Goal: Information Seeking & Learning: Compare options

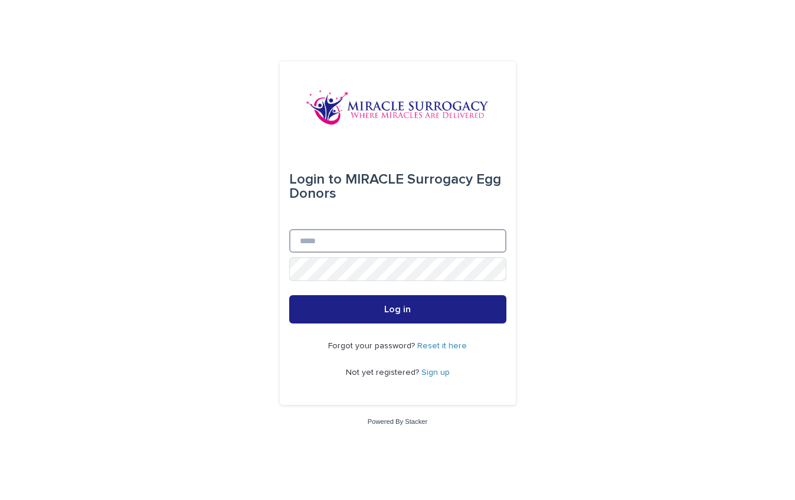
click at [324, 244] on input "Email" at bounding box center [397, 241] width 217 height 24
click at [227, 286] on div "Login to MIRACLE Surrogacy Egg Donors Email Password Log in Forgot your passwor…" at bounding box center [397, 250] width 795 height 500
click at [432, 371] on link "Sign up" at bounding box center [435, 372] width 28 height 8
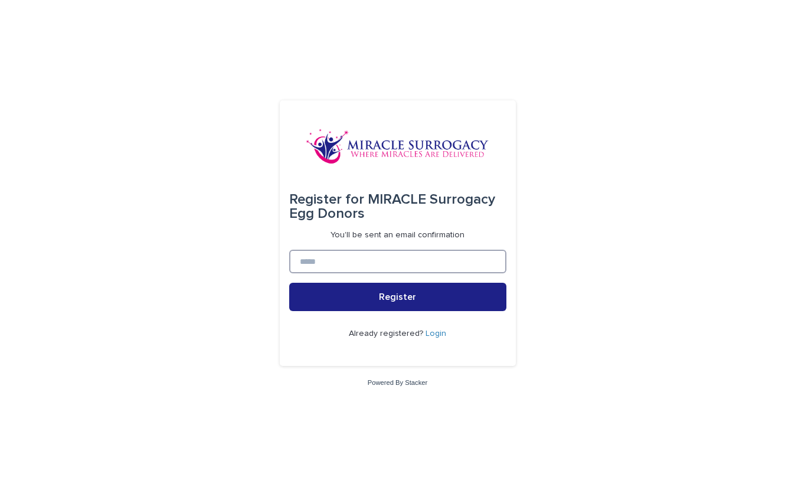
click at [383, 262] on input at bounding box center [397, 262] width 217 height 24
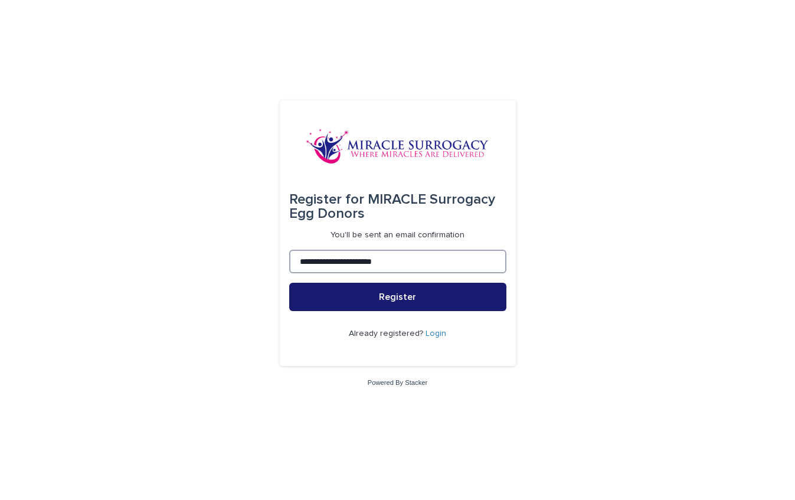
type input "**********"
click at [393, 302] on button "Register" at bounding box center [397, 297] width 217 height 28
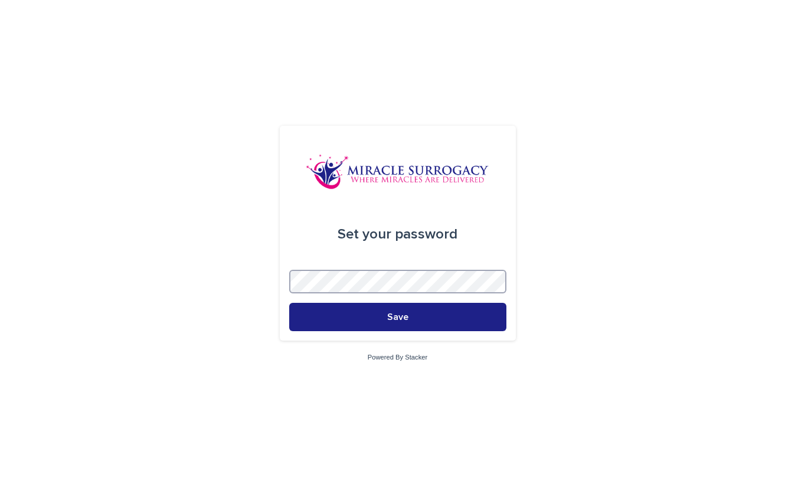
click at [289, 303] on button "Save" at bounding box center [397, 317] width 217 height 28
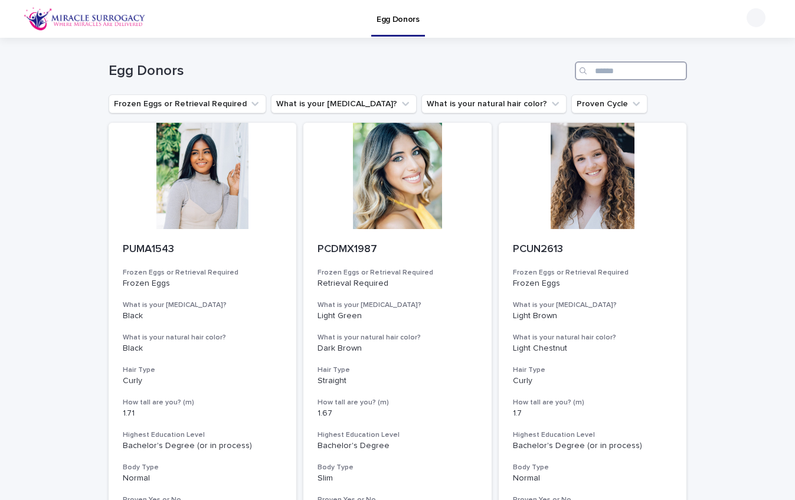
click at [596, 71] on input "Search" at bounding box center [631, 70] width 112 height 19
type input "********"
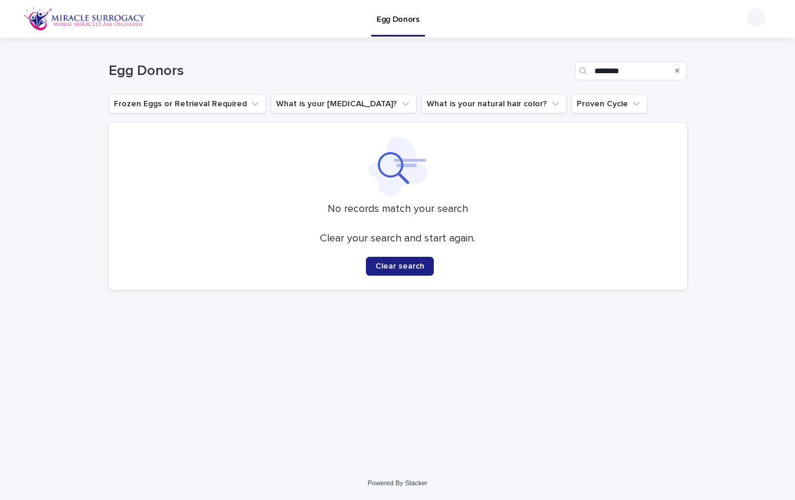
click at [680, 65] on div "Search" at bounding box center [677, 70] width 19 height 19
click at [249, 101] on icon "Frozen Eggs or Retrieval Required" at bounding box center [255, 104] width 12 height 12
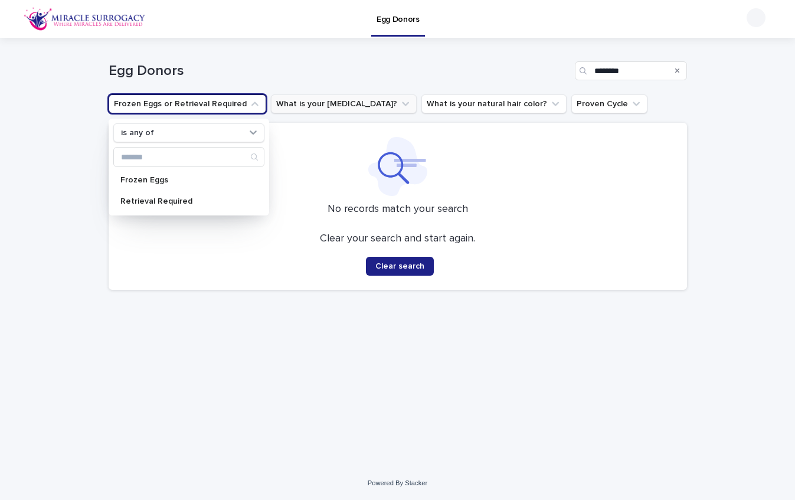
click at [320, 101] on button "What is your [MEDICAL_DATA]?" at bounding box center [344, 103] width 146 height 19
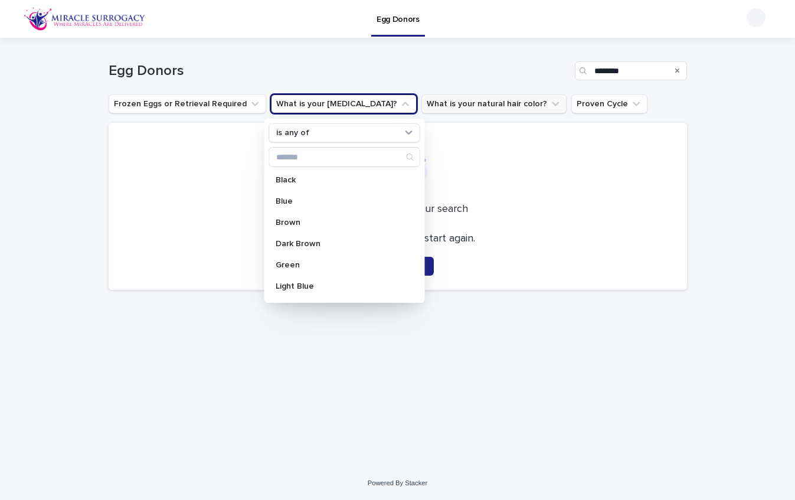
click at [421, 100] on button "What is your natural hair color?" at bounding box center [493, 103] width 145 height 19
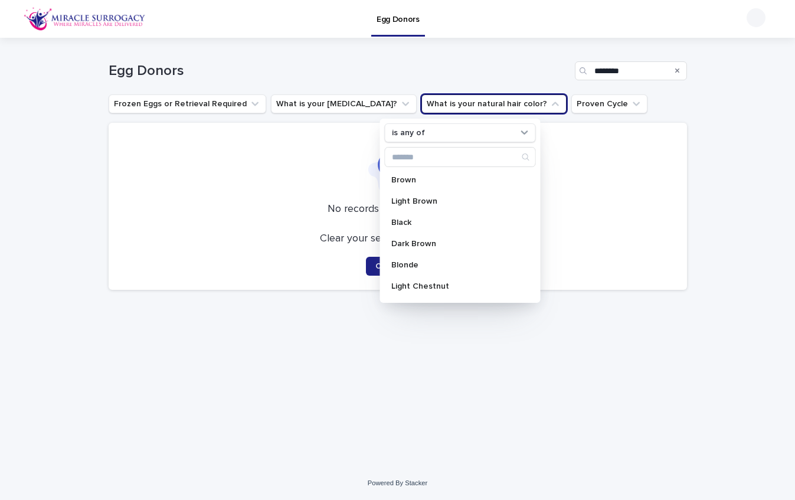
click at [421, 100] on button "What is your natural hair color?" at bounding box center [493, 103] width 145 height 19
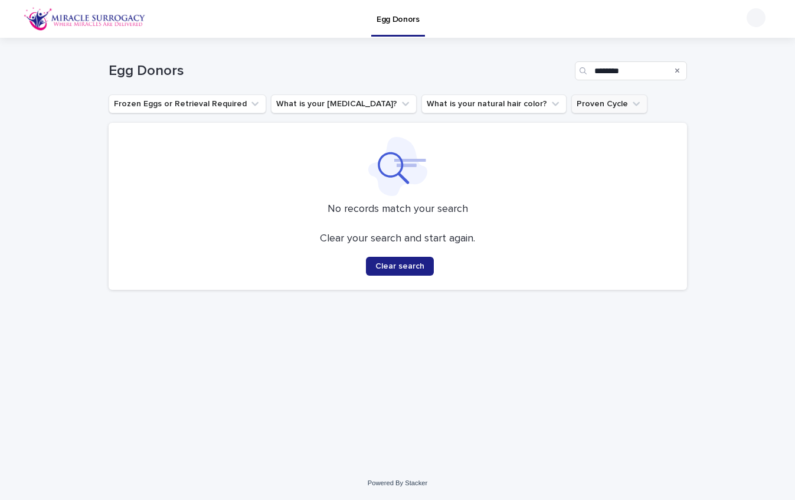
click at [571, 100] on button "Proven Cycle" at bounding box center [609, 103] width 76 height 19
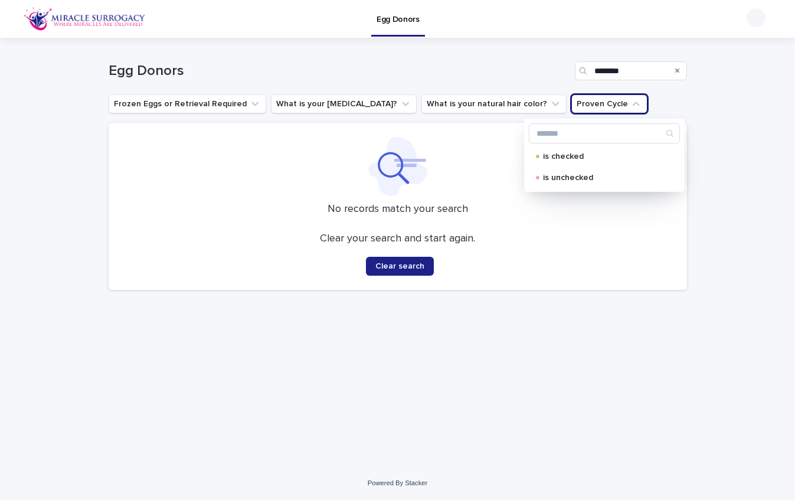
click at [550, 73] on h1 "Egg Donors" at bounding box center [339, 71] width 461 height 17
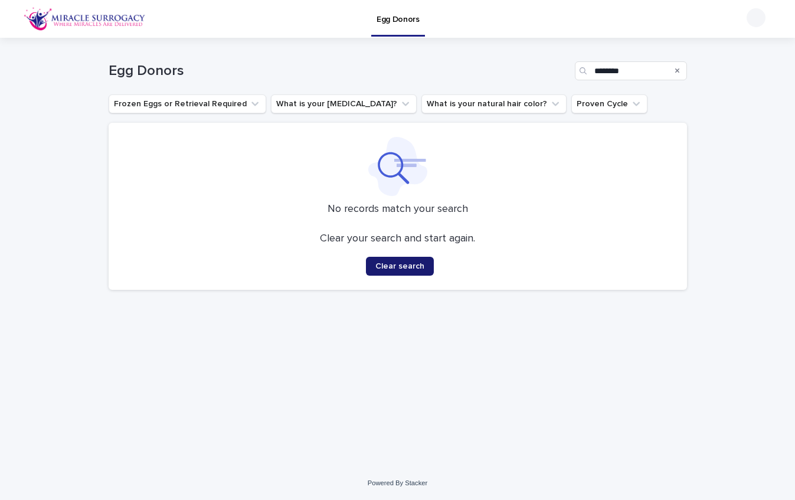
click at [402, 273] on button "Clear search" at bounding box center [400, 266] width 68 height 19
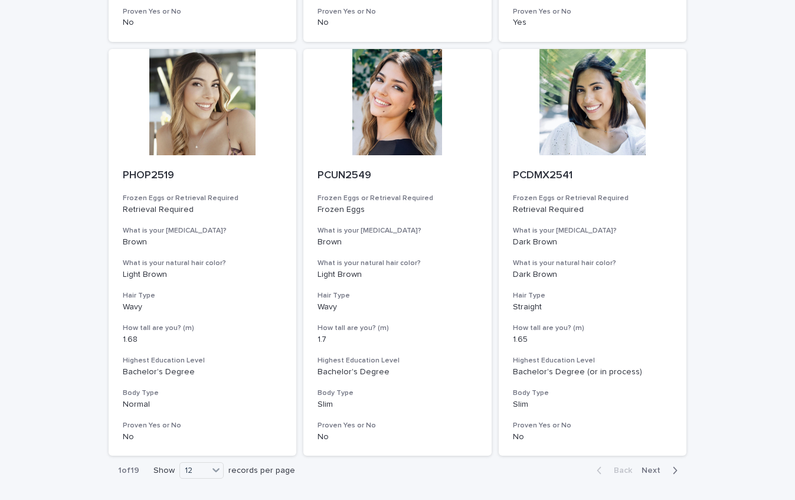
scroll to position [1394, 0]
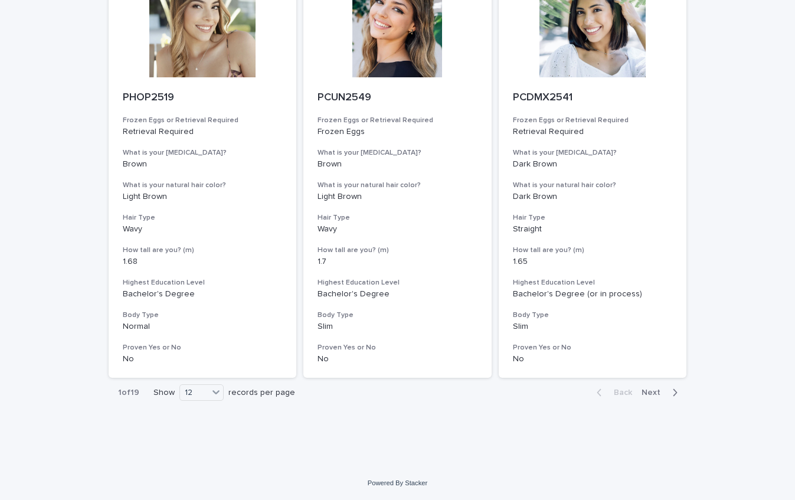
click at [655, 393] on span "Next" at bounding box center [654, 392] width 26 height 8
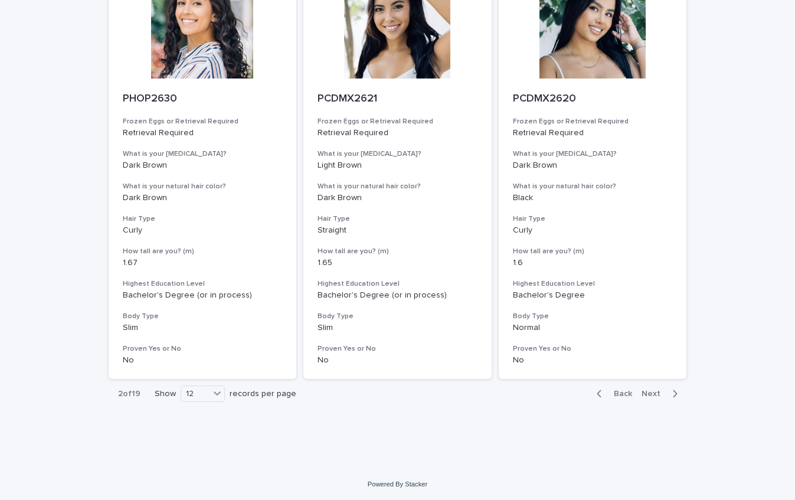
scroll to position [1394, 0]
click at [663, 391] on span "Next" at bounding box center [654, 392] width 26 height 8
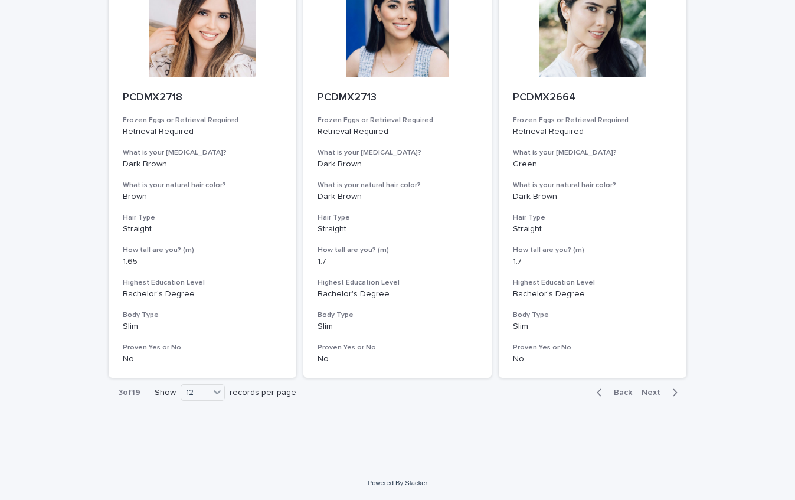
scroll to position [1394, 0]
click at [649, 392] on span "Next" at bounding box center [654, 392] width 26 height 8
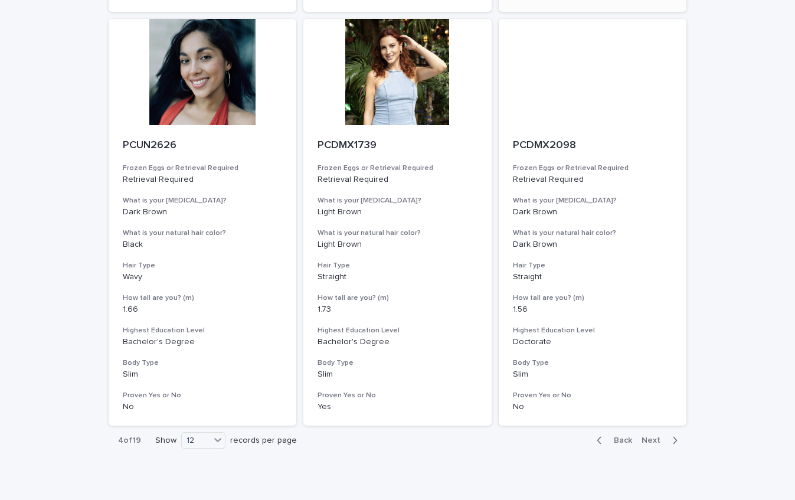
scroll to position [1394, 0]
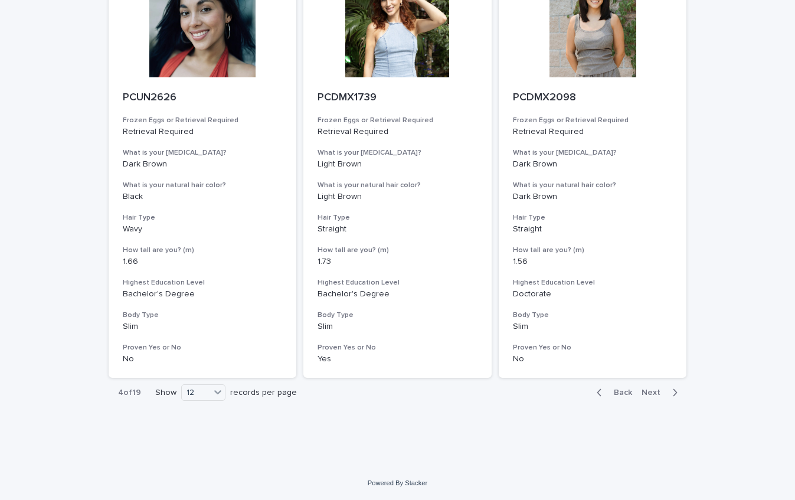
click at [653, 393] on span "Next" at bounding box center [654, 392] width 26 height 8
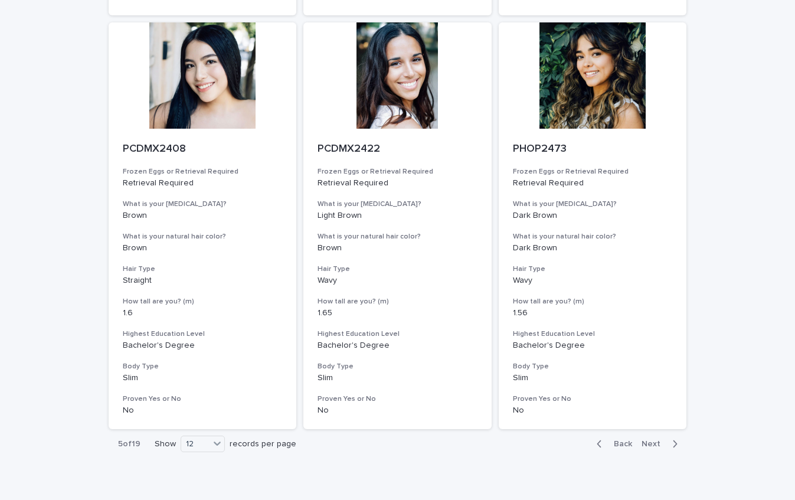
scroll to position [1394, 0]
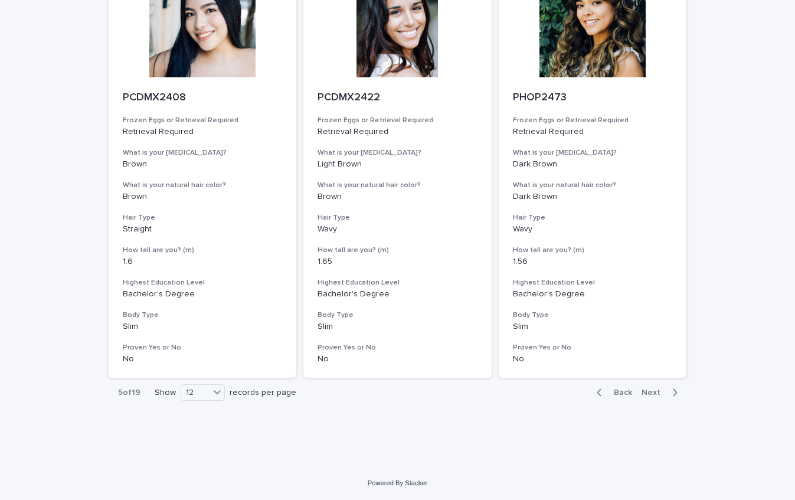
click at [648, 391] on span "Next" at bounding box center [654, 392] width 26 height 8
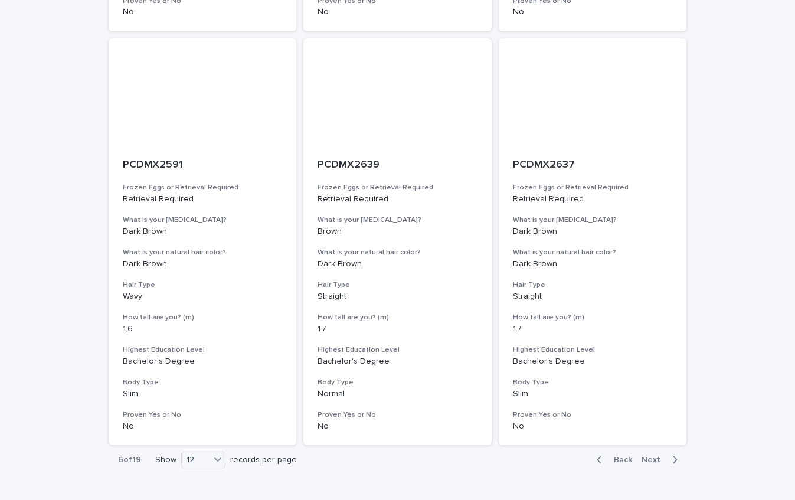
scroll to position [1394, 0]
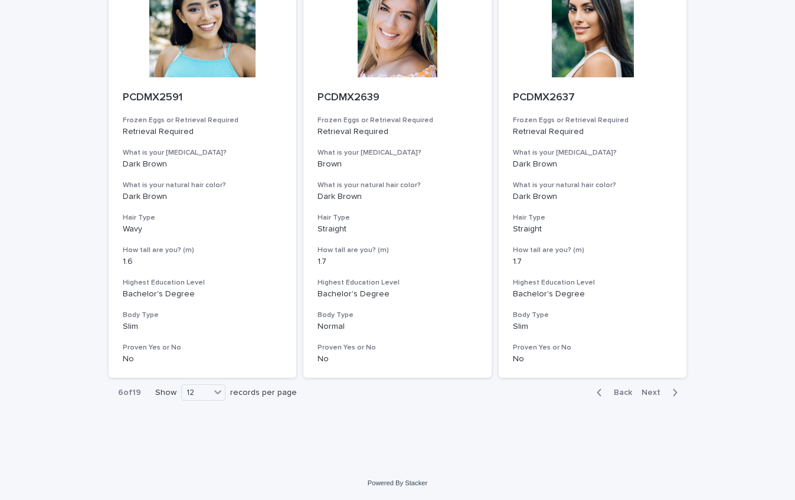
click at [653, 394] on span "Next" at bounding box center [654, 392] width 26 height 8
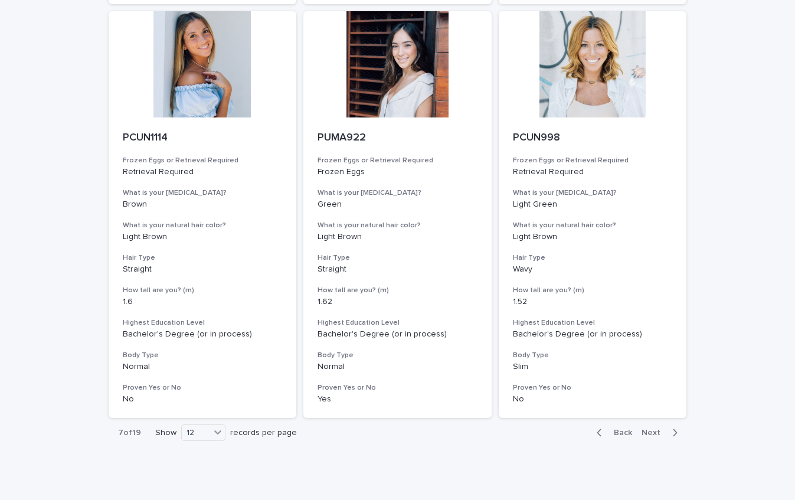
scroll to position [1394, 0]
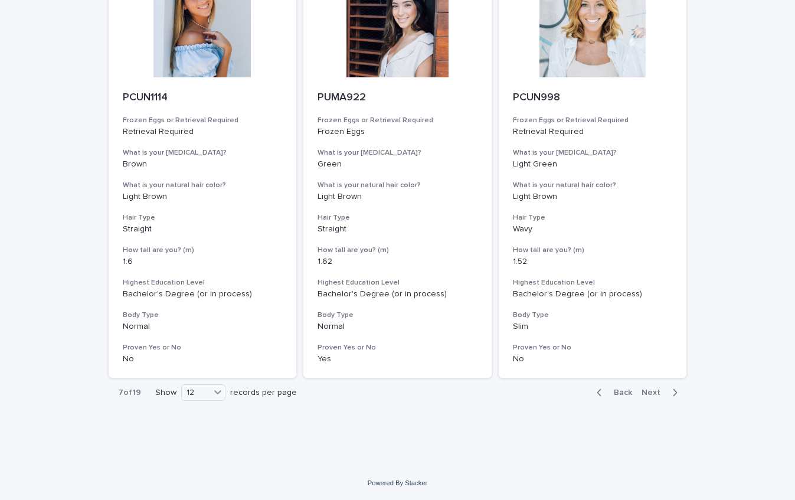
click at [654, 395] on span "Next" at bounding box center [654, 392] width 26 height 8
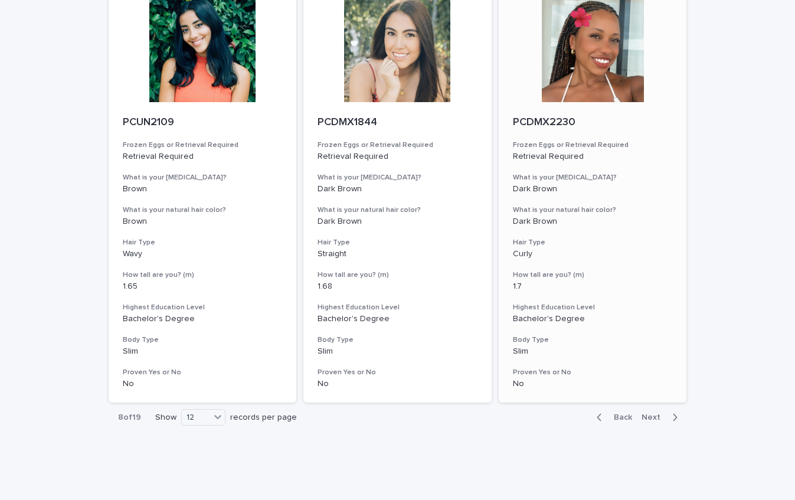
scroll to position [1394, 0]
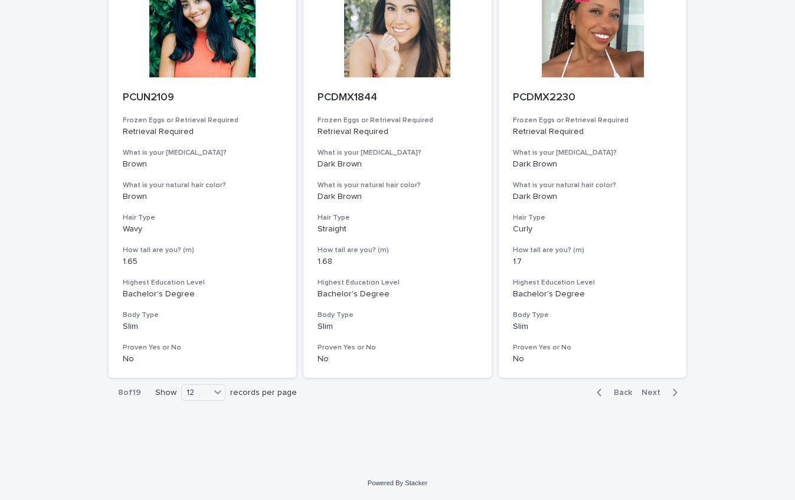
click at [676, 396] on icon "button" at bounding box center [674, 392] width 5 height 11
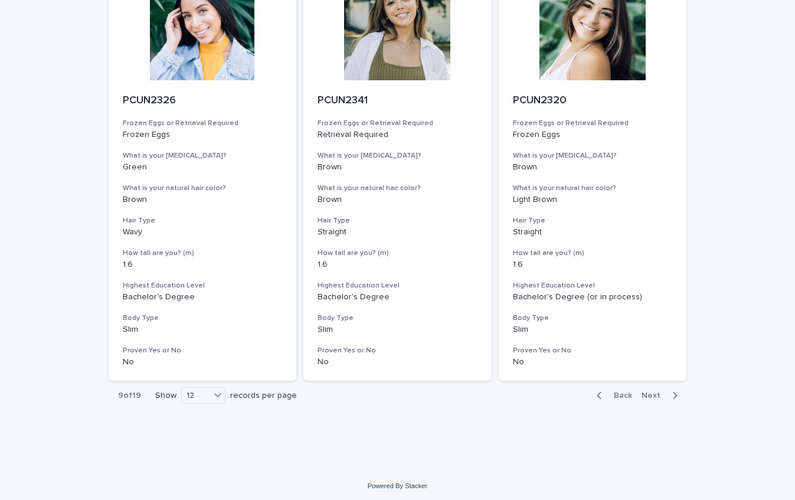
scroll to position [1394, 0]
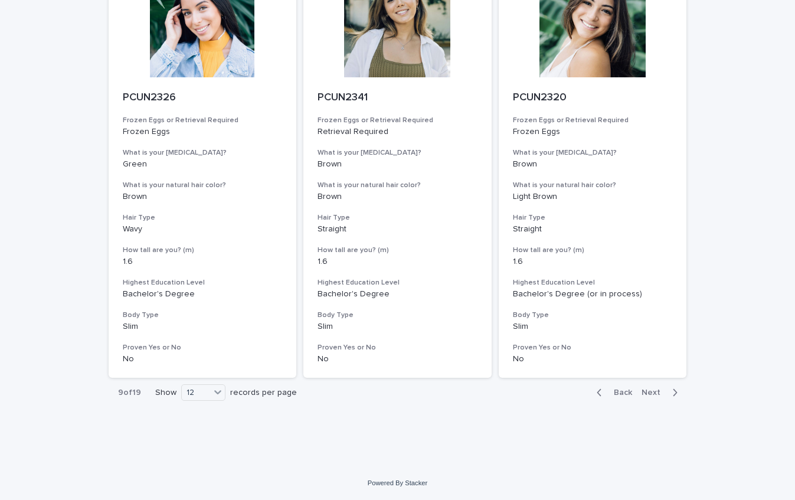
click at [651, 389] on span "Next" at bounding box center [654, 392] width 26 height 8
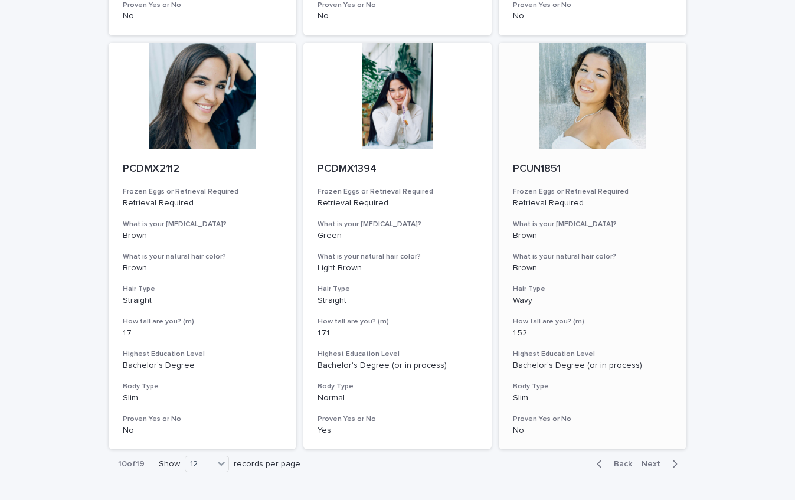
scroll to position [1394, 0]
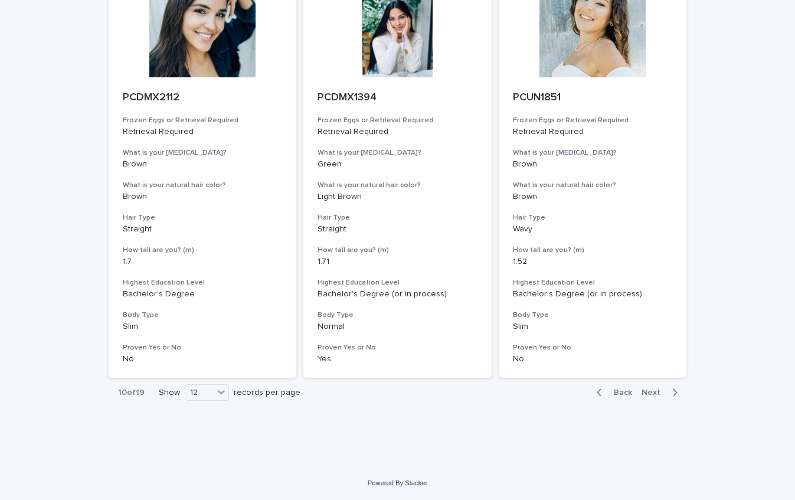
click at [651, 392] on span "Next" at bounding box center [654, 392] width 26 height 8
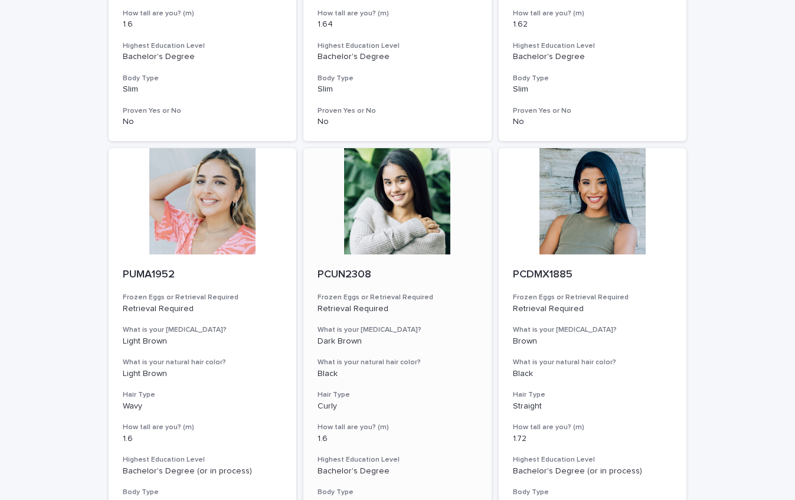
scroll to position [1394, 0]
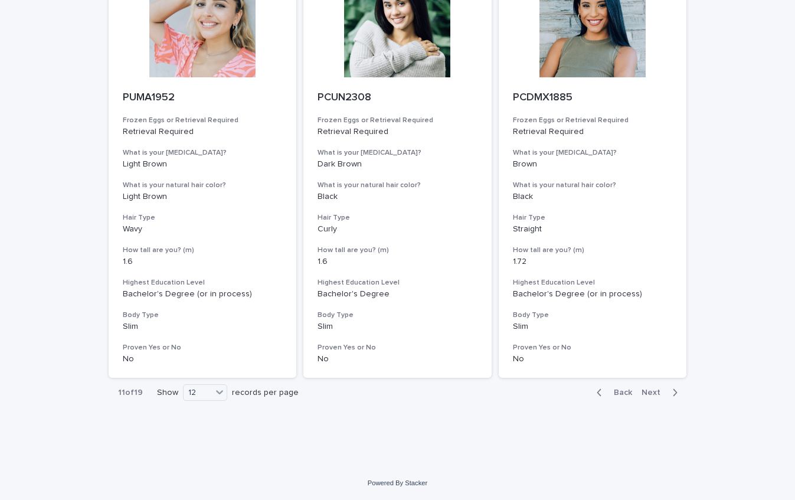
click at [652, 394] on span "Next" at bounding box center [654, 392] width 26 height 8
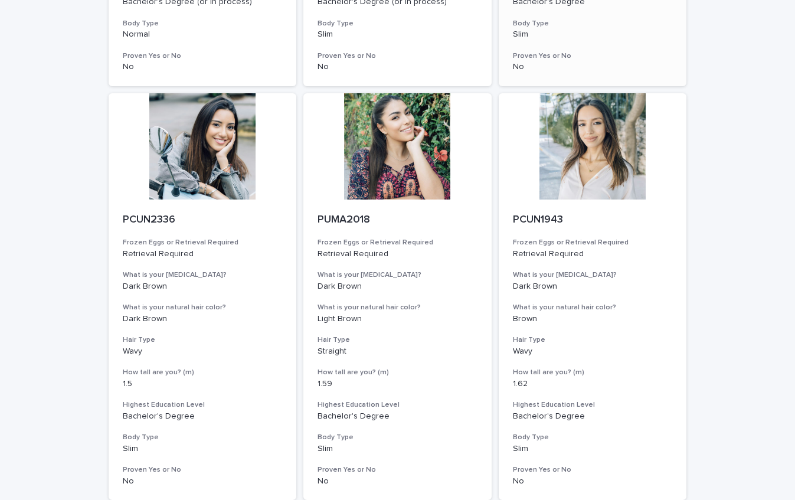
scroll to position [1394, 0]
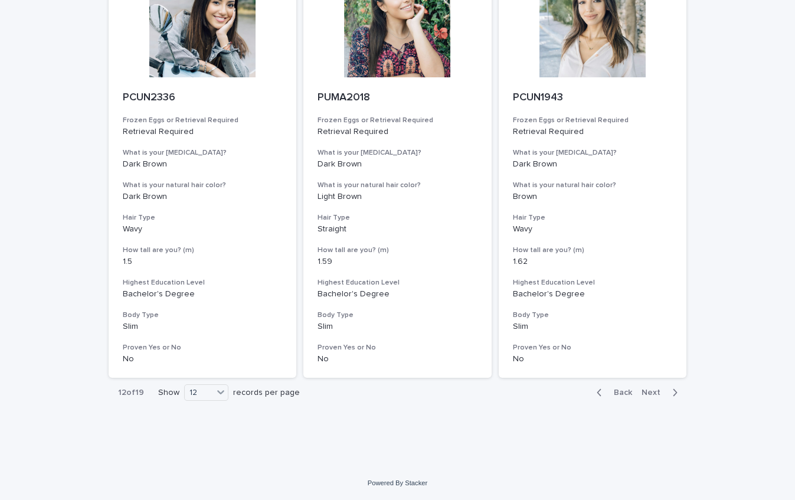
click at [654, 389] on span "Next" at bounding box center [654, 392] width 26 height 8
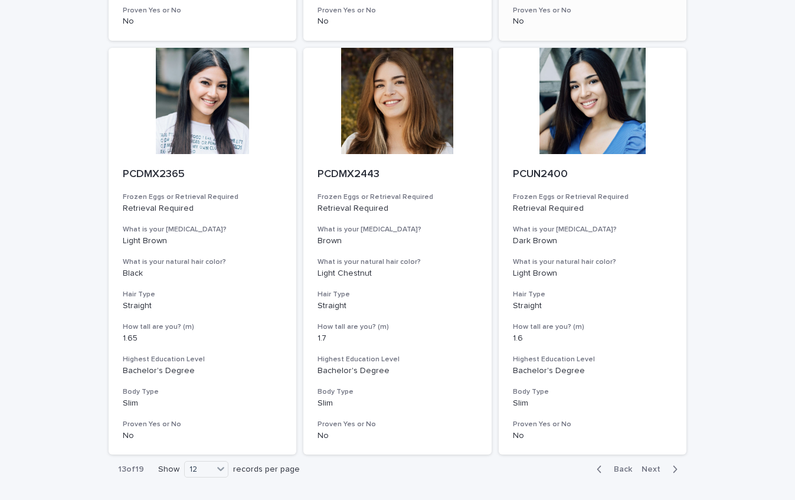
scroll to position [1394, 0]
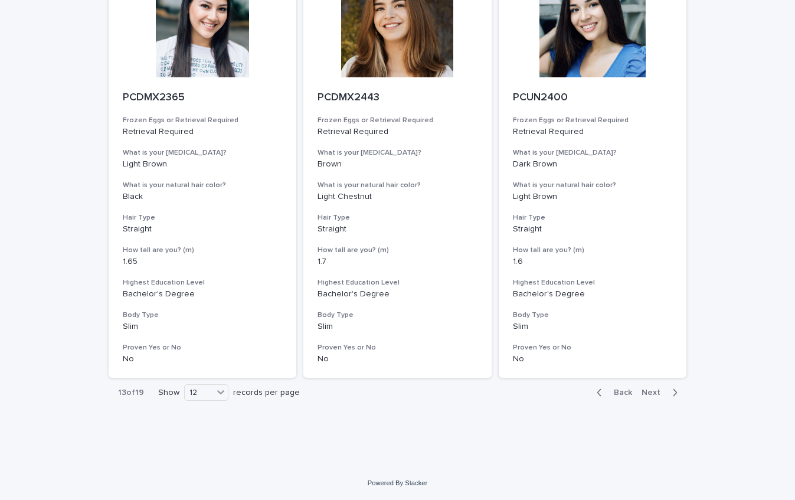
click at [657, 392] on span "Next" at bounding box center [654, 392] width 26 height 8
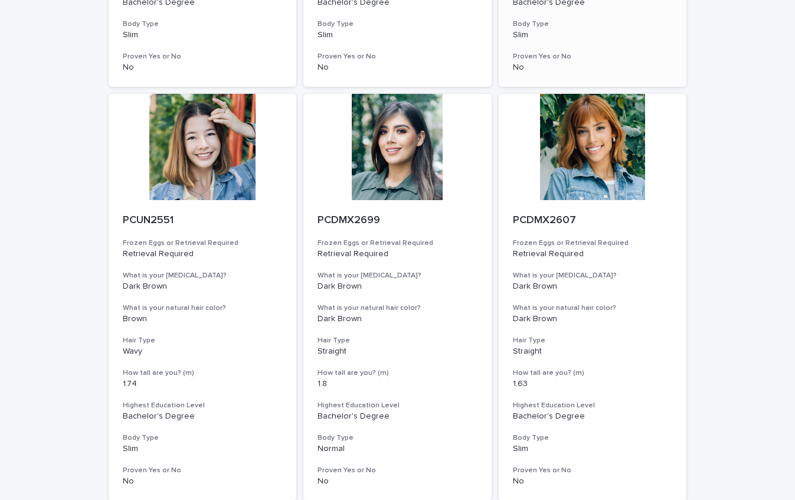
scroll to position [445, 0]
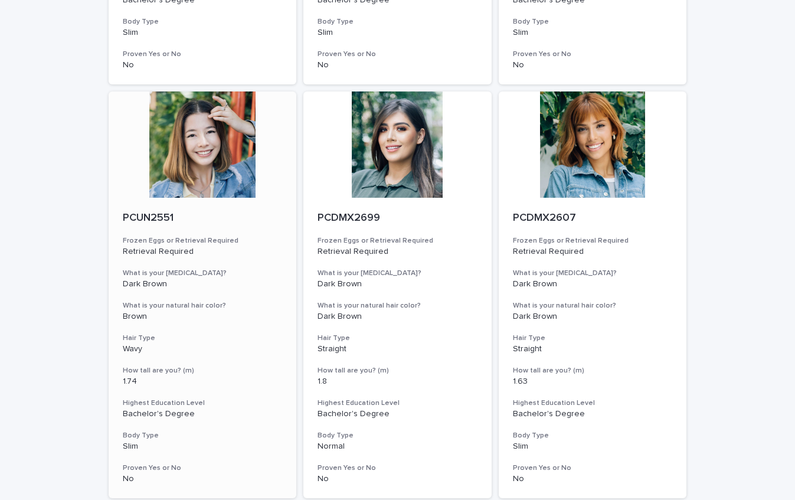
click at [232, 130] on div at bounding box center [203, 144] width 188 height 106
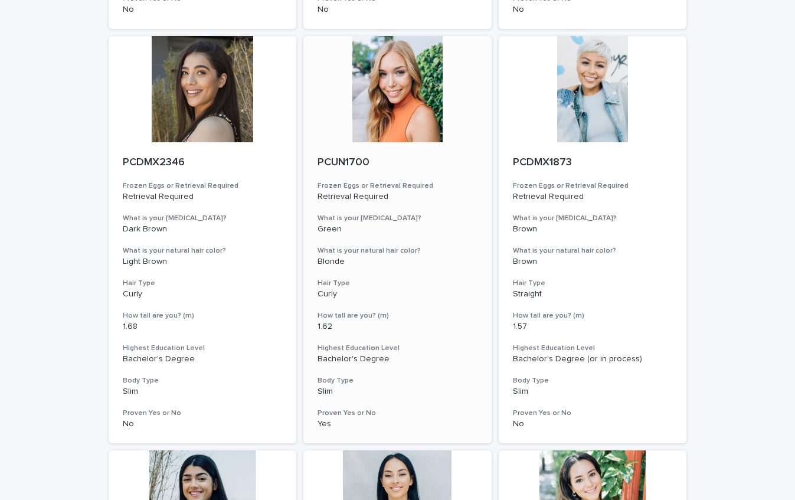
scroll to position [916, 0]
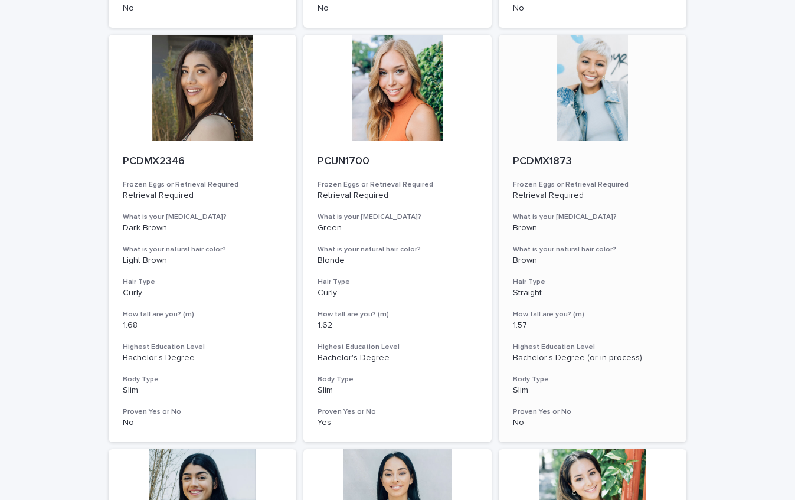
click at [572, 129] on div at bounding box center [593, 88] width 188 height 106
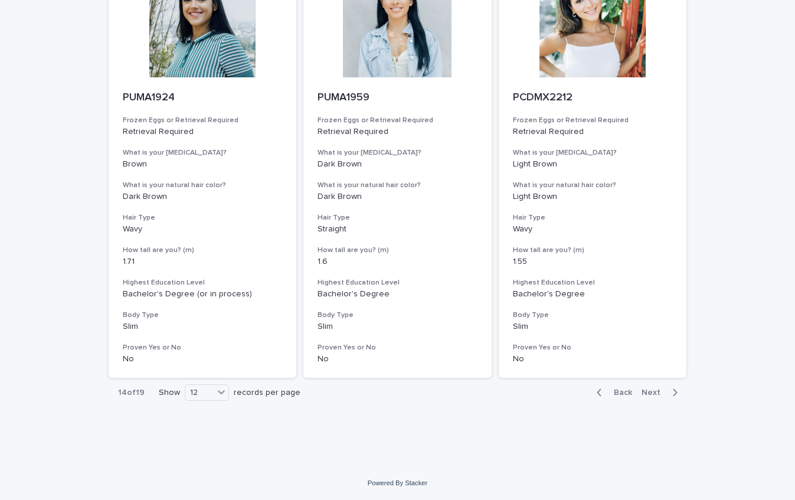
scroll to position [1393, 0]
click at [653, 397] on span "Next" at bounding box center [654, 393] width 26 height 8
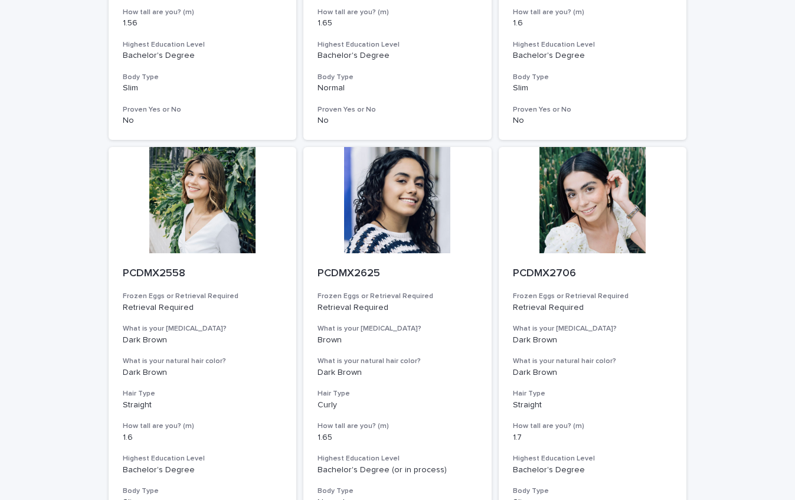
scroll to position [1217, 0]
click at [421, 212] on div at bounding box center [397, 200] width 188 height 106
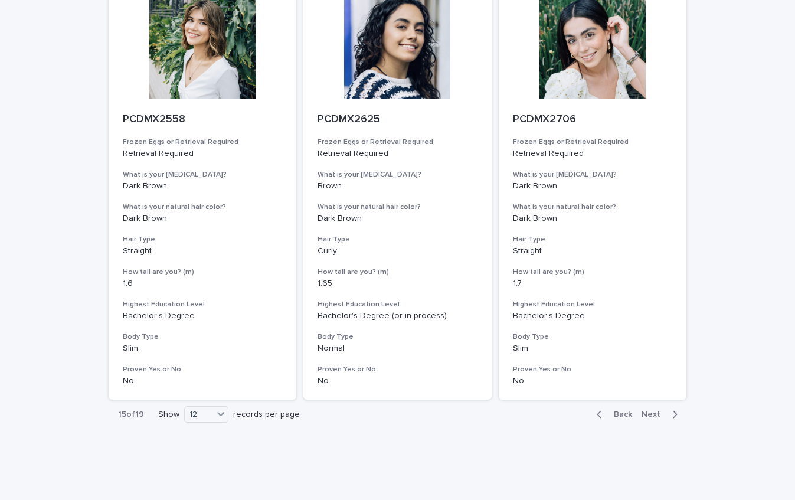
scroll to position [1394, 0]
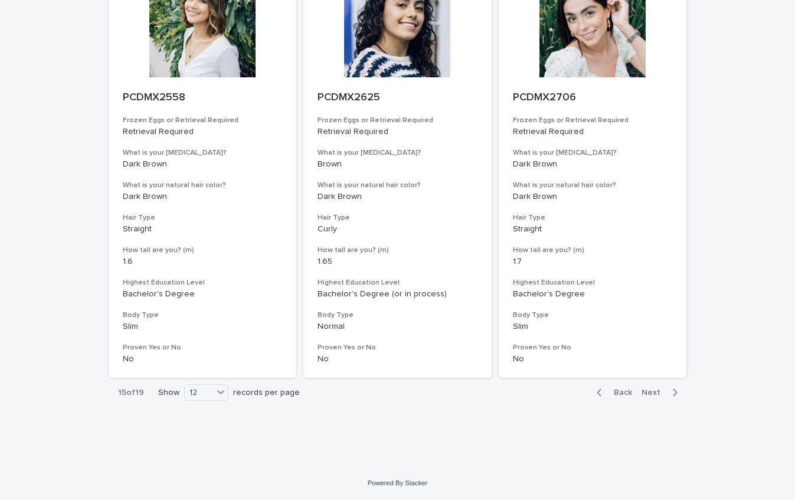
click at [659, 394] on span "Next" at bounding box center [654, 392] width 26 height 8
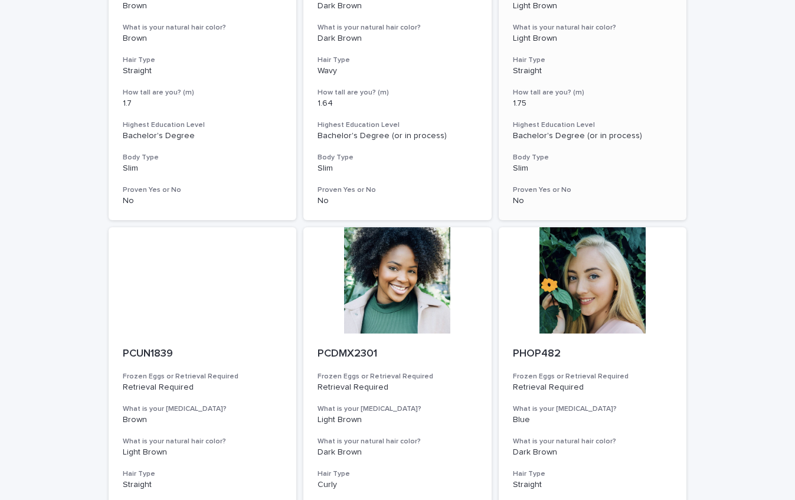
scroll to position [310, 0]
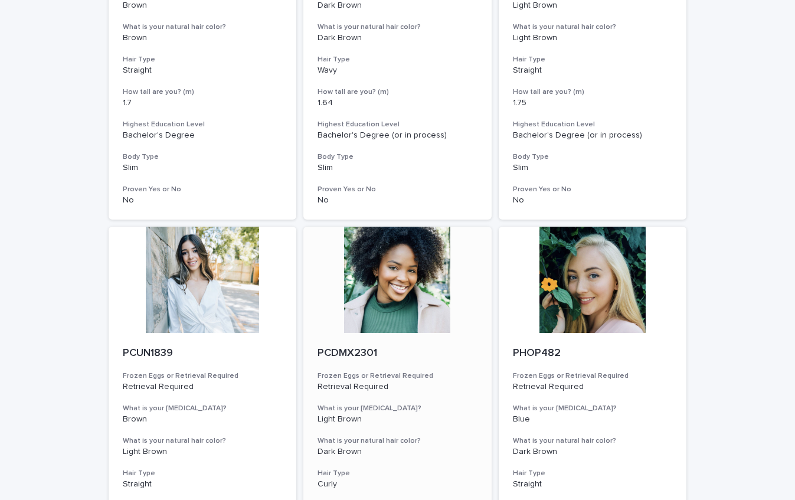
click at [419, 285] on div at bounding box center [397, 280] width 188 height 106
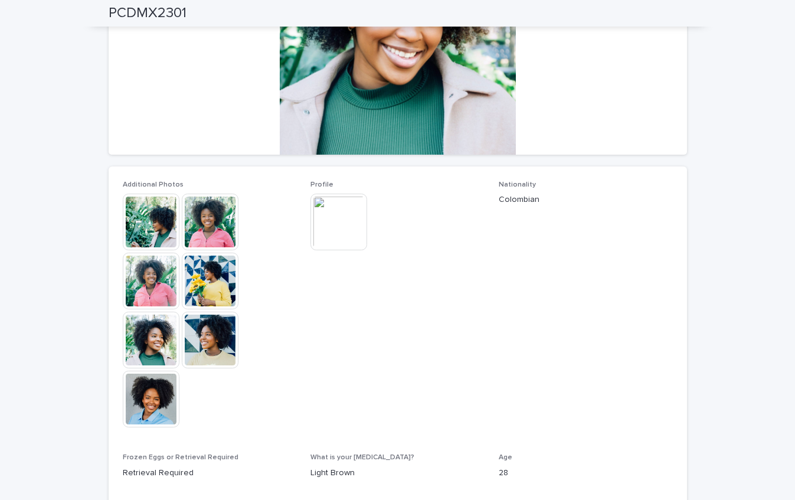
scroll to position [209, 0]
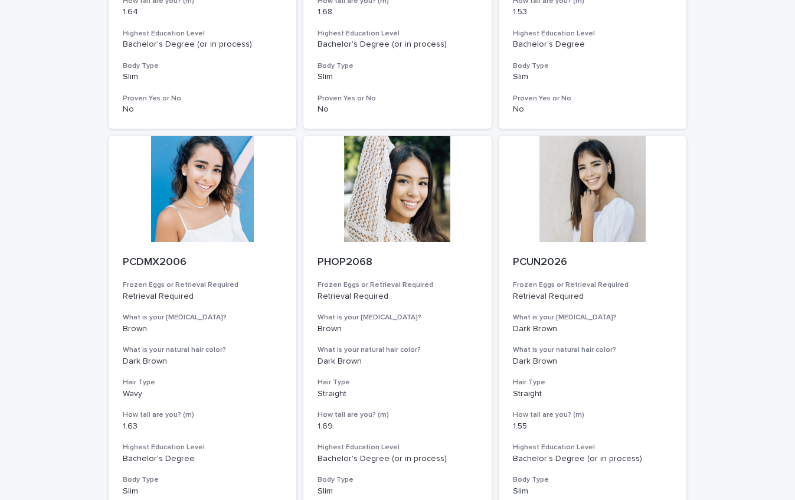
scroll to position [1394, 0]
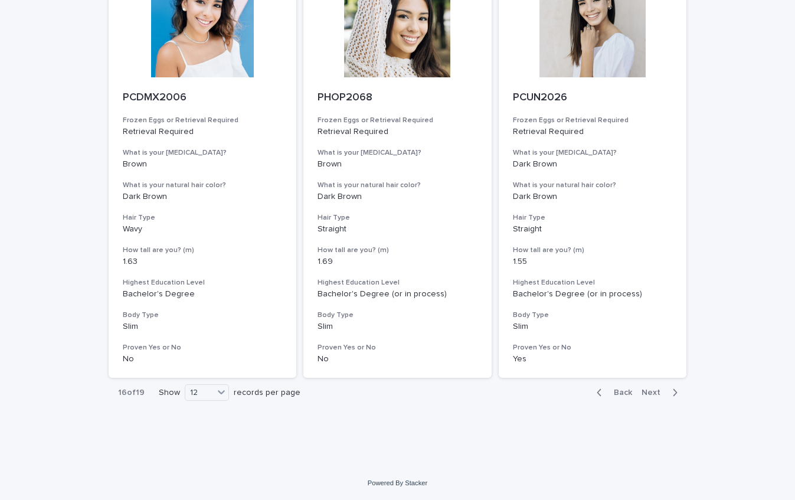
click at [654, 391] on span "Next" at bounding box center [654, 392] width 26 height 8
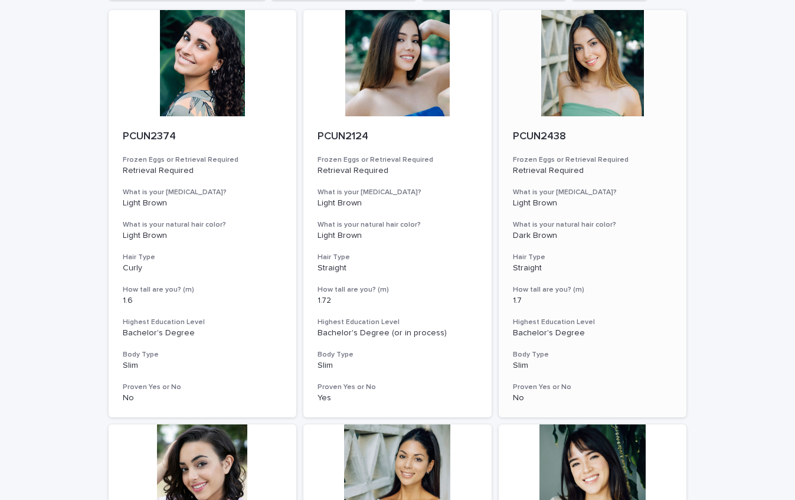
scroll to position [116, 0]
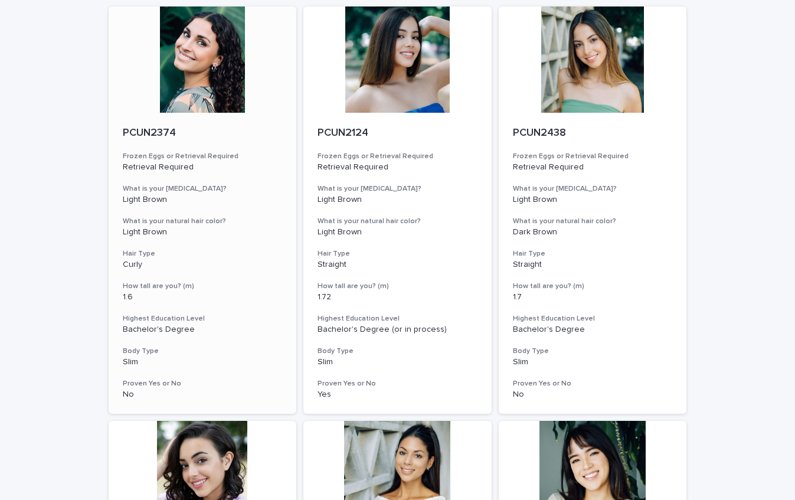
click at [237, 68] on div at bounding box center [203, 59] width 188 height 106
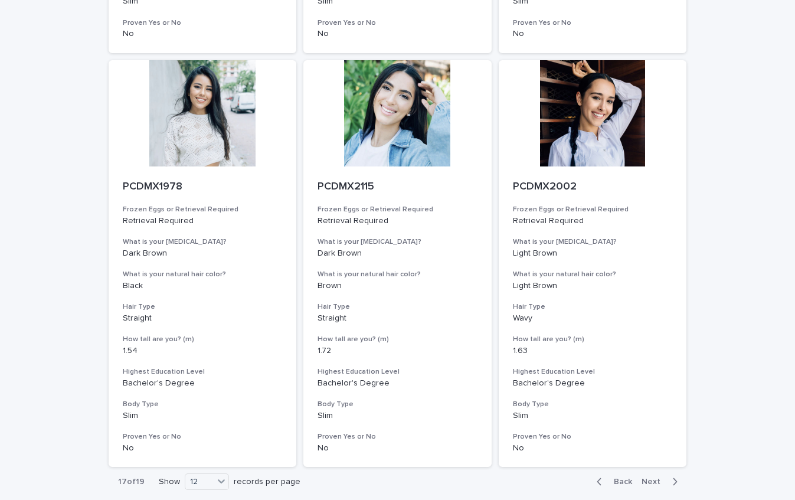
scroll to position [1394, 0]
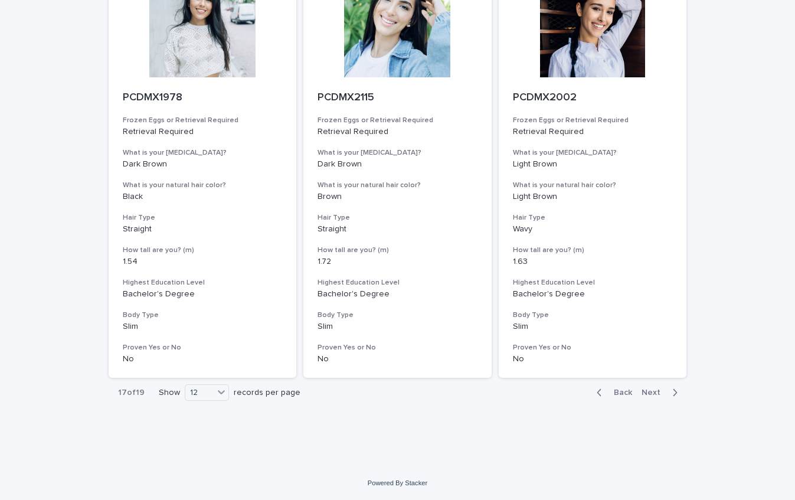
click at [651, 391] on span "Next" at bounding box center [654, 392] width 26 height 8
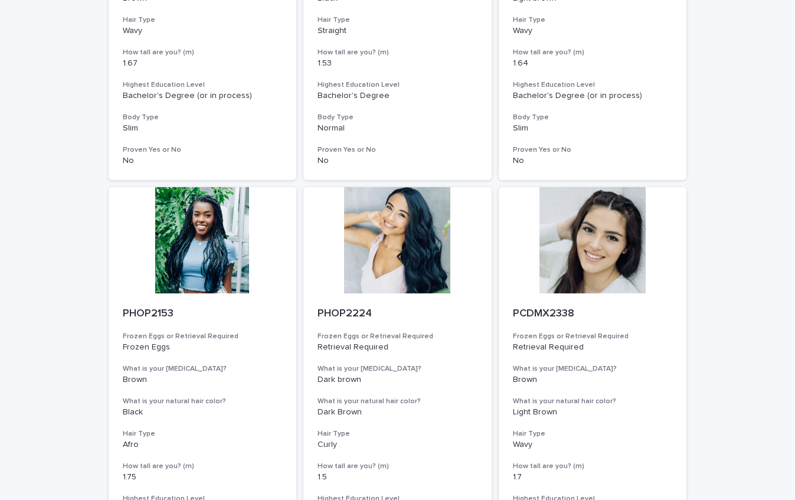
scroll to position [355, 0]
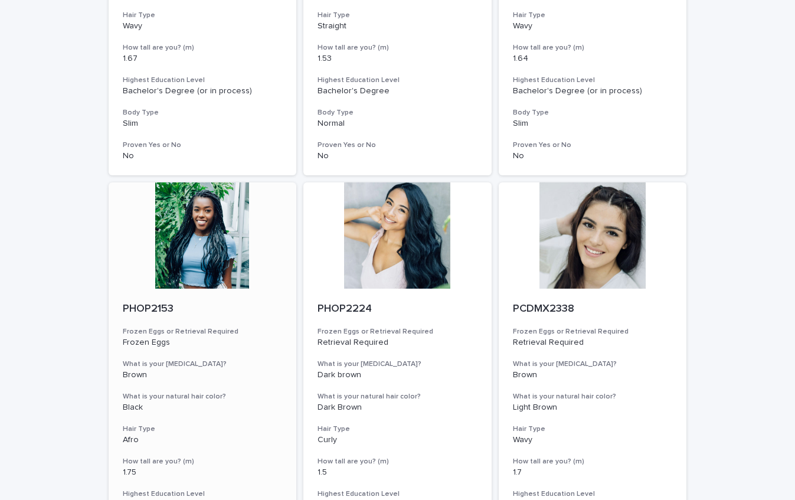
click at [206, 224] on div at bounding box center [203, 235] width 188 height 106
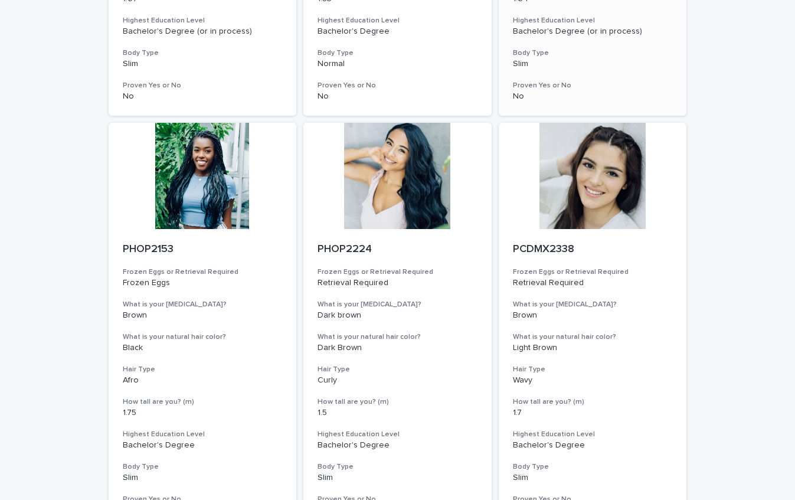
scroll to position [417, 0]
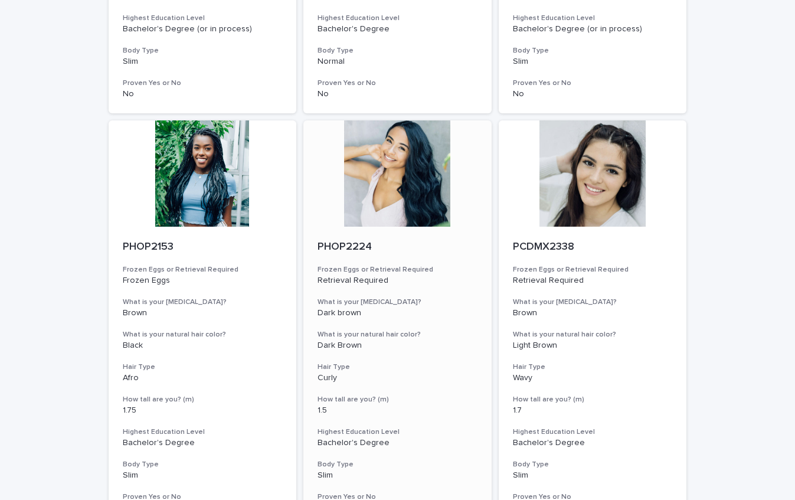
click at [432, 196] on div at bounding box center [397, 173] width 188 height 106
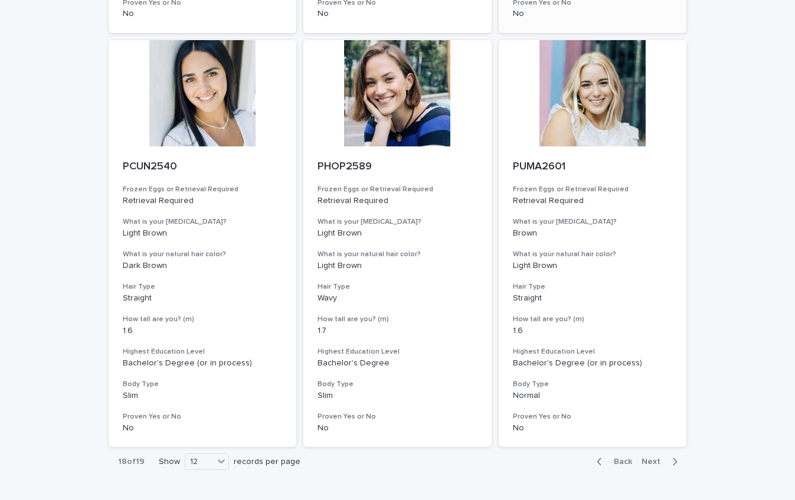
scroll to position [1394, 0]
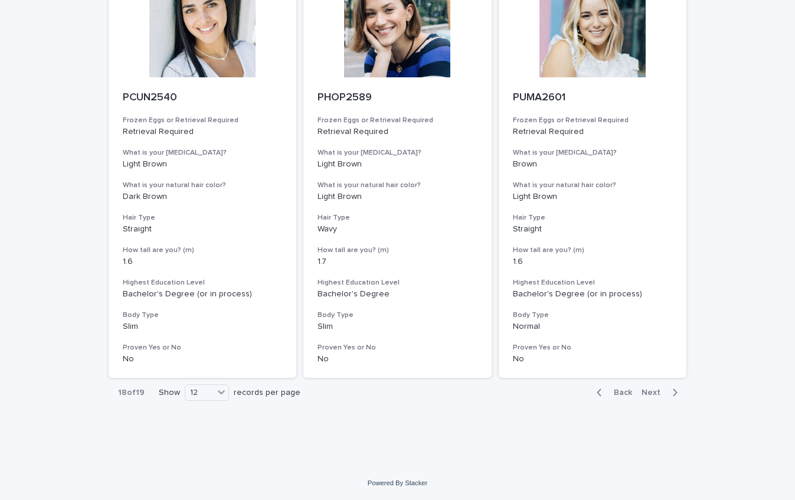
click at [657, 392] on span "Next" at bounding box center [654, 392] width 26 height 8
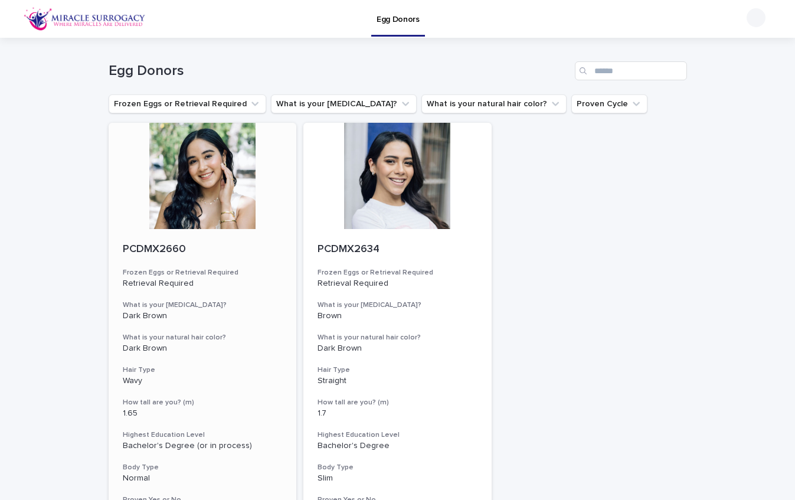
click at [210, 172] on div at bounding box center [203, 176] width 188 height 106
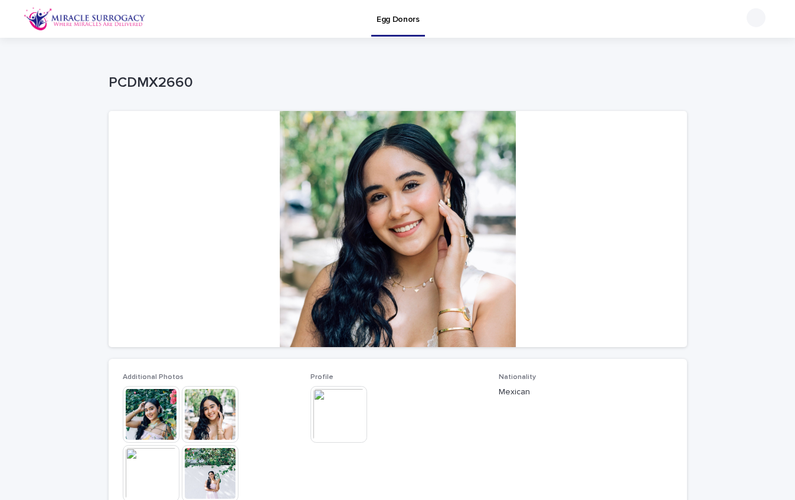
scroll to position [457, 0]
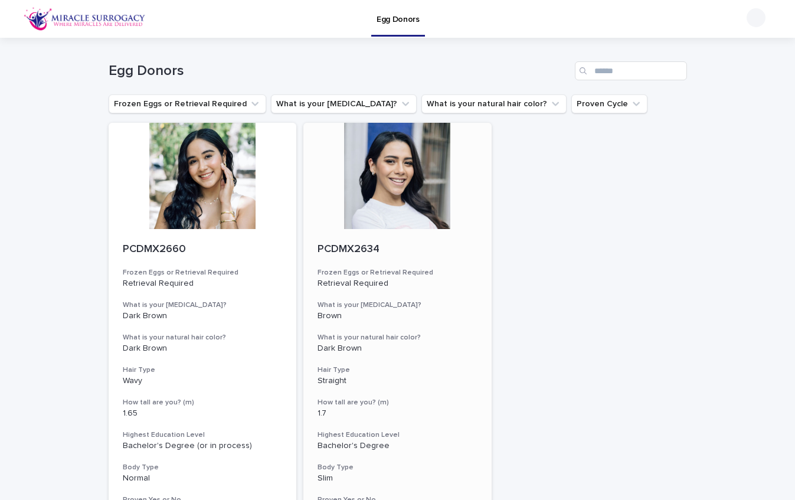
scroll to position [152, 0]
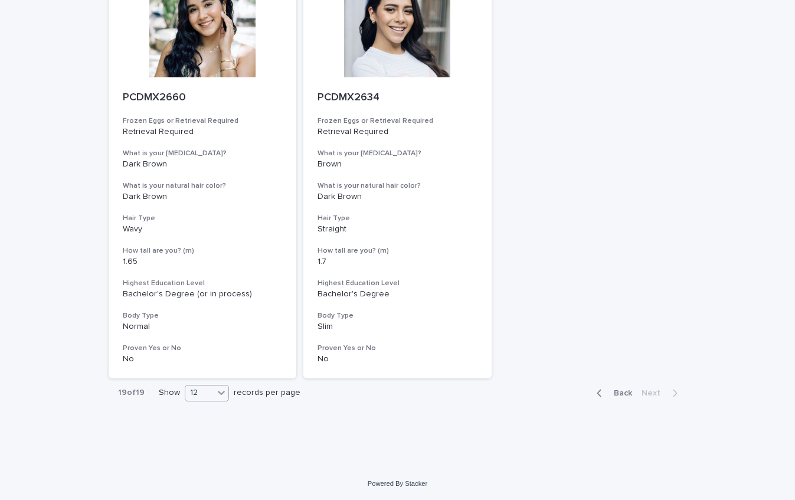
click at [206, 396] on div "12" at bounding box center [199, 392] width 28 height 12
click at [209, 444] on div "Loading... Saving… Loading... Saving… Egg Donors Frozen Eggs or Retrieval Requi…" at bounding box center [397, 176] width 795 height 581
click at [219, 393] on icon at bounding box center [221, 392] width 12 height 12
click at [217, 437] on div "36" at bounding box center [206, 437] width 43 height 14
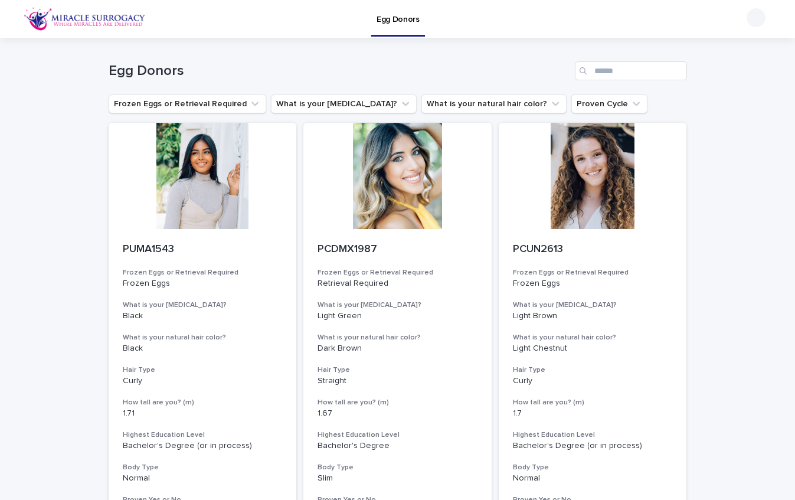
click at [402, 18] on p "Egg Donors" at bounding box center [397, 12] width 43 height 25
click at [212, 177] on div at bounding box center [203, 176] width 188 height 106
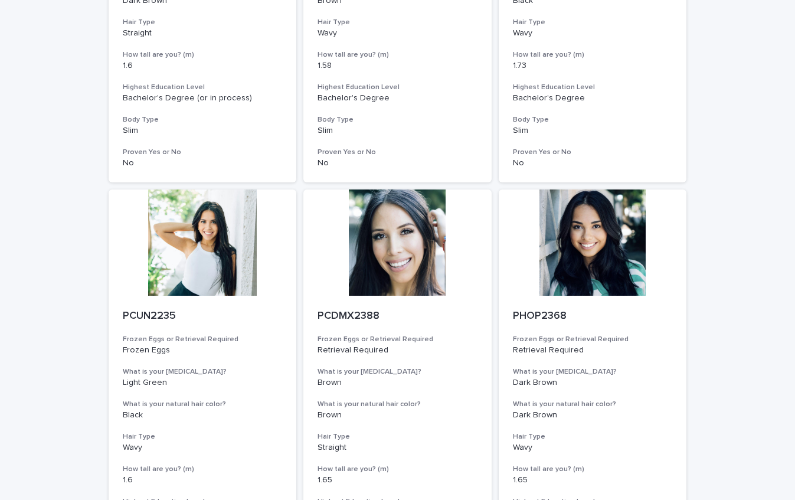
scroll to position [772, 0]
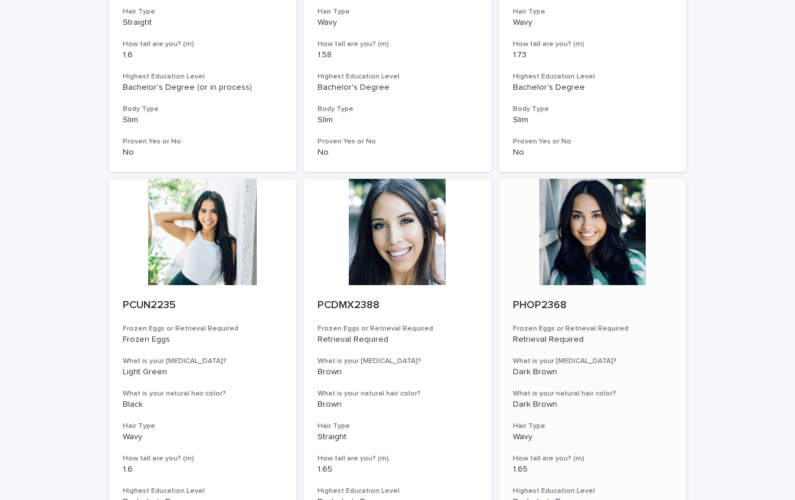
click at [603, 229] on div at bounding box center [593, 232] width 188 height 106
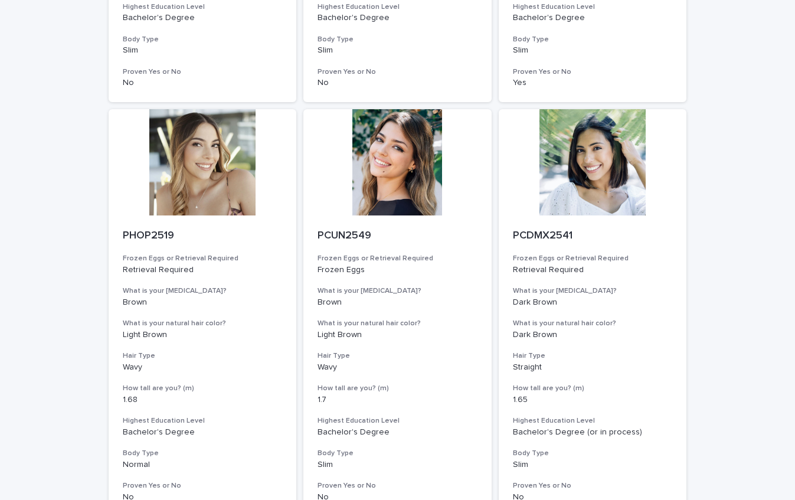
scroll to position [1261, 0]
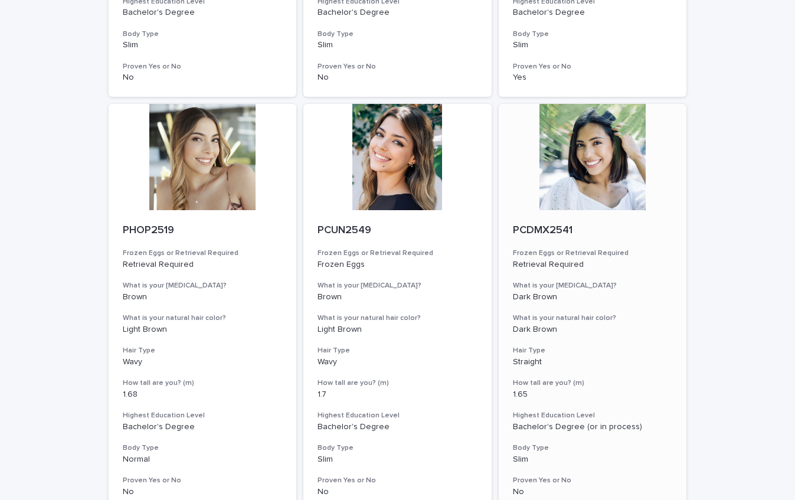
click at [553, 192] on div at bounding box center [593, 157] width 188 height 106
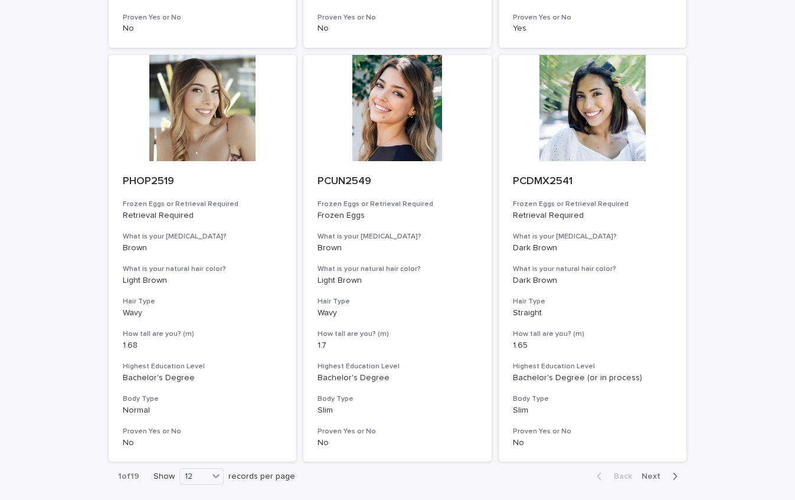
scroll to position [1394, 0]
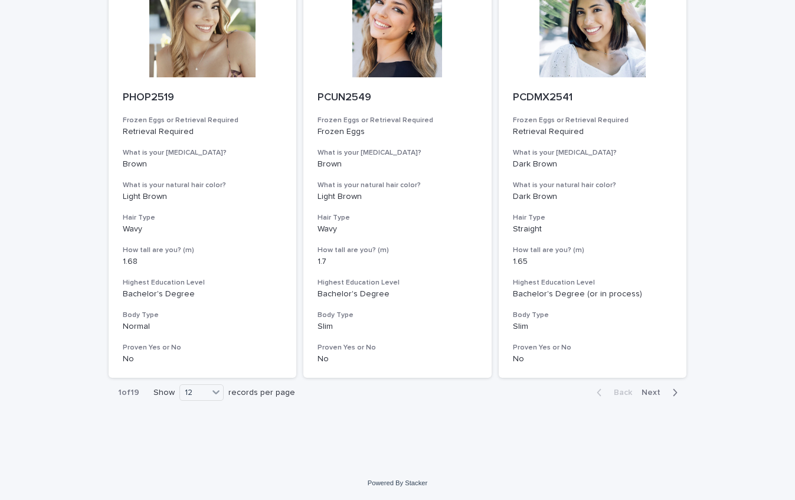
click at [654, 394] on span "Next" at bounding box center [654, 392] width 26 height 8
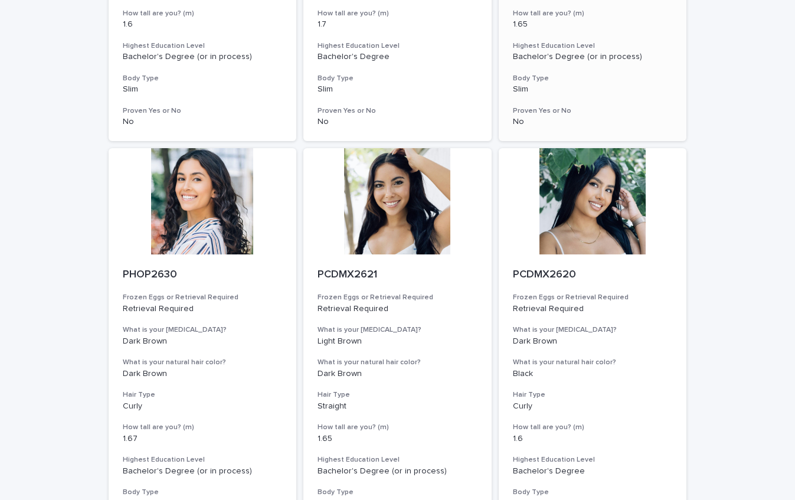
scroll to position [1235, 0]
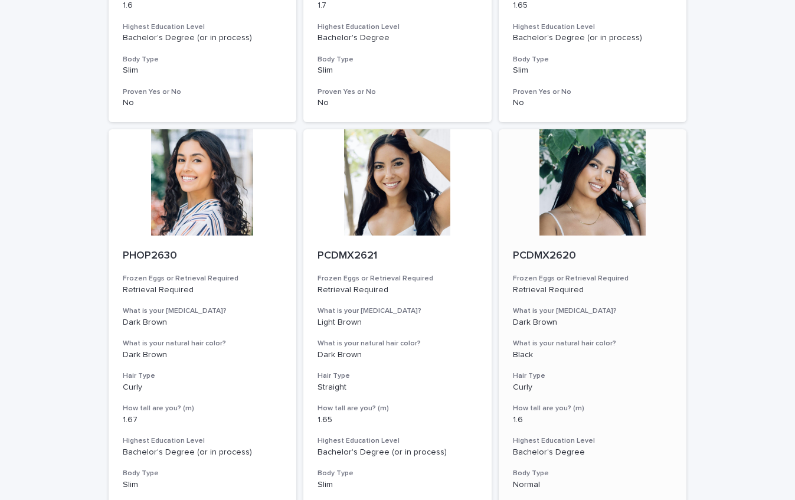
click at [596, 200] on div at bounding box center [593, 182] width 188 height 106
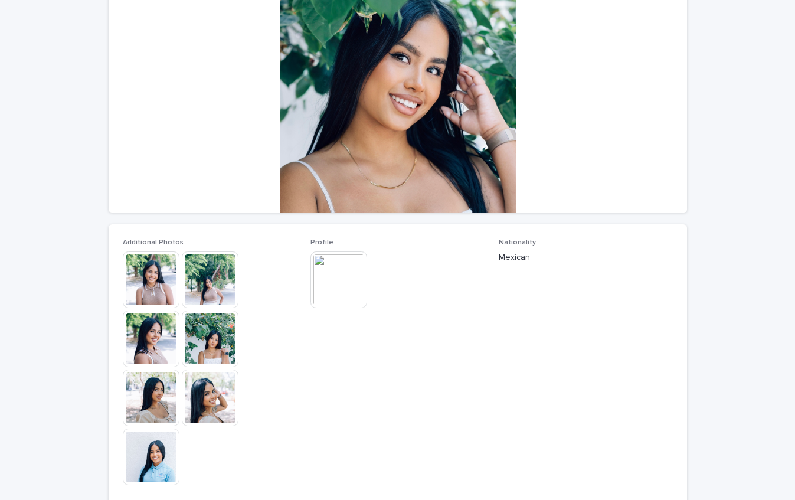
scroll to position [136, 0]
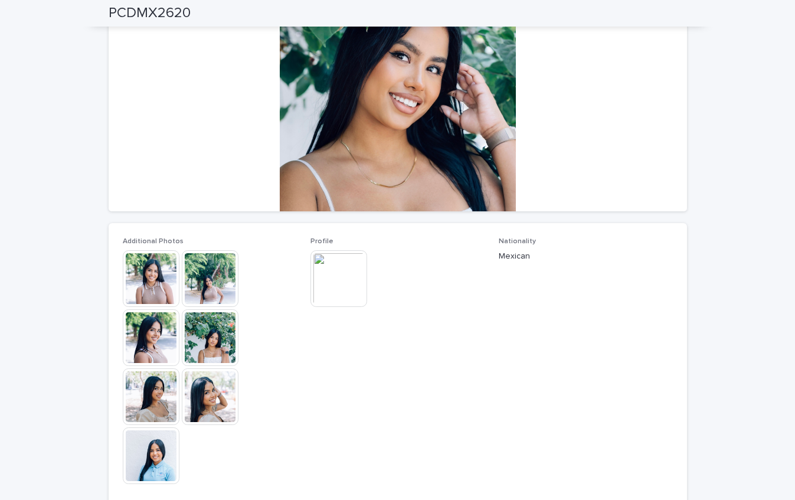
click at [137, 293] on img at bounding box center [151, 278] width 57 height 57
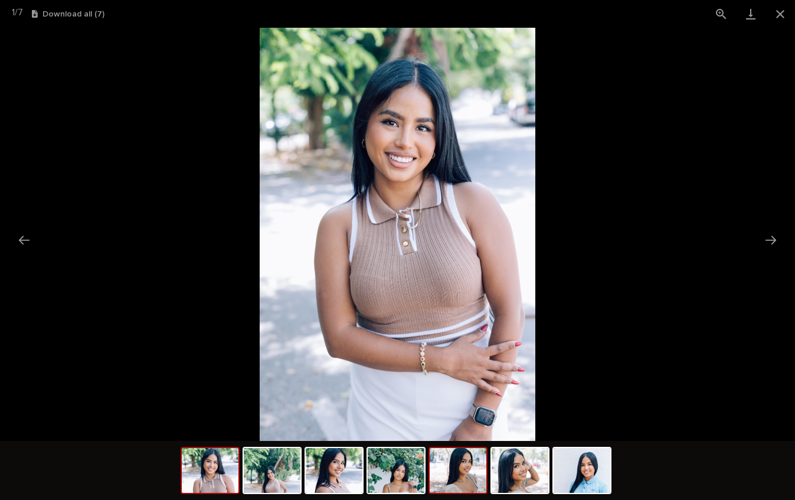
click at [459, 477] on img at bounding box center [458, 470] width 57 height 45
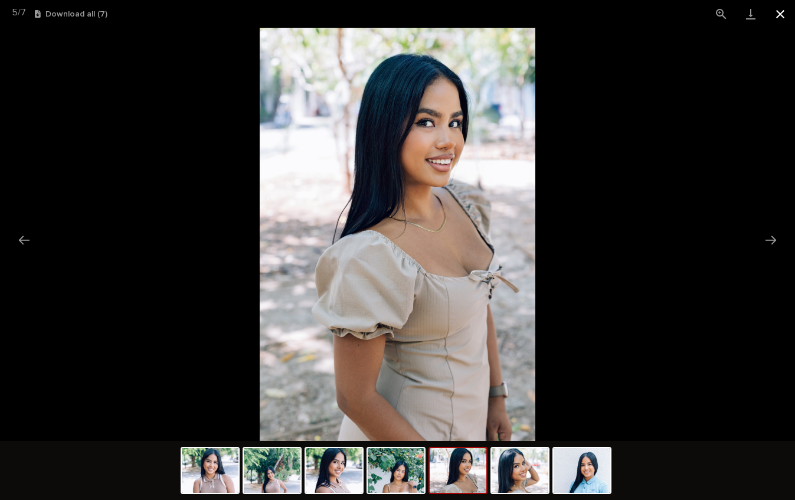
click at [780, 18] on button "Close gallery" at bounding box center [779, 14] width 29 height 28
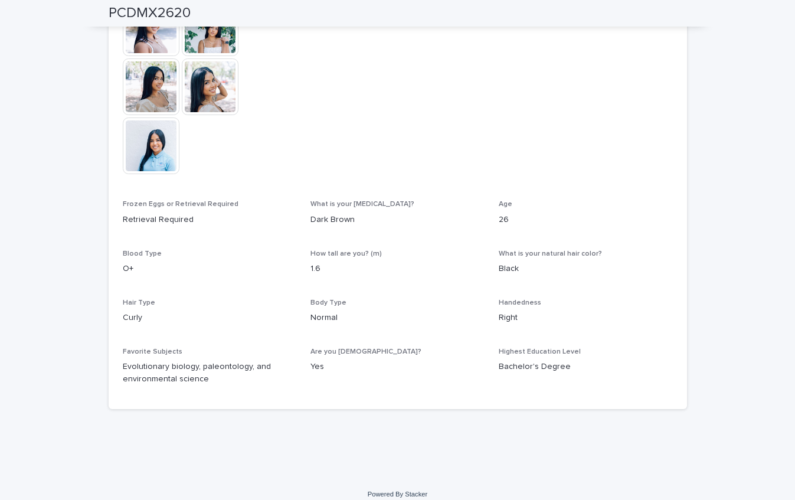
scroll to position [447, 0]
click at [292, 150] on div at bounding box center [210, 57] width 174 height 236
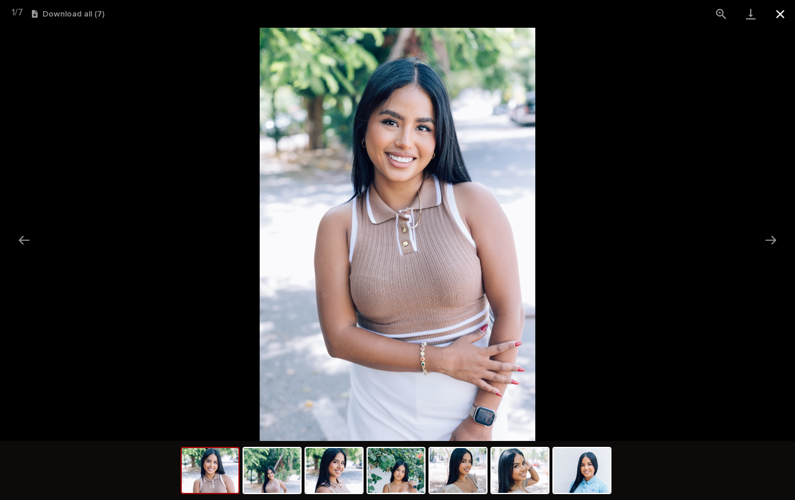
click at [773, 17] on button "Close gallery" at bounding box center [779, 14] width 29 height 28
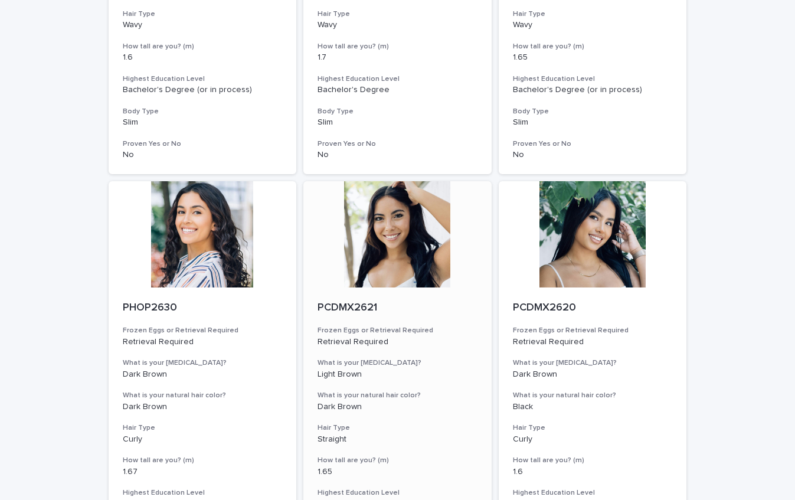
scroll to position [1394, 0]
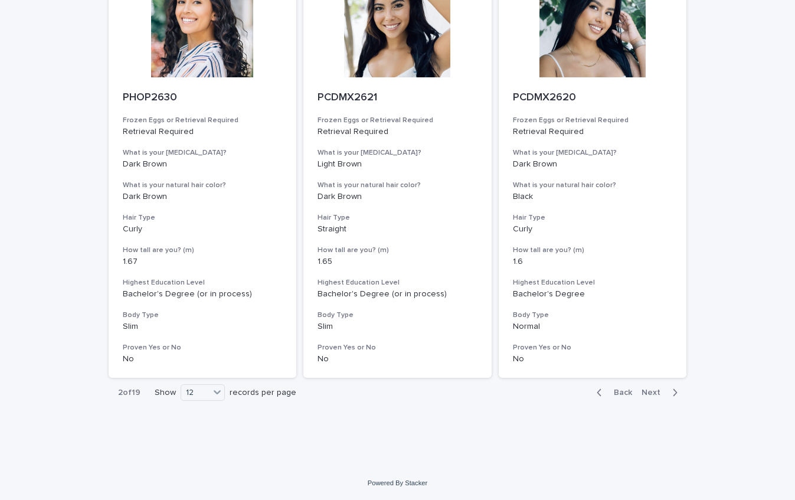
click at [660, 394] on span "Next" at bounding box center [654, 392] width 26 height 8
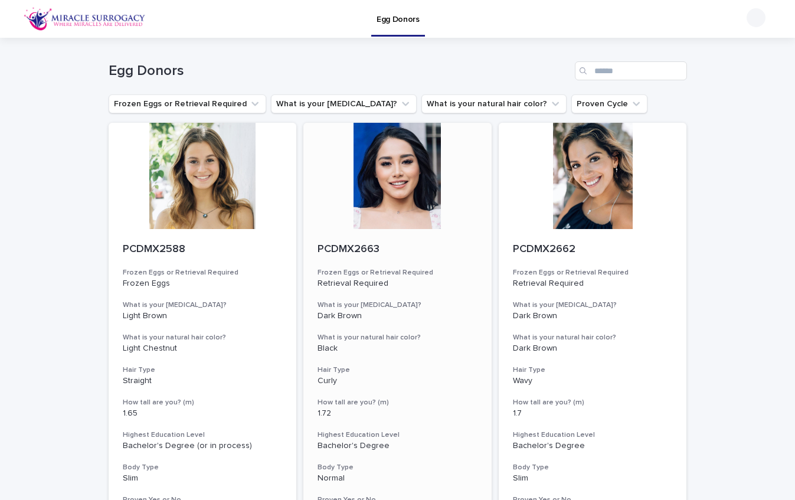
click at [428, 198] on div at bounding box center [397, 176] width 188 height 106
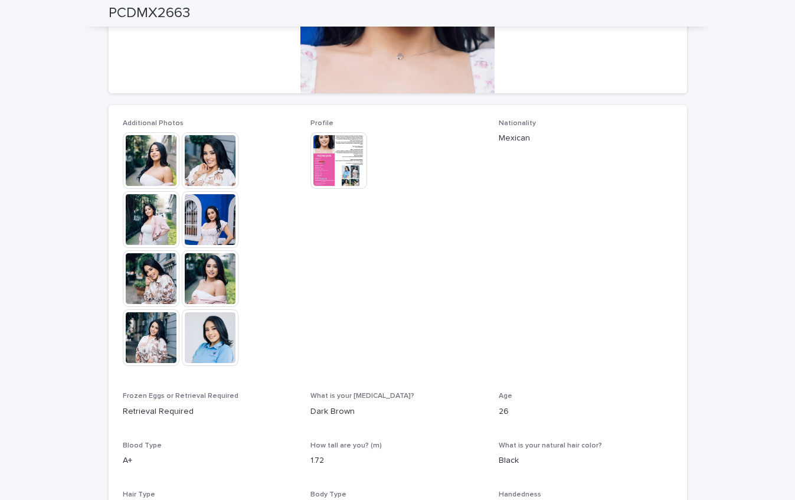
scroll to position [336, 0]
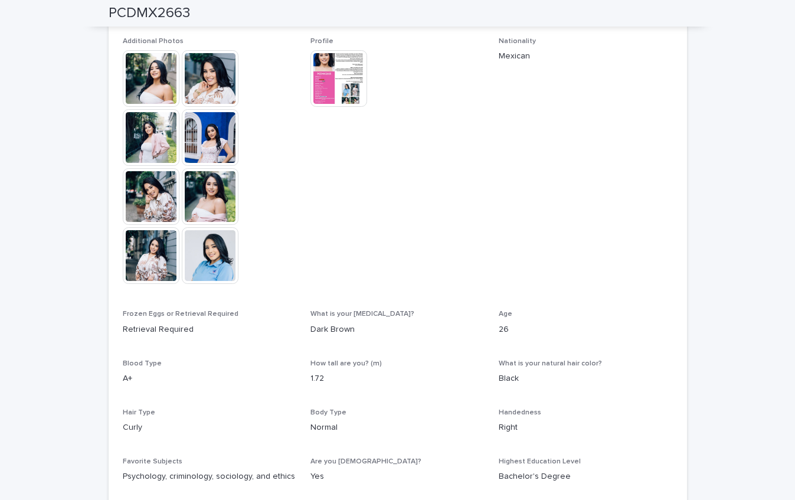
click at [162, 77] on img at bounding box center [151, 78] width 57 height 57
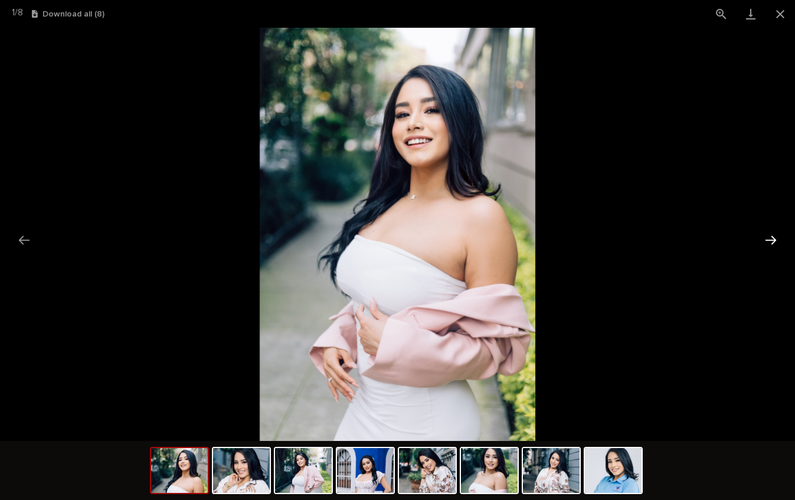
click at [765, 240] on button "Next slide" at bounding box center [770, 239] width 25 height 23
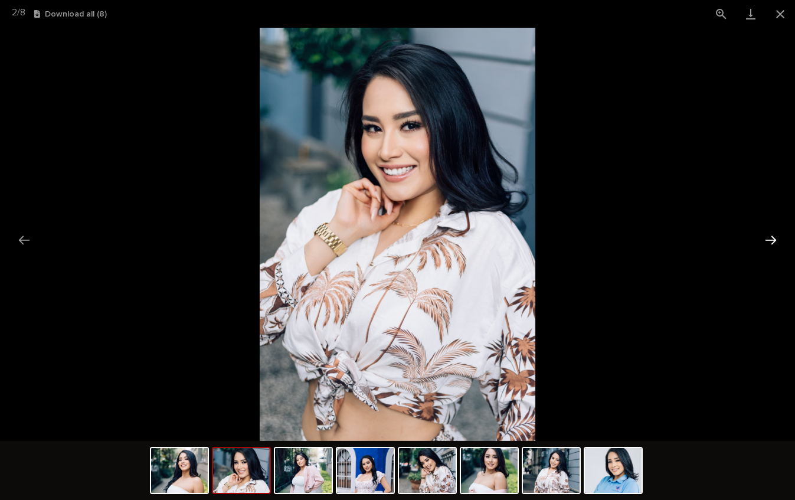
click at [765, 240] on button "Next slide" at bounding box center [770, 239] width 25 height 23
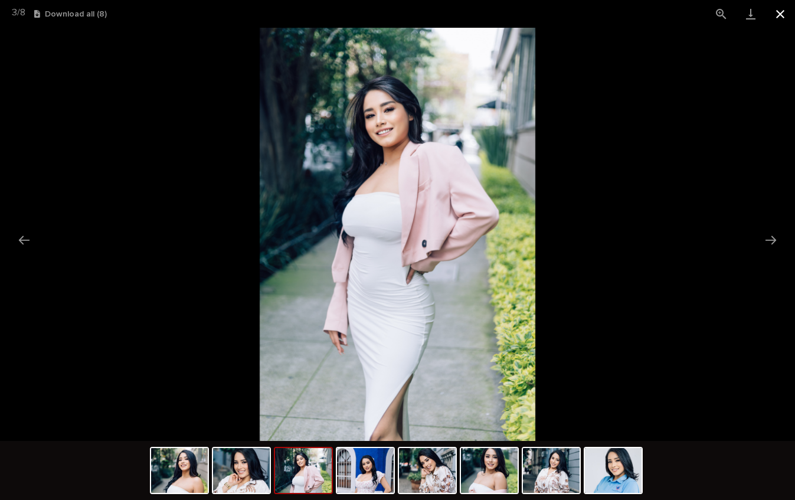
click at [774, 14] on button "Close gallery" at bounding box center [779, 14] width 29 height 28
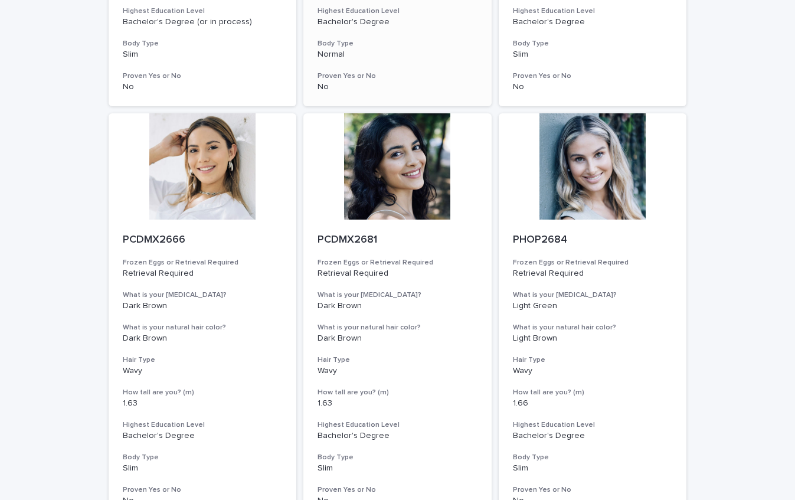
scroll to position [428, 0]
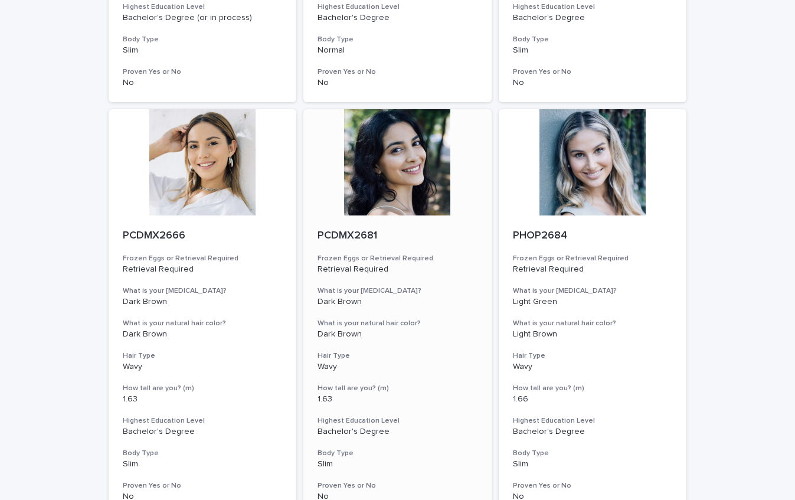
click at [402, 175] on div at bounding box center [397, 162] width 188 height 106
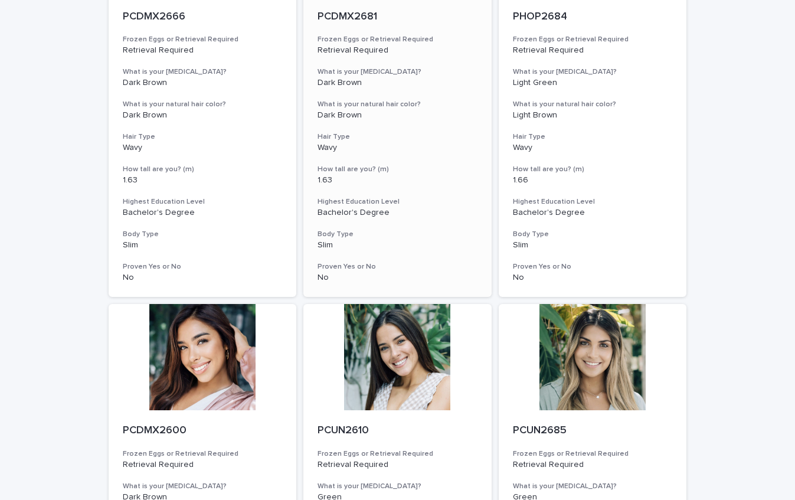
scroll to position [504, 0]
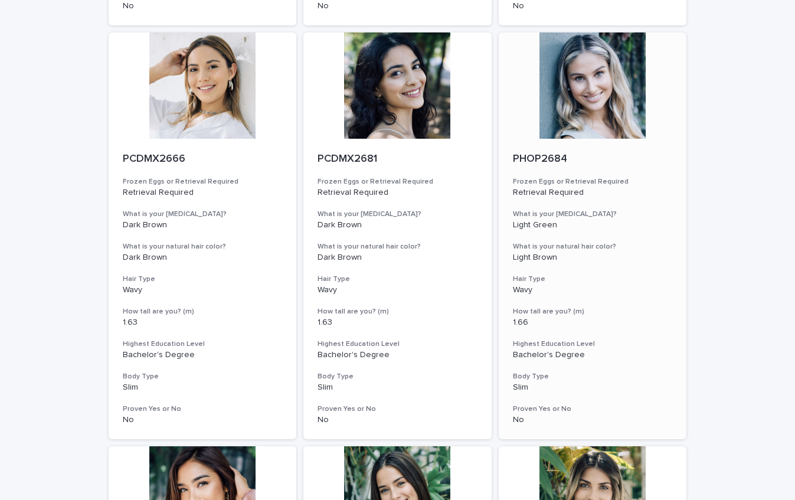
click at [581, 116] on div at bounding box center [593, 85] width 188 height 106
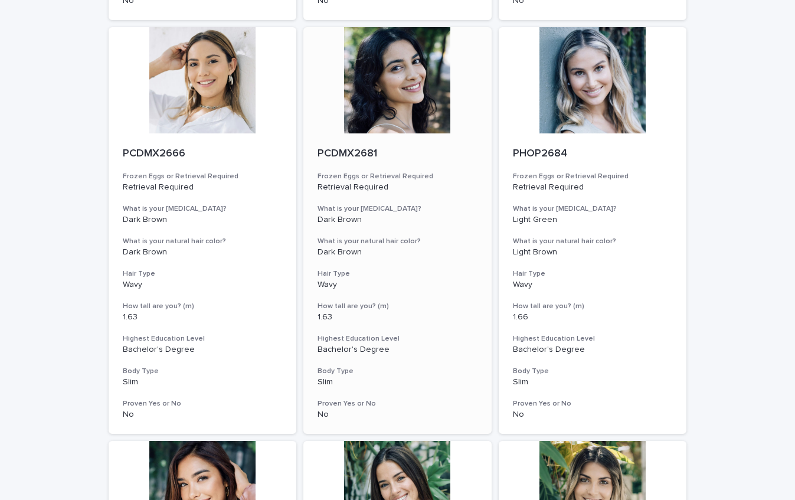
click at [413, 93] on div at bounding box center [397, 80] width 188 height 106
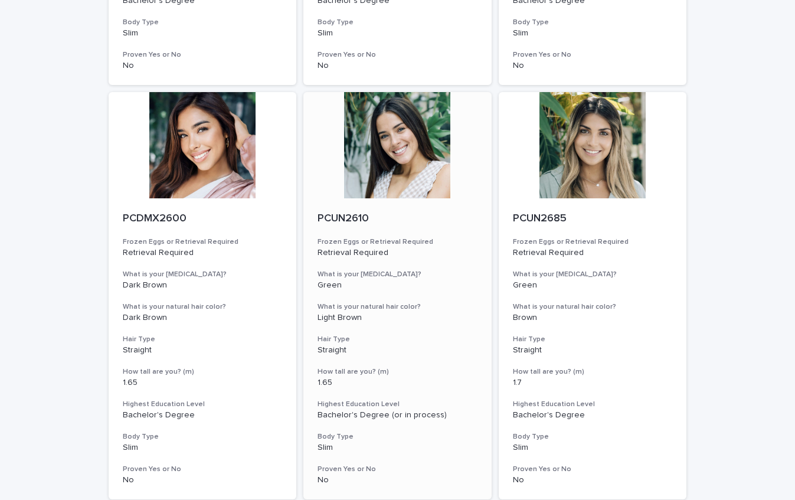
scroll to position [861, 0]
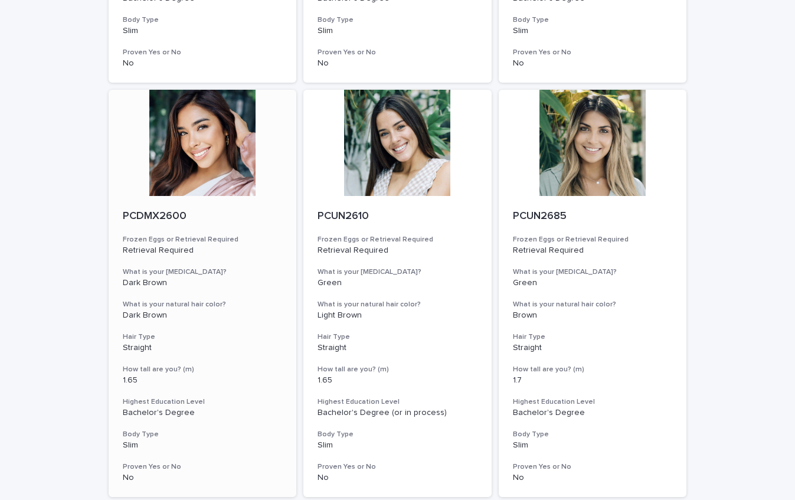
click at [205, 153] on div at bounding box center [203, 143] width 188 height 106
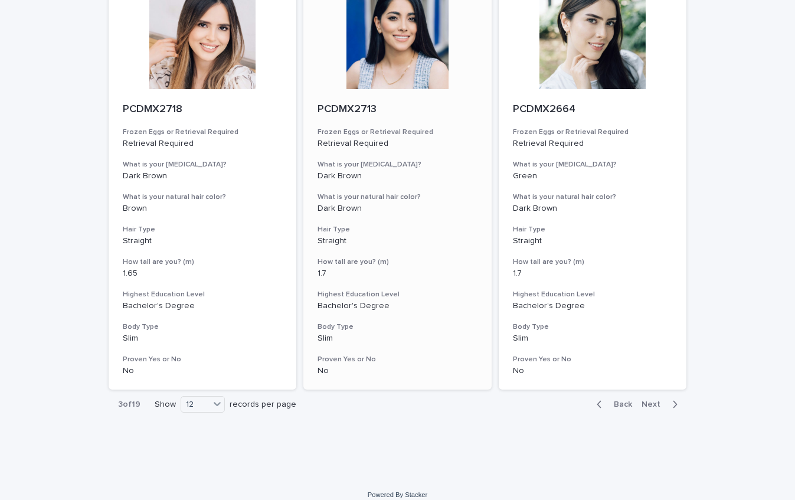
scroll to position [1394, 0]
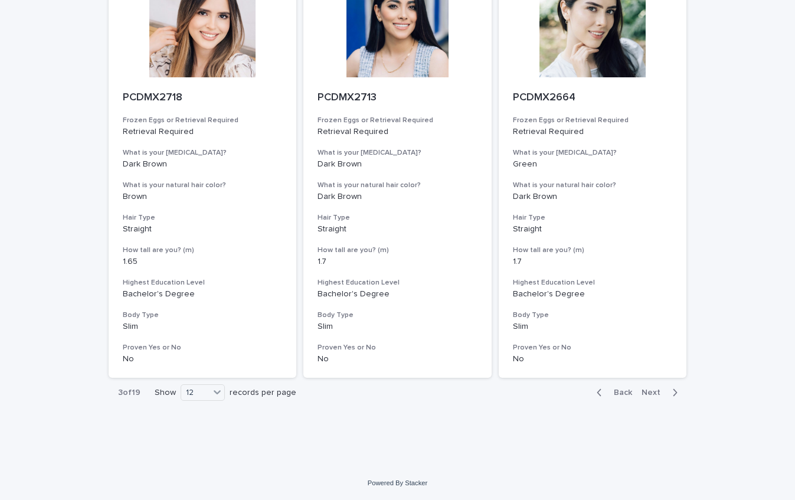
click at [653, 391] on span "Next" at bounding box center [654, 392] width 26 height 8
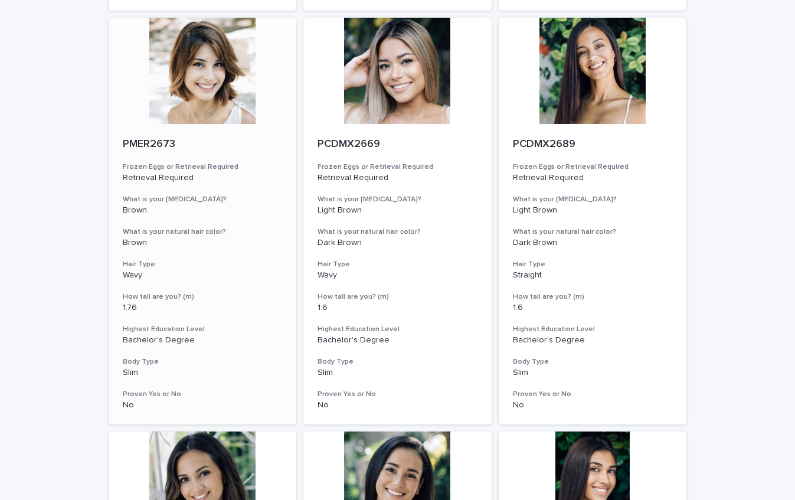
scroll to position [522, 0]
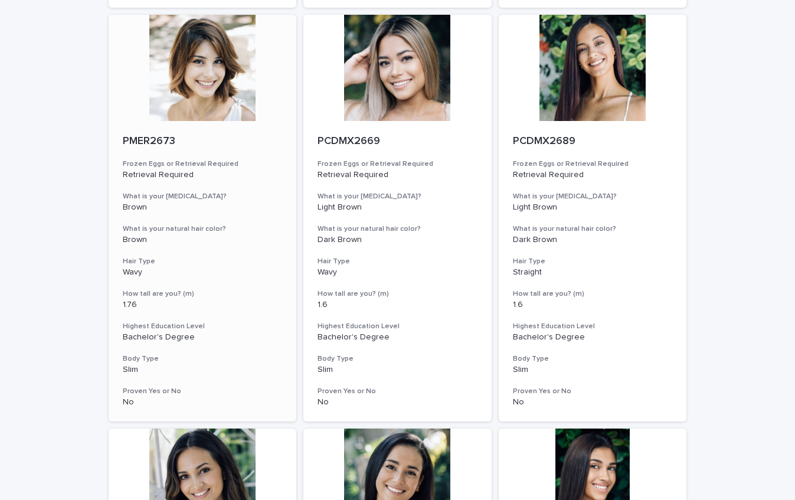
click at [232, 98] on div at bounding box center [203, 68] width 188 height 106
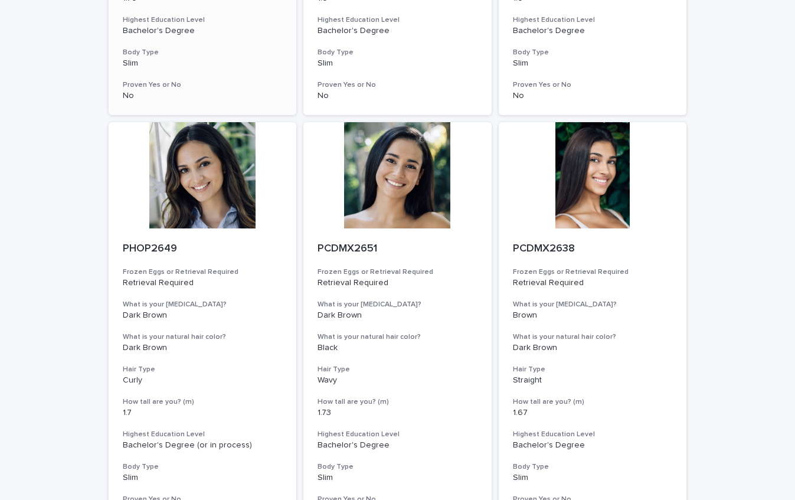
scroll to position [830, 0]
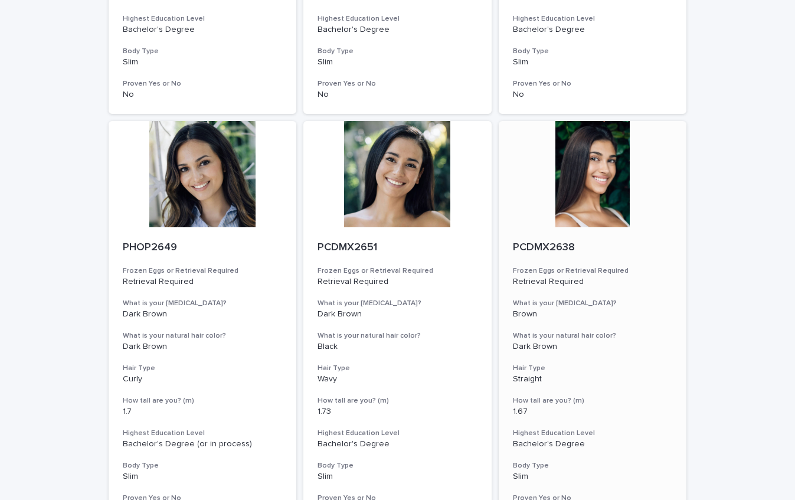
click at [599, 185] on div at bounding box center [593, 174] width 188 height 106
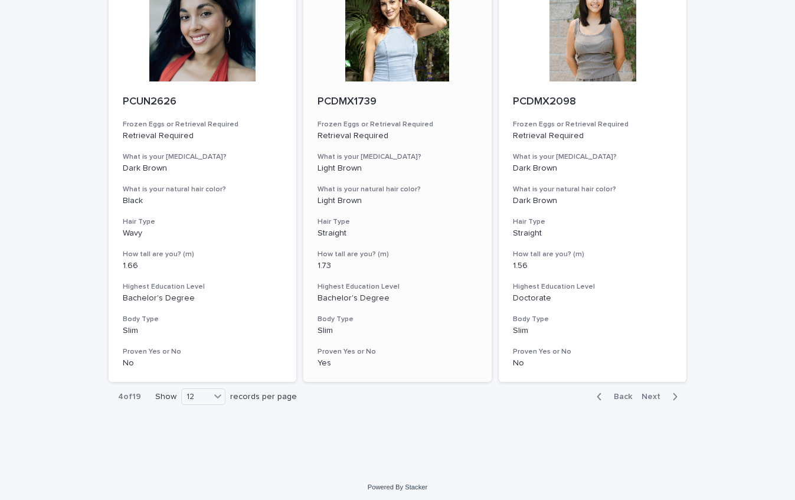
scroll to position [1394, 0]
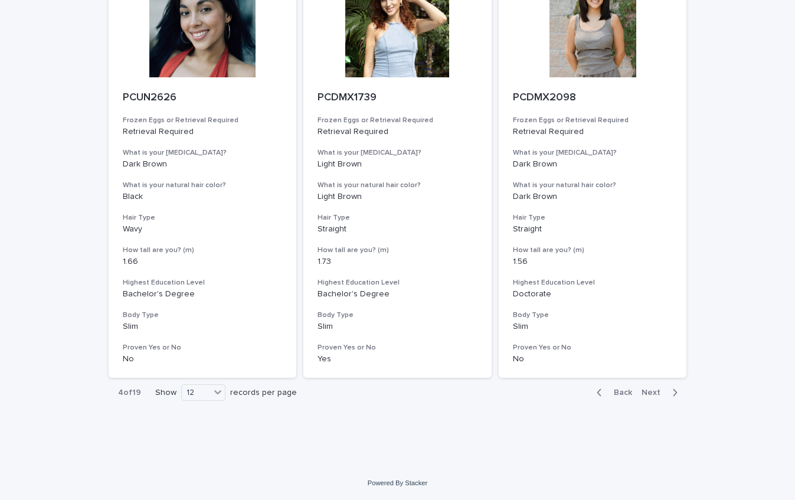
click at [654, 391] on span "Next" at bounding box center [654, 392] width 26 height 8
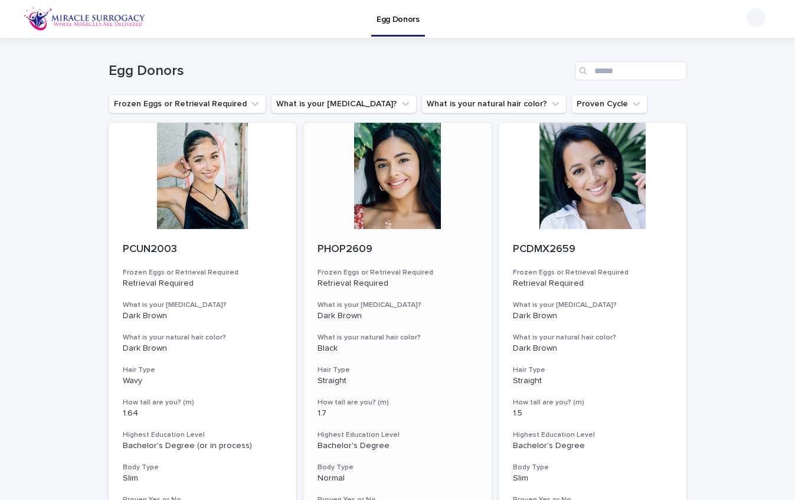
click at [390, 161] on div at bounding box center [397, 176] width 188 height 106
click at [603, 167] on div at bounding box center [593, 176] width 188 height 106
click at [194, 160] on div at bounding box center [203, 176] width 188 height 106
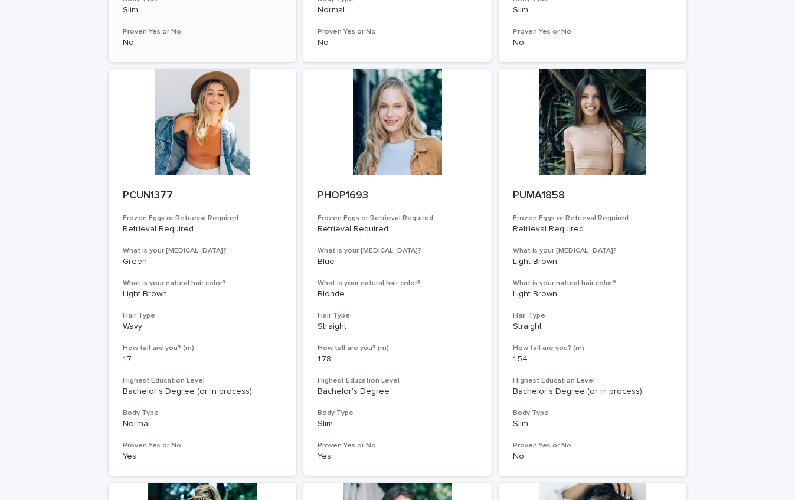
scroll to position [468, 0]
click at [225, 152] on div at bounding box center [203, 121] width 188 height 106
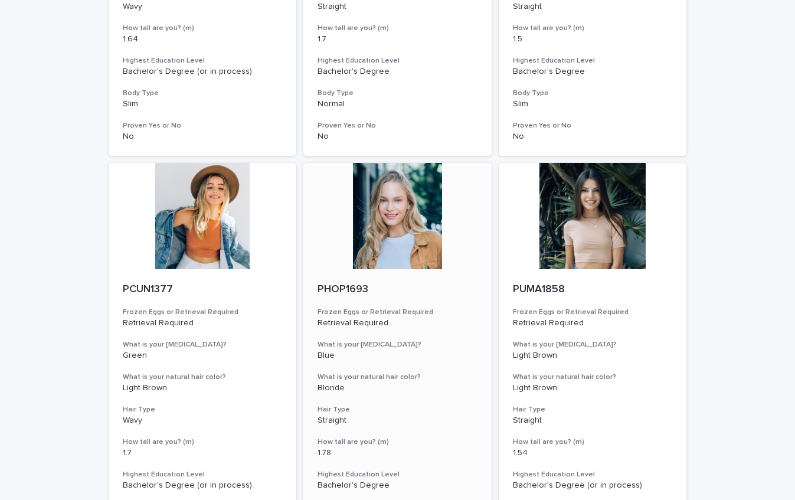
scroll to position [378, 0]
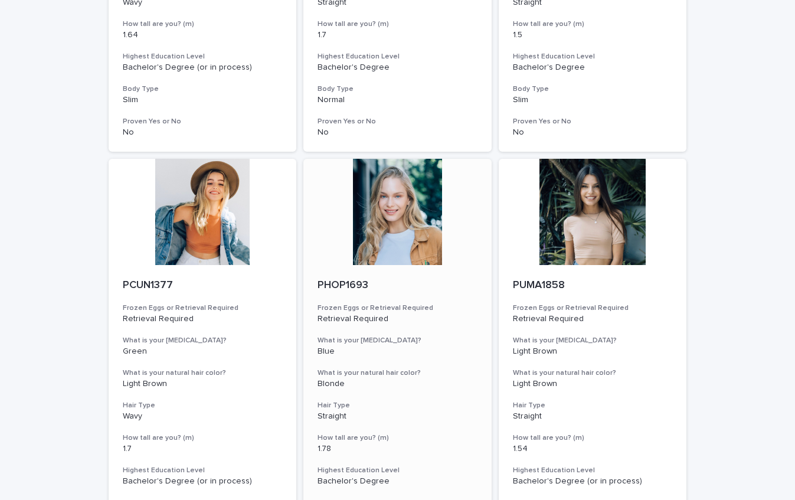
click at [394, 228] on div at bounding box center [397, 212] width 188 height 106
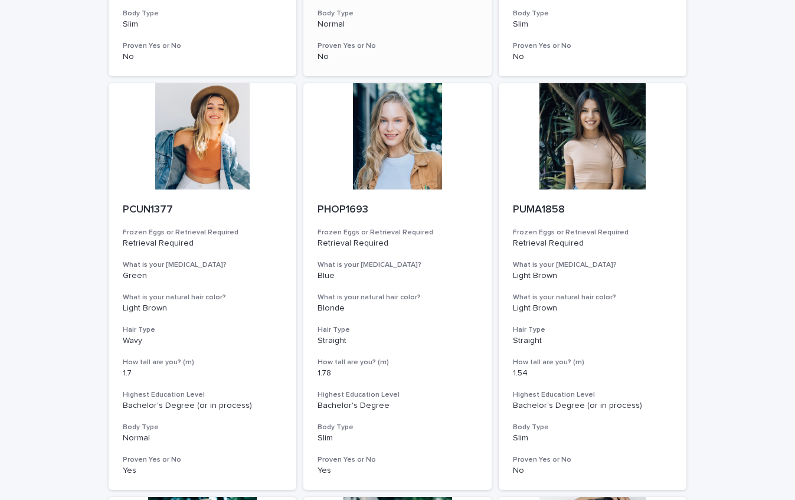
scroll to position [453, 0]
click at [608, 172] on div at bounding box center [593, 137] width 188 height 106
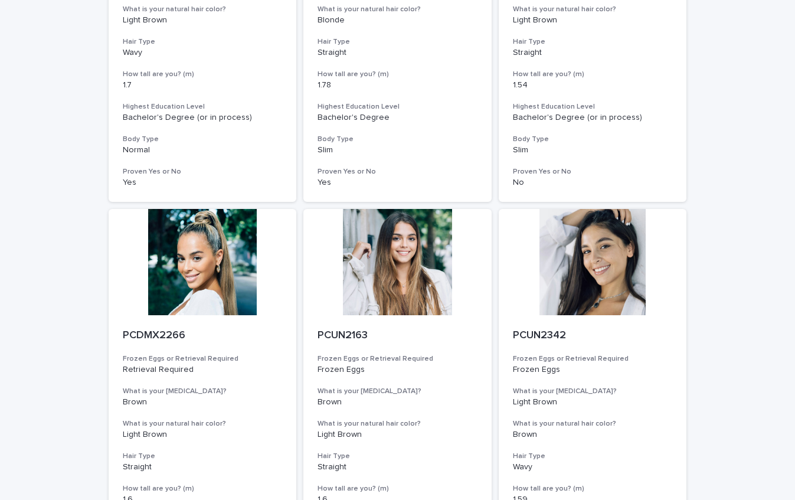
scroll to position [750, 0]
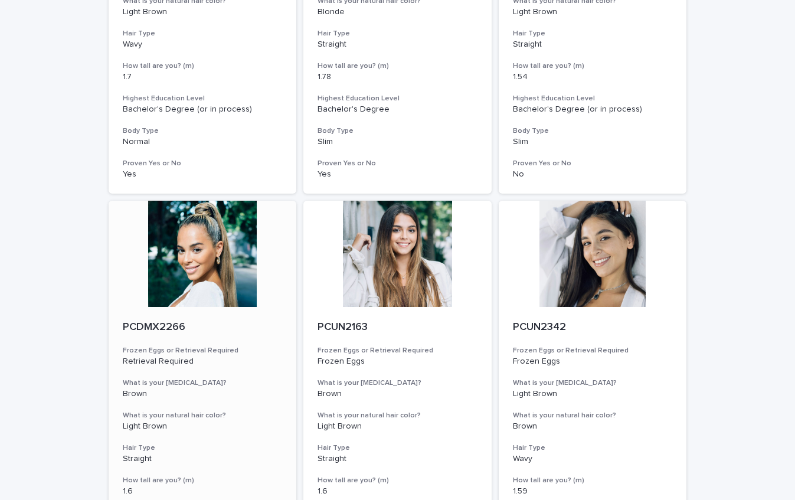
click at [221, 245] on div at bounding box center [203, 254] width 188 height 106
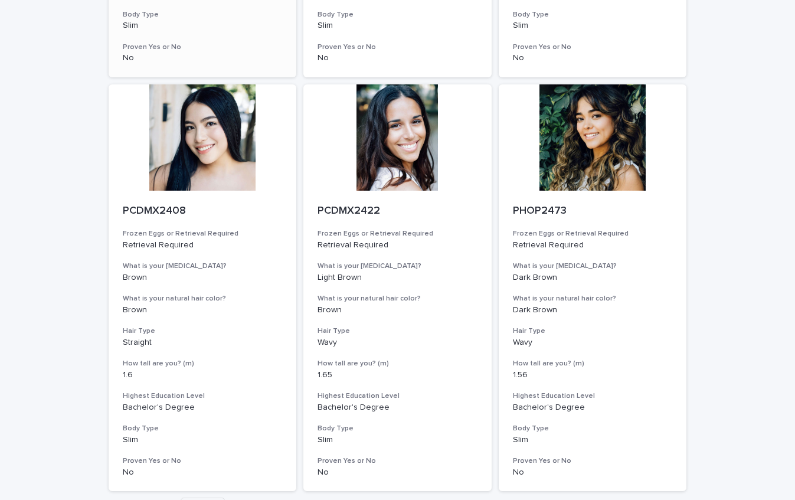
scroll to position [1281, 0]
click at [235, 176] on div at bounding box center [203, 137] width 188 height 106
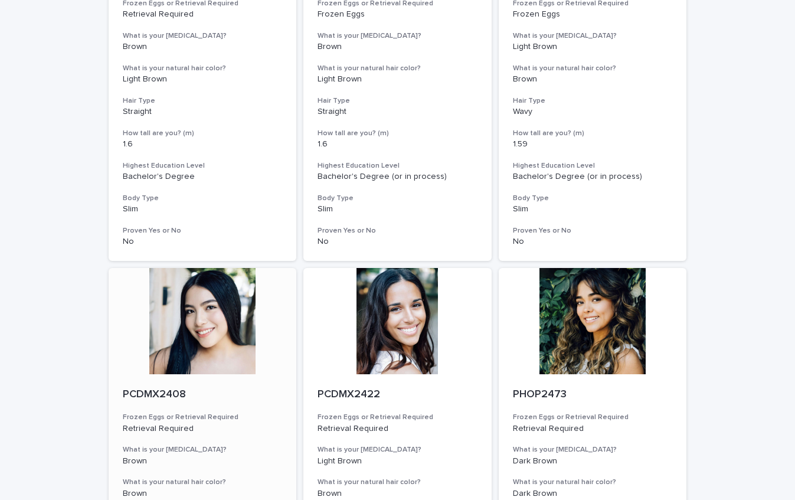
click at [208, 325] on div at bounding box center [203, 321] width 188 height 106
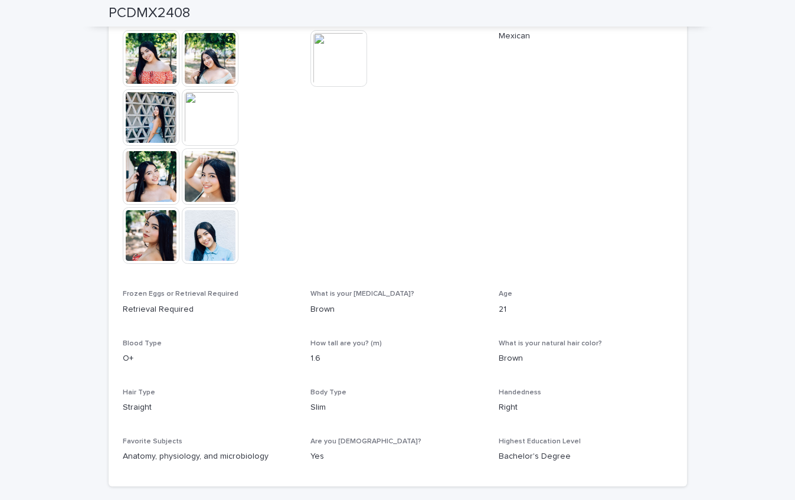
scroll to position [431, 0]
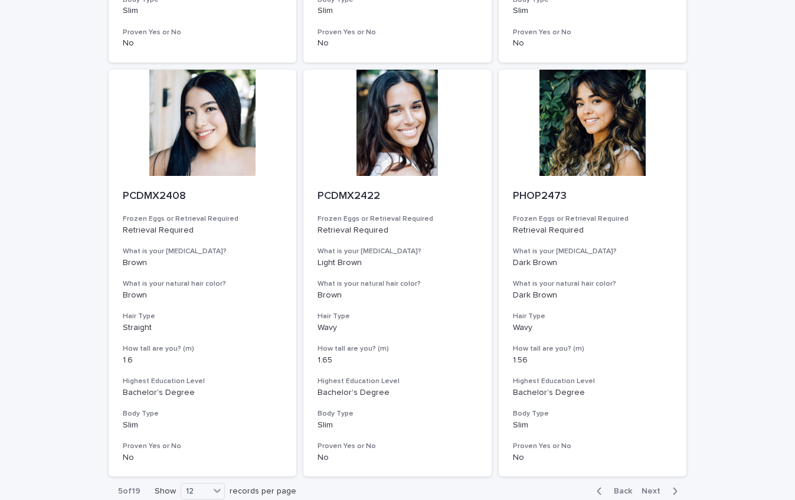
scroll to position [1296, 0]
click at [605, 129] on div at bounding box center [593, 122] width 188 height 106
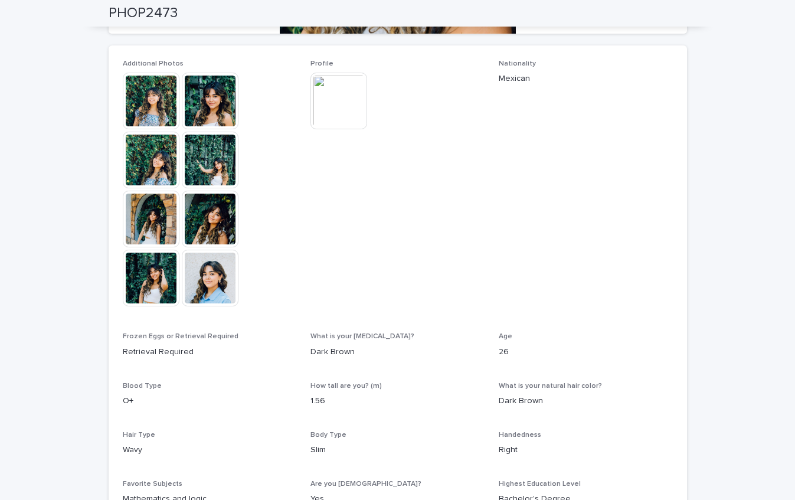
scroll to position [316, 0]
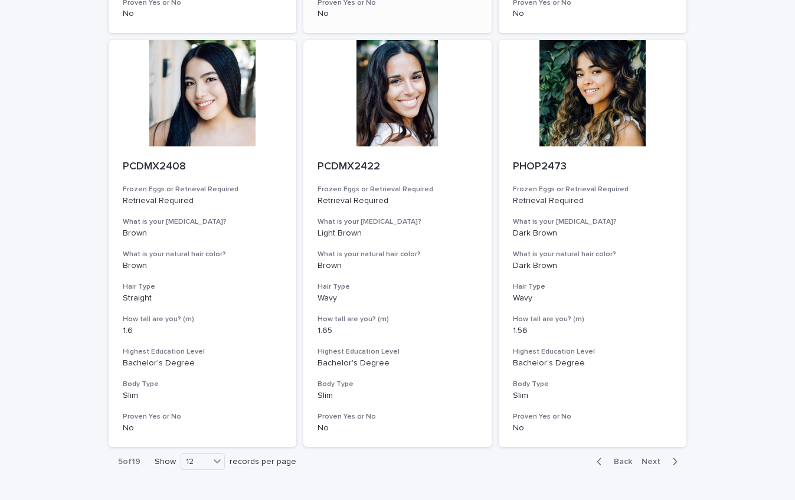
scroll to position [1394, 0]
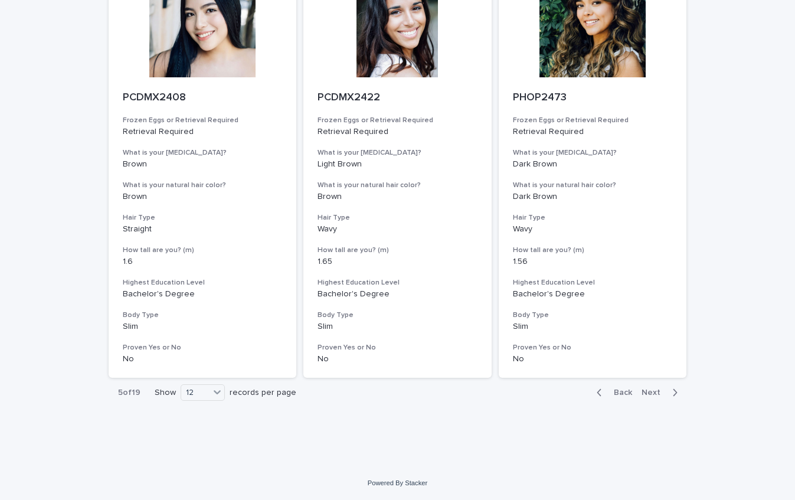
click at [654, 389] on span "Next" at bounding box center [654, 392] width 26 height 8
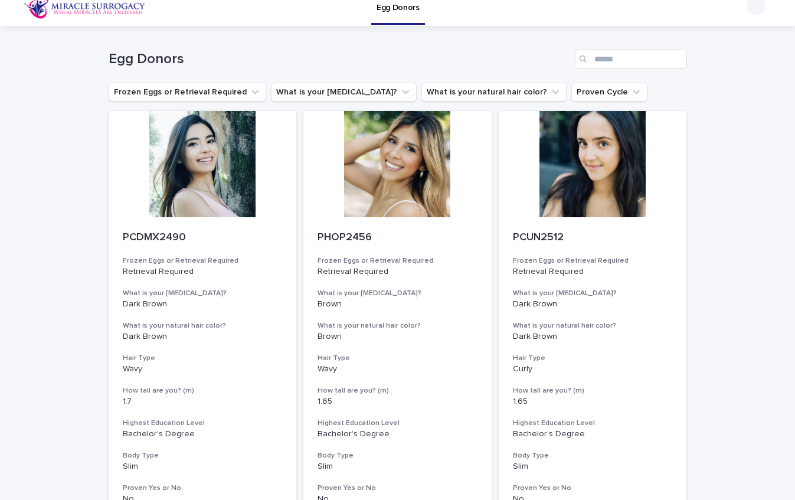
scroll to position [9, 0]
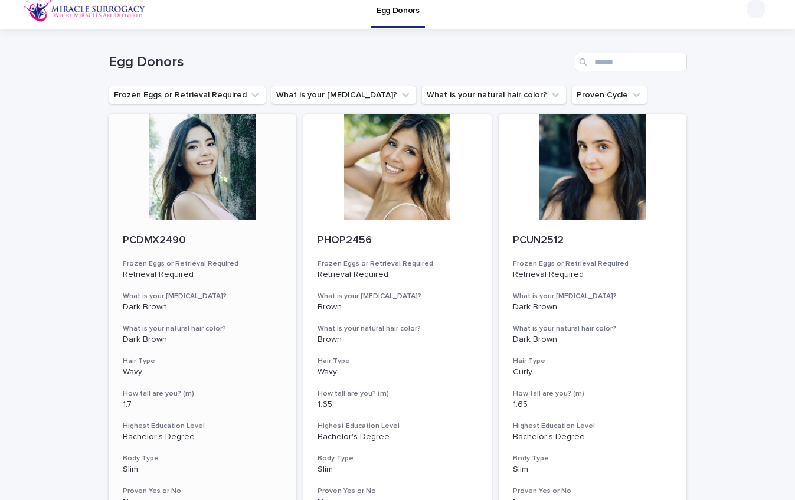
click at [211, 169] on div at bounding box center [203, 167] width 188 height 106
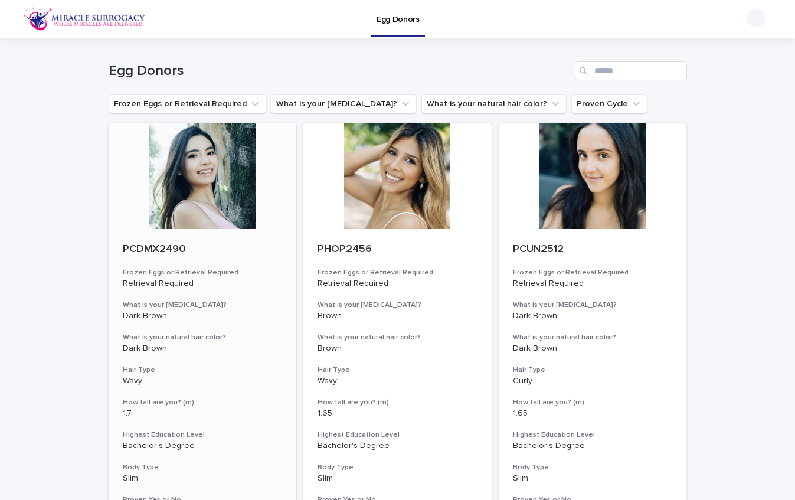
click at [191, 175] on div at bounding box center [203, 176] width 188 height 106
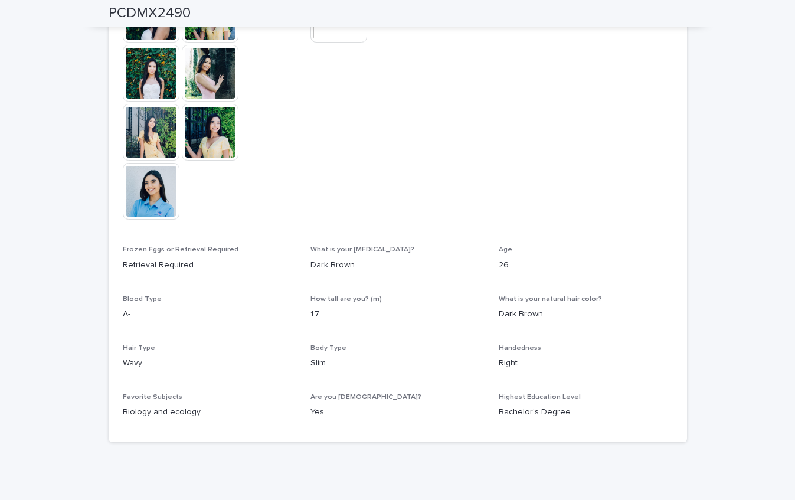
scroll to position [402, 0]
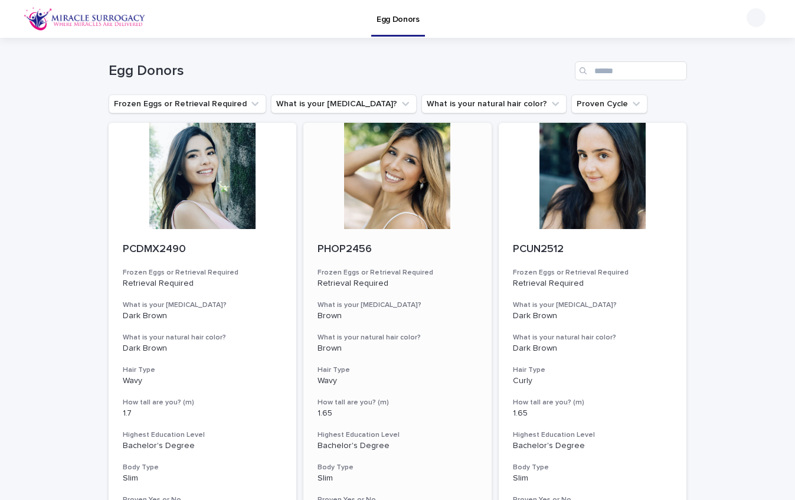
click at [401, 191] on div at bounding box center [397, 176] width 188 height 106
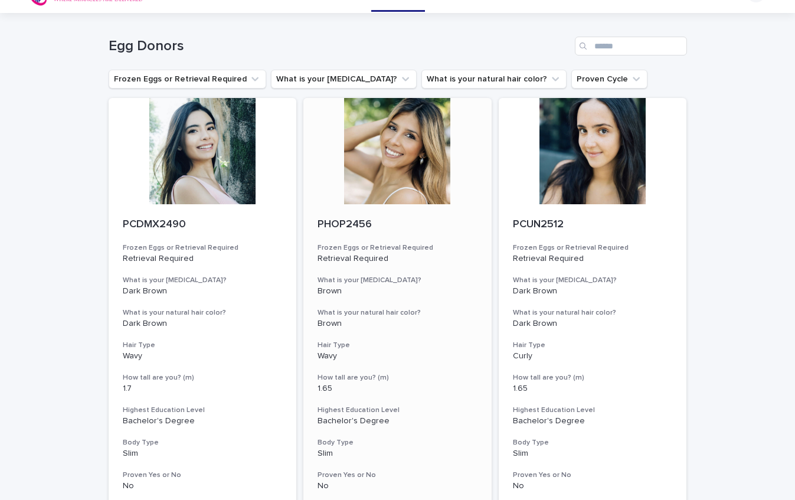
scroll to position [32, 0]
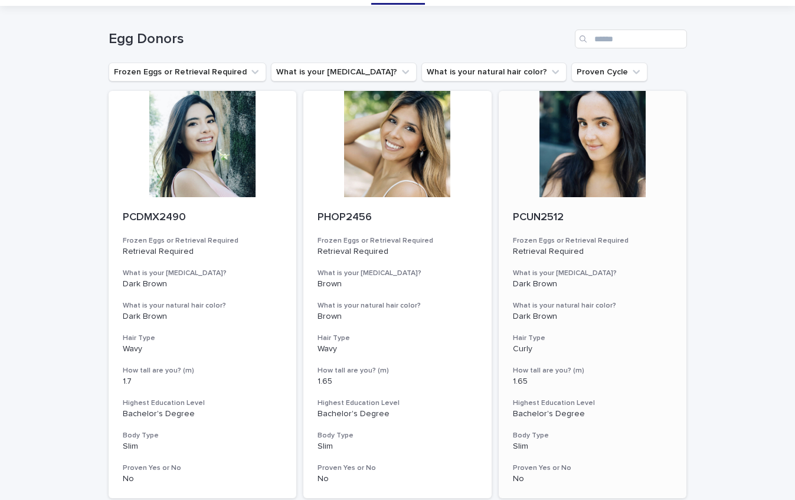
click at [588, 159] on div at bounding box center [593, 144] width 188 height 106
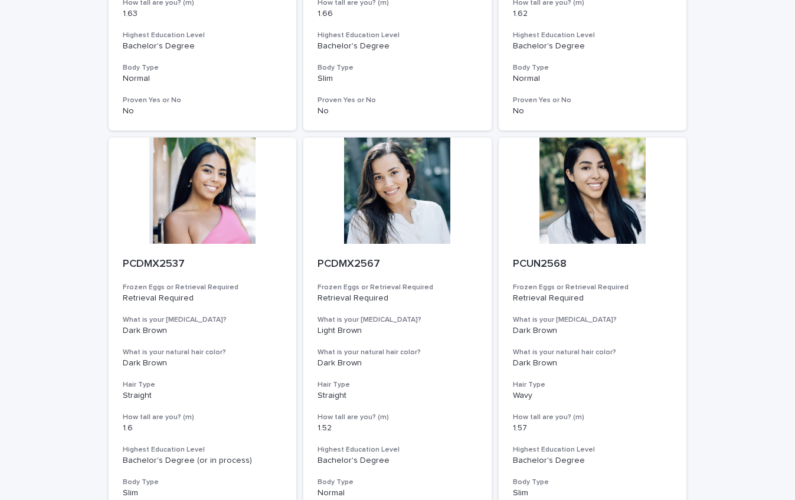
scroll to position [834, 0]
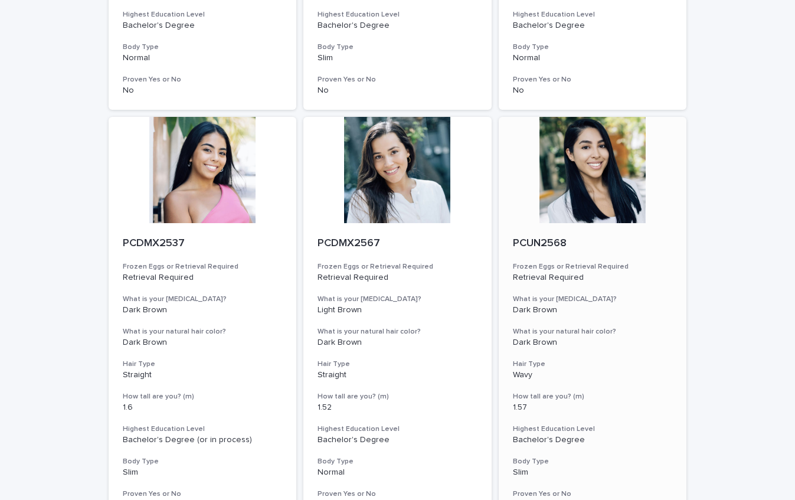
click at [576, 180] on div at bounding box center [593, 170] width 188 height 106
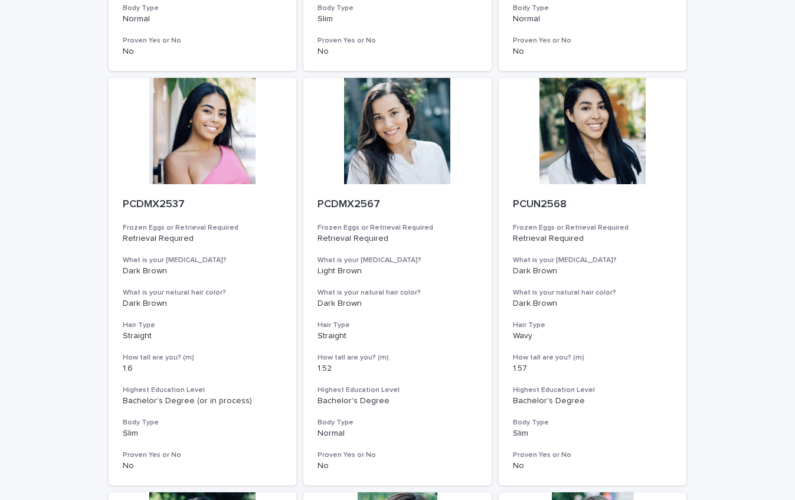
scroll to position [874, 0]
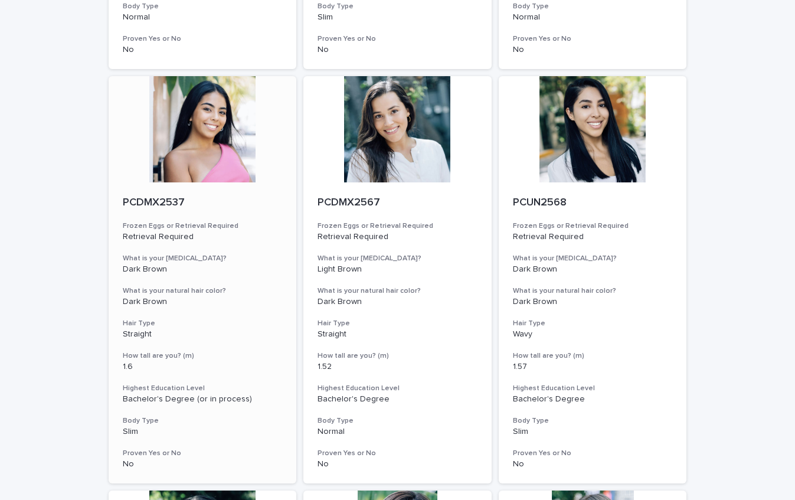
click at [217, 143] on div at bounding box center [203, 129] width 188 height 106
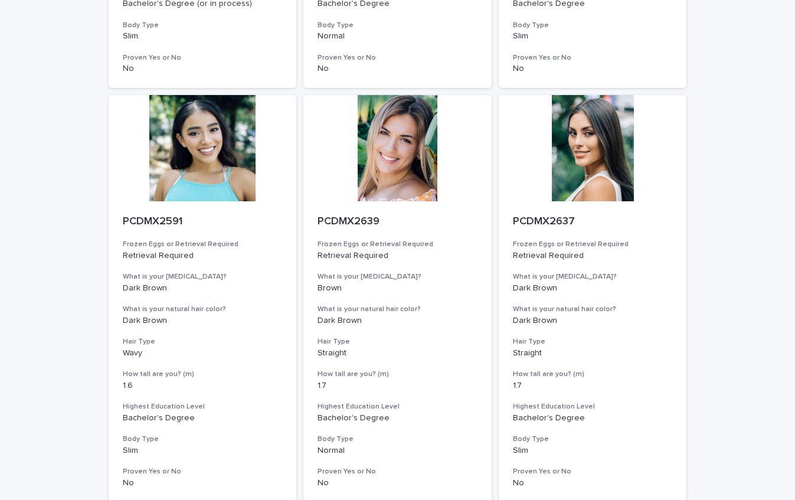
scroll to position [1286, 0]
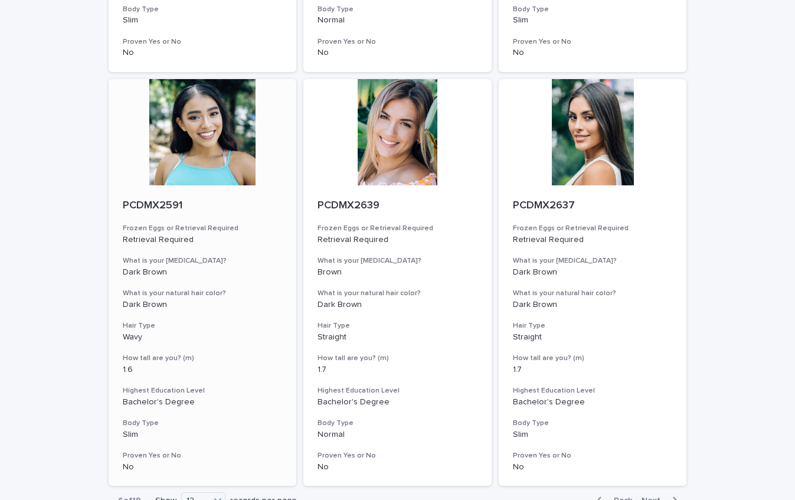
click at [224, 139] on div at bounding box center [203, 132] width 188 height 106
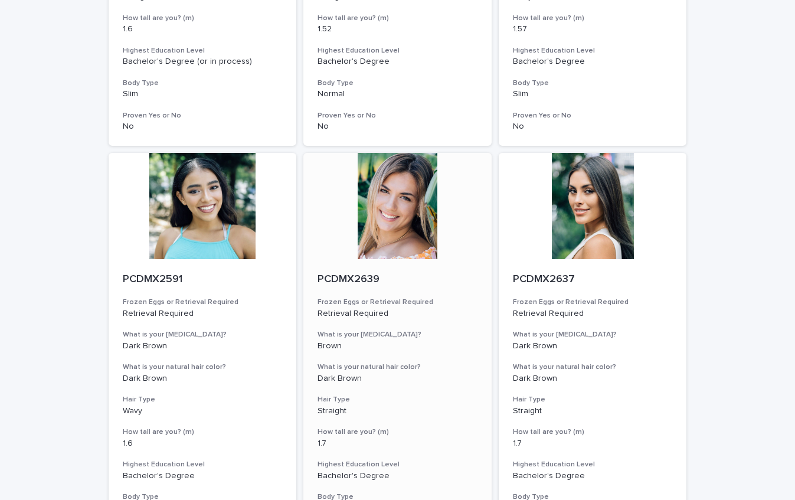
scroll to position [1222, 0]
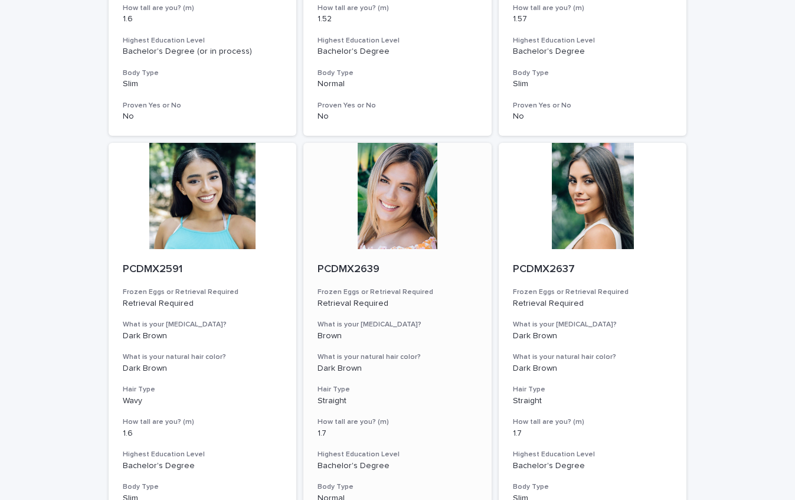
click at [398, 222] on div at bounding box center [397, 196] width 188 height 106
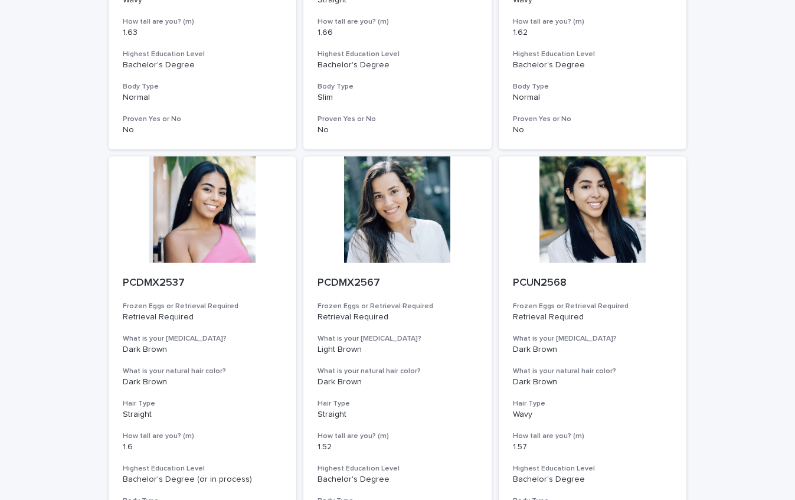
scroll to position [883, 0]
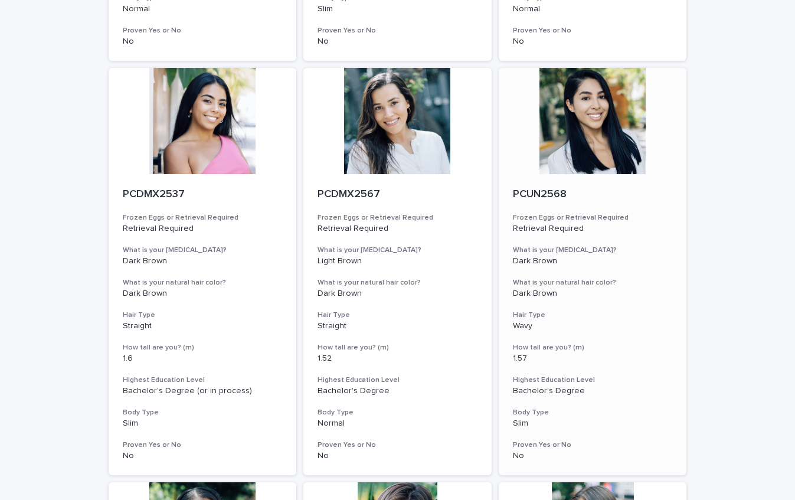
click at [602, 136] on div at bounding box center [593, 121] width 188 height 106
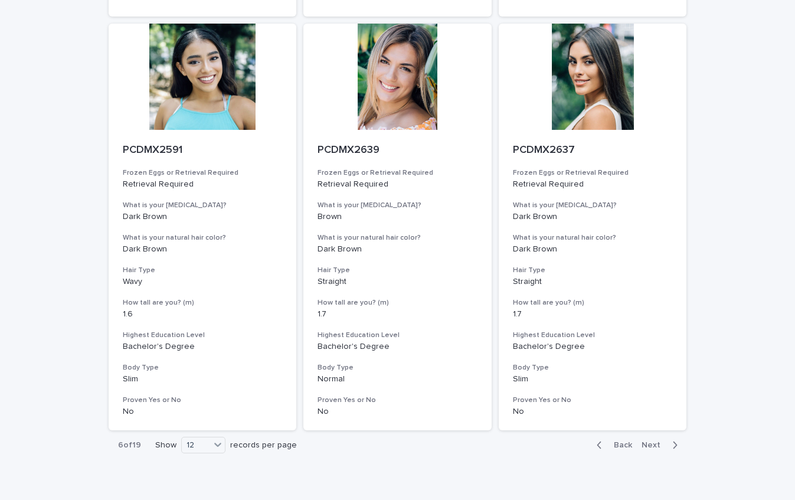
scroll to position [1394, 0]
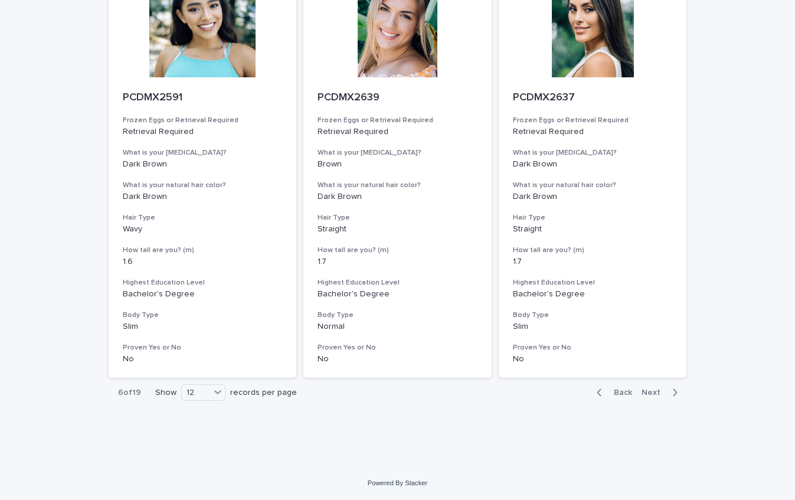
click at [655, 394] on span "Next" at bounding box center [654, 392] width 26 height 8
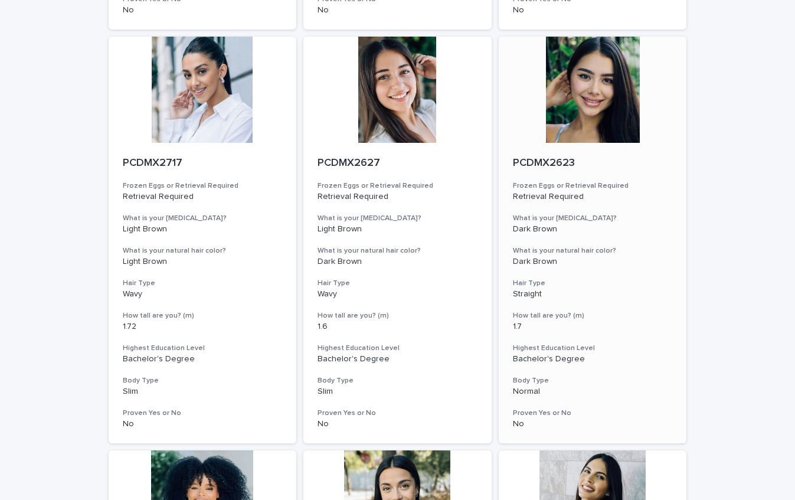
scroll to position [479, 0]
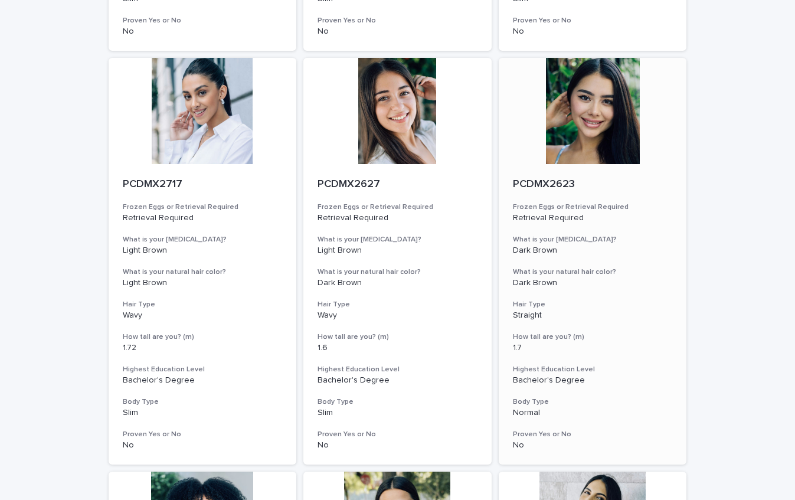
click at [585, 127] on div at bounding box center [593, 111] width 188 height 106
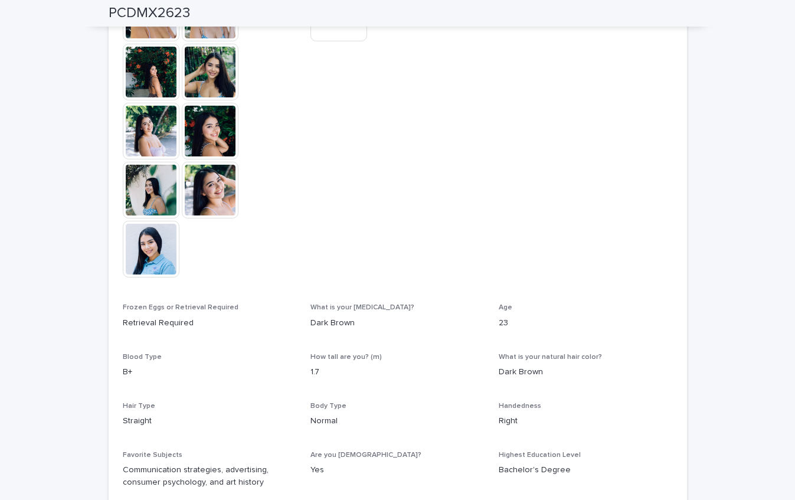
scroll to position [407, 0]
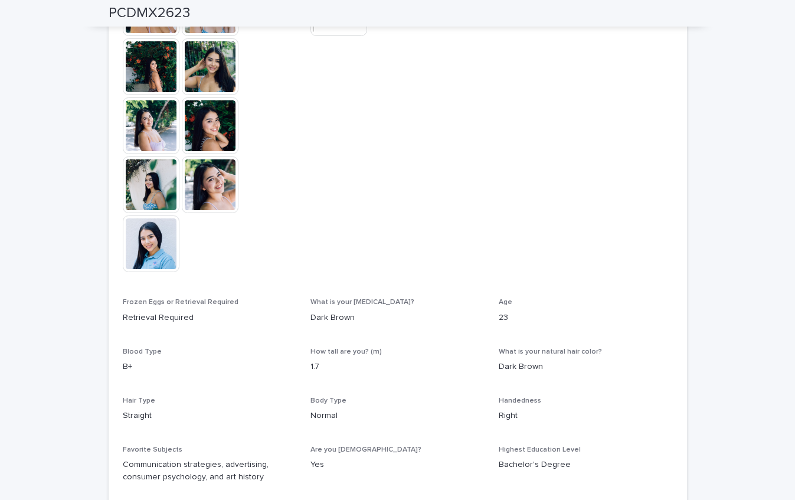
click at [214, 130] on img at bounding box center [210, 125] width 57 height 57
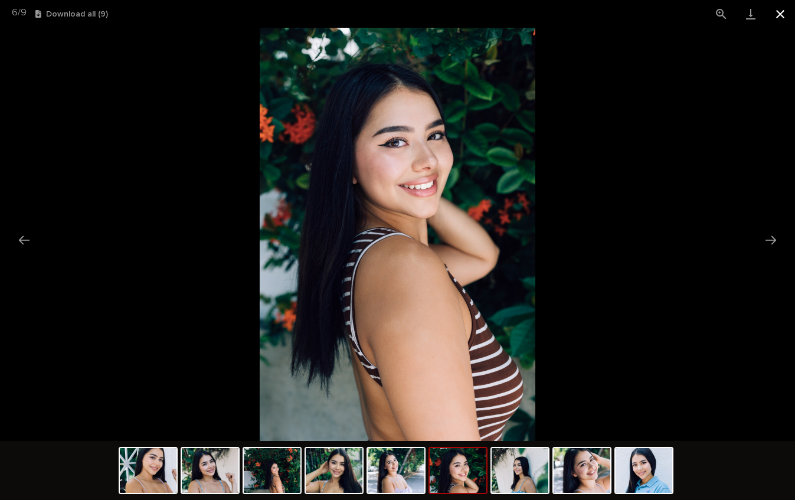
click at [779, 12] on button "Close gallery" at bounding box center [779, 14] width 29 height 28
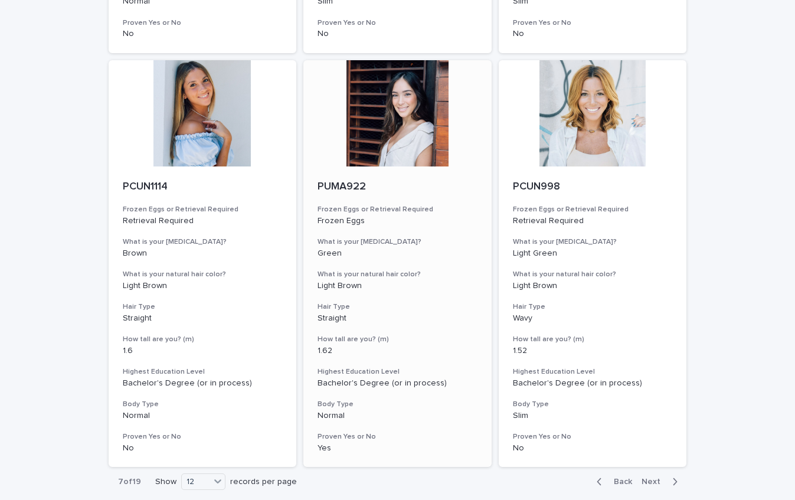
scroll to position [1346, 0]
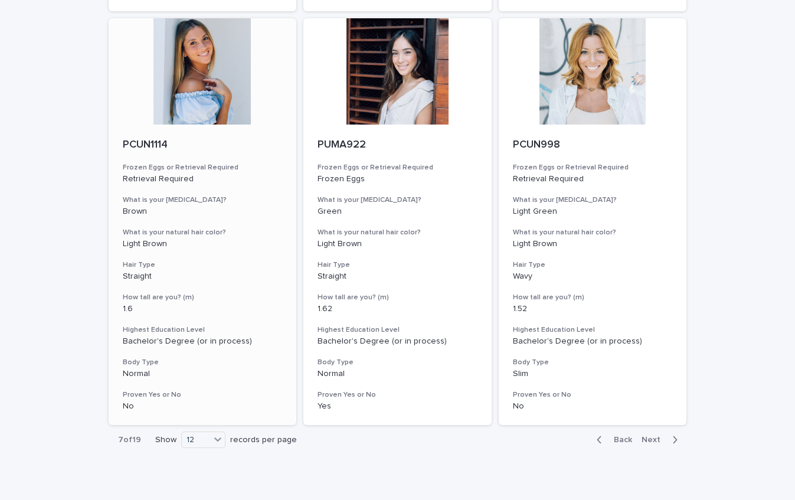
click at [215, 76] on div at bounding box center [203, 71] width 188 height 106
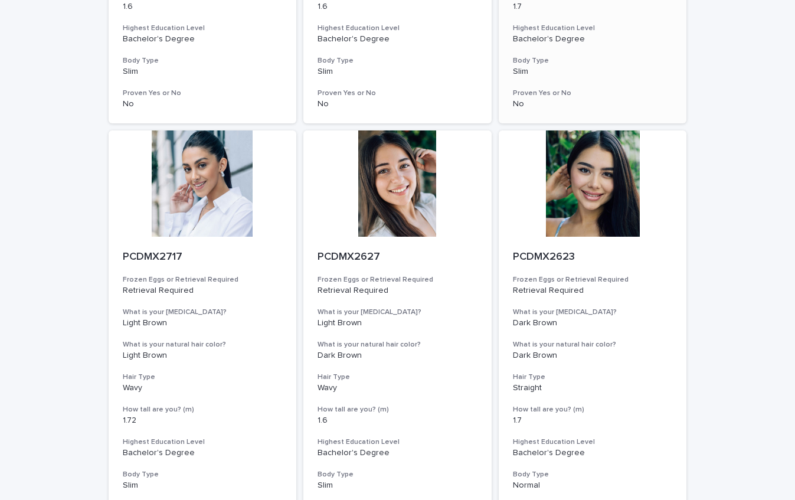
scroll to position [1394, 0]
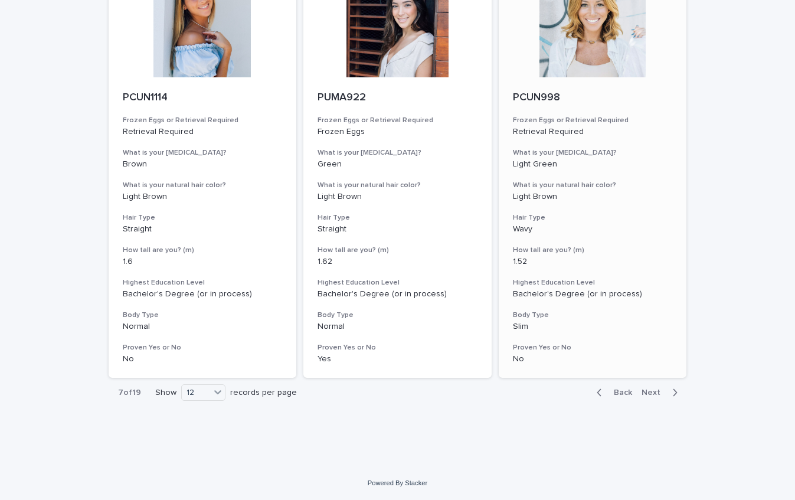
click at [589, 54] on div at bounding box center [593, 24] width 188 height 106
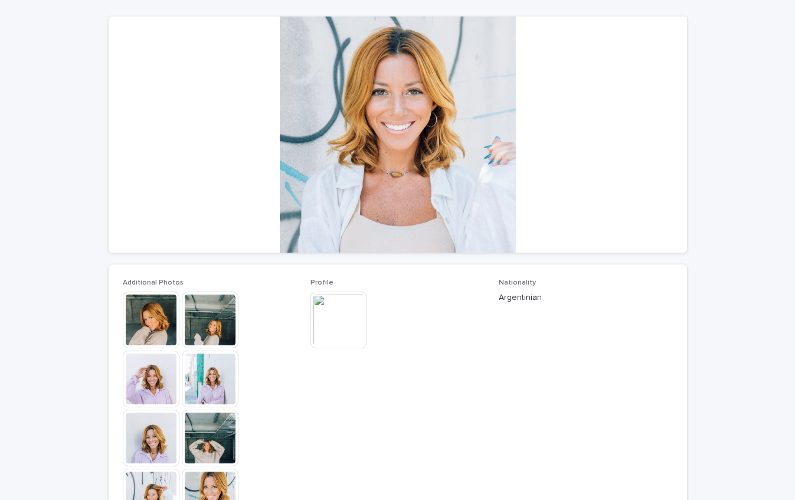
scroll to position [147, 0]
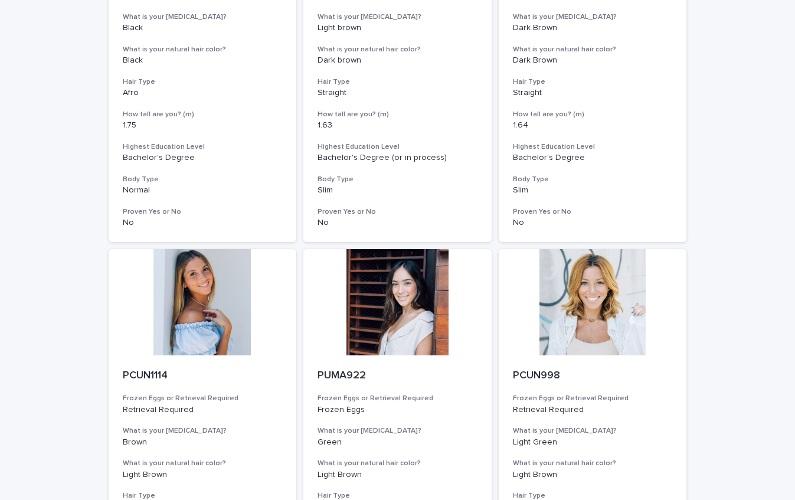
scroll to position [1394, 0]
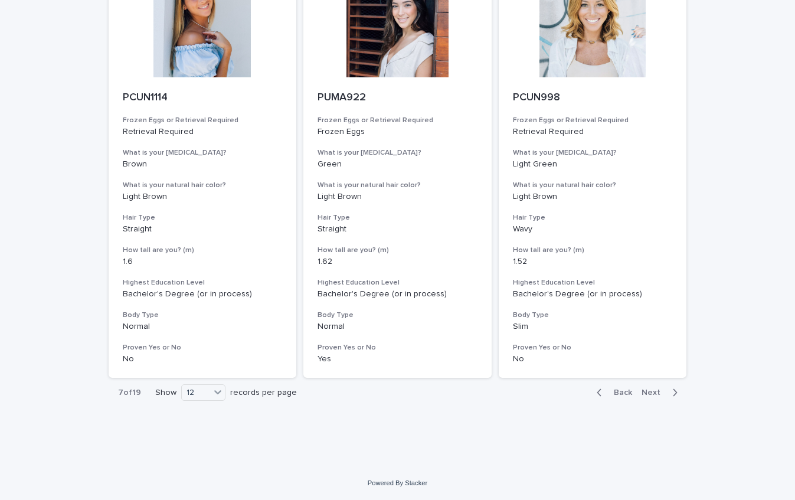
click at [657, 394] on span "Next" at bounding box center [654, 392] width 26 height 8
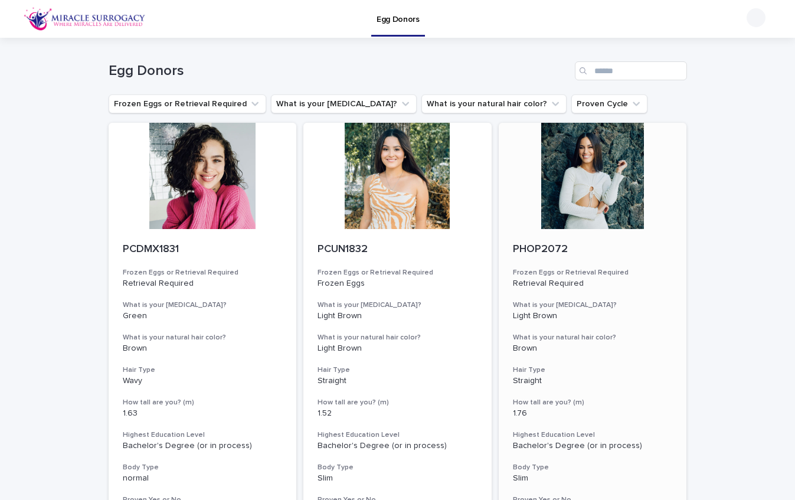
click at [599, 210] on div at bounding box center [593, 176] width 188 height 106
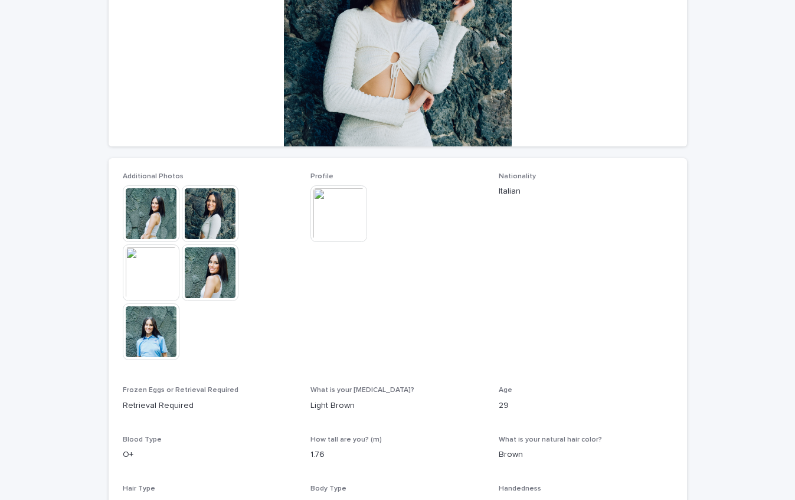
scroll to position [201, 0]
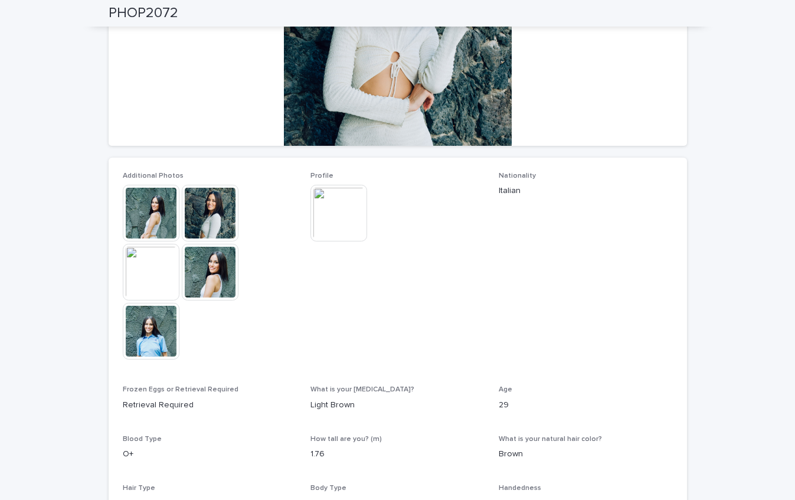
click at [218, 282] on img at bounding box center [210, 272] width 57 height 57
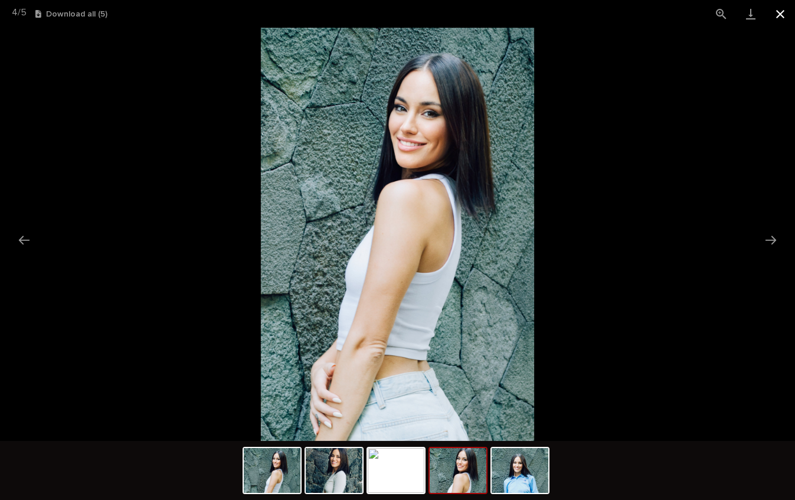
click at [776, 19] on button "Close gallery" at bounding box center [779, 14] width 29 height 28
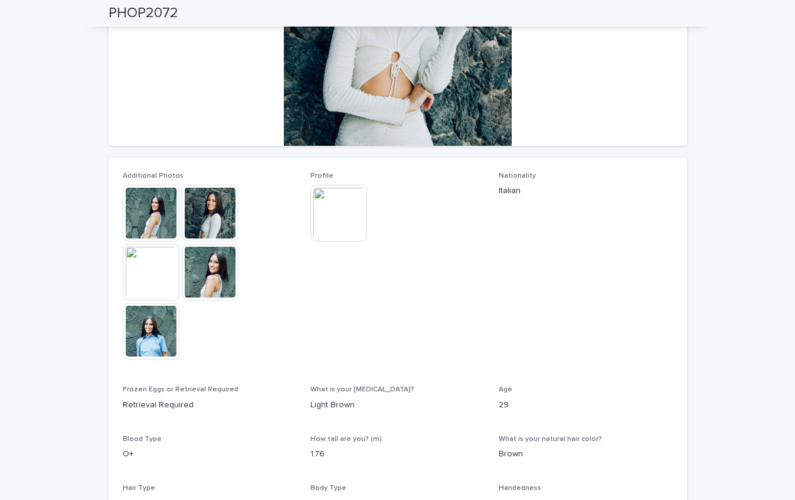
scroll to position [0, 0]
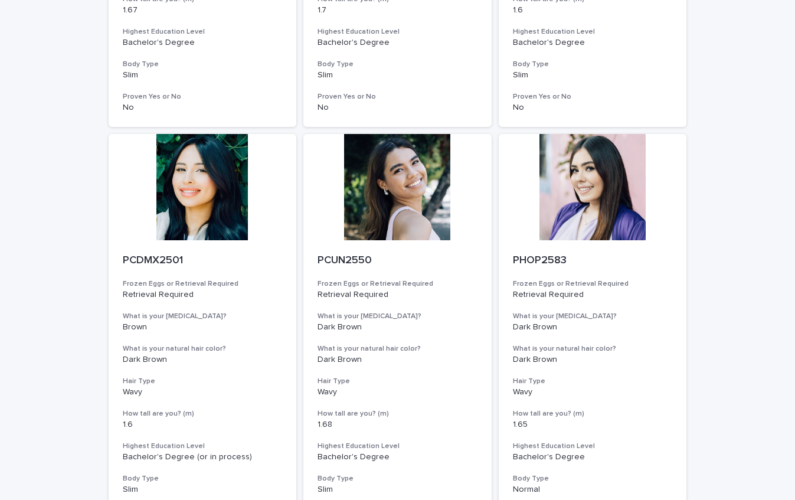
scroll to position [818, 0]
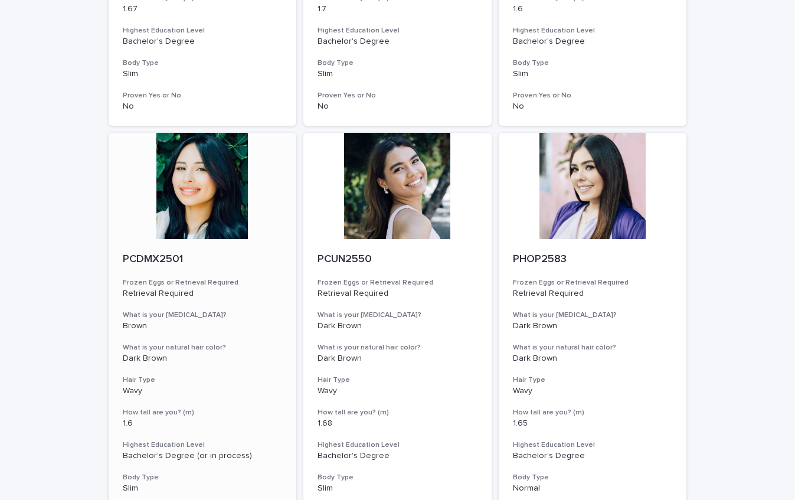
click at [228, 201] on div at bounding box center [203, 186] width 188 height 106
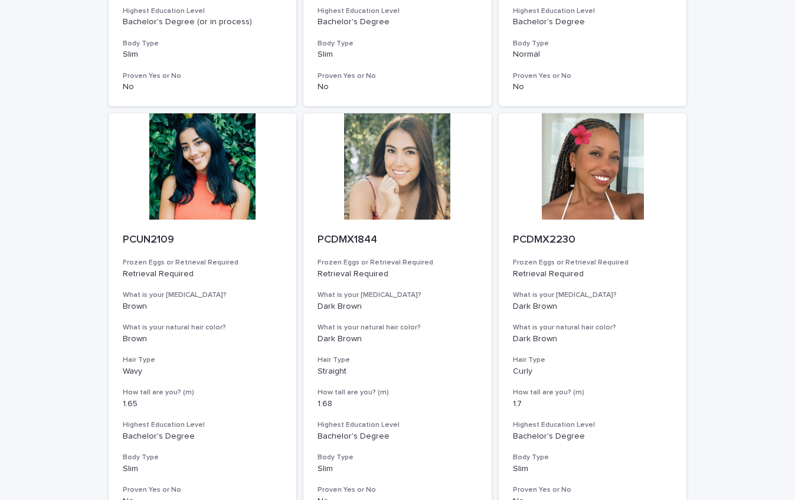
scroll to position [1254, 0]
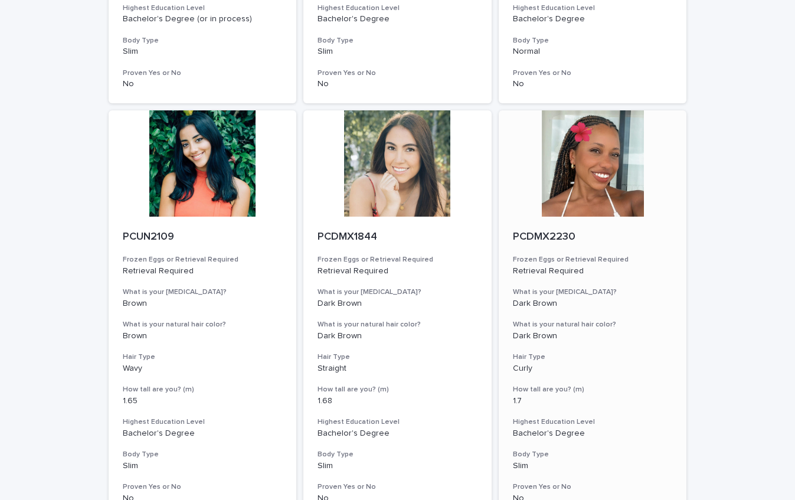
click at [581, 179] on div at bounding box center [593, 163] width 188 height 106
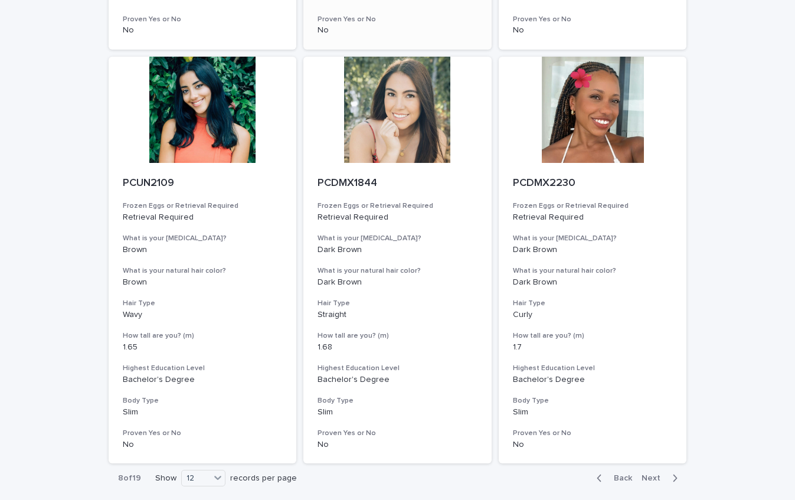
scroll to position [1312, 0]
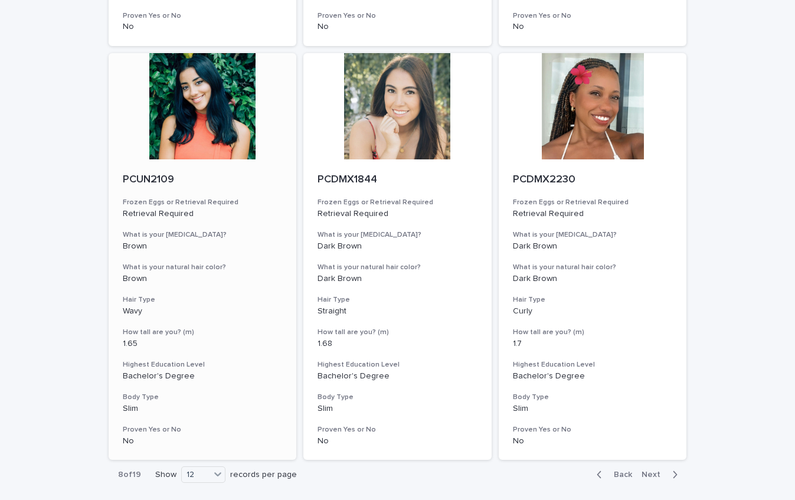
click at [218, 92] on div at bounding box center [203, 106] width 188 height 106
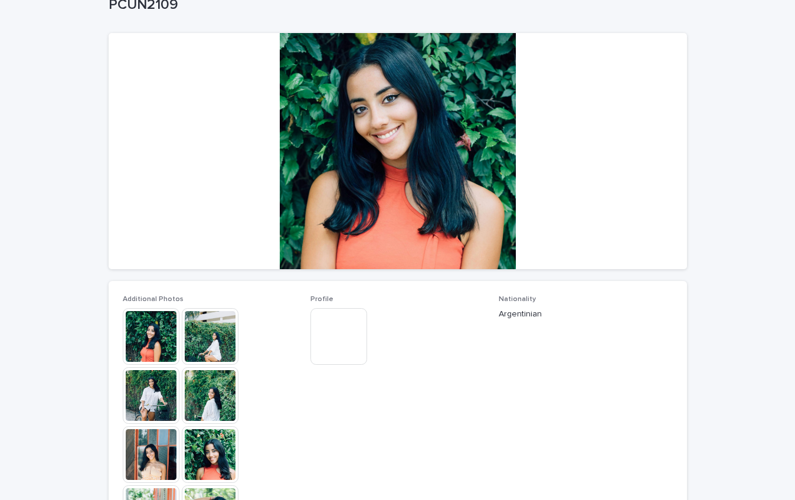
scroll to position [224, 0]
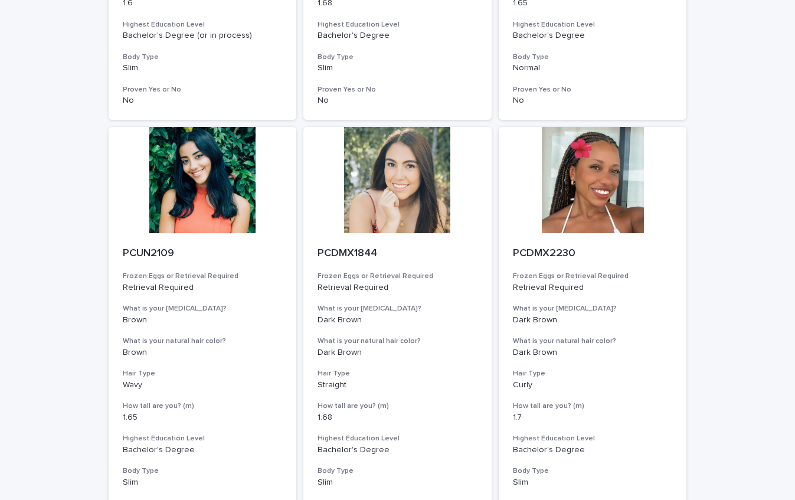
scroll to position [1394, 0]
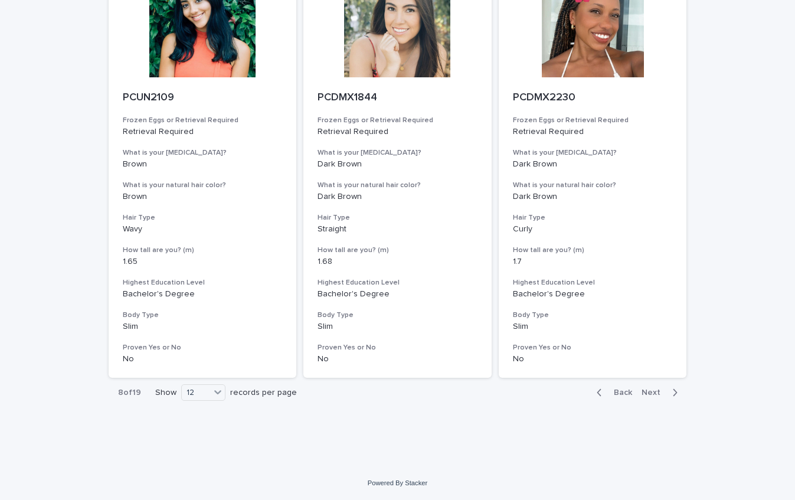
click at [658, 392] on span "Next" at bounding box center [654, 392] width 26 height 8
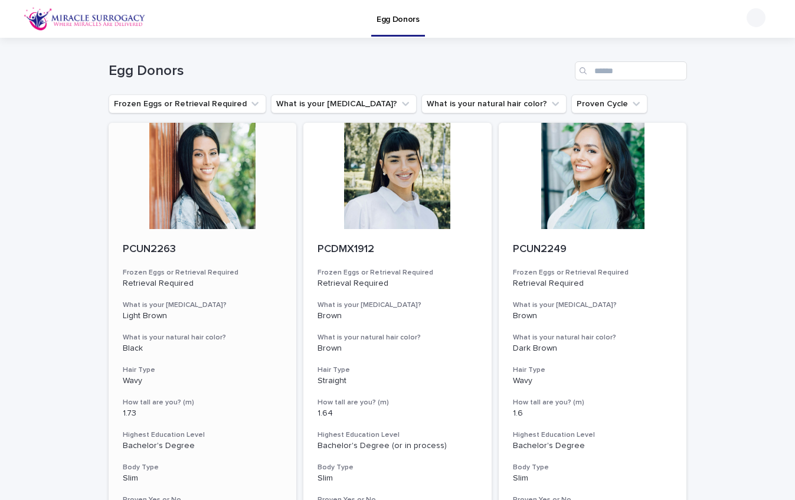
click at [228, 180] on div at bounding box center [203, 176] width 188 height 106
click at [405, 195] on div at bounding box center [397, 176] width 188 height 106
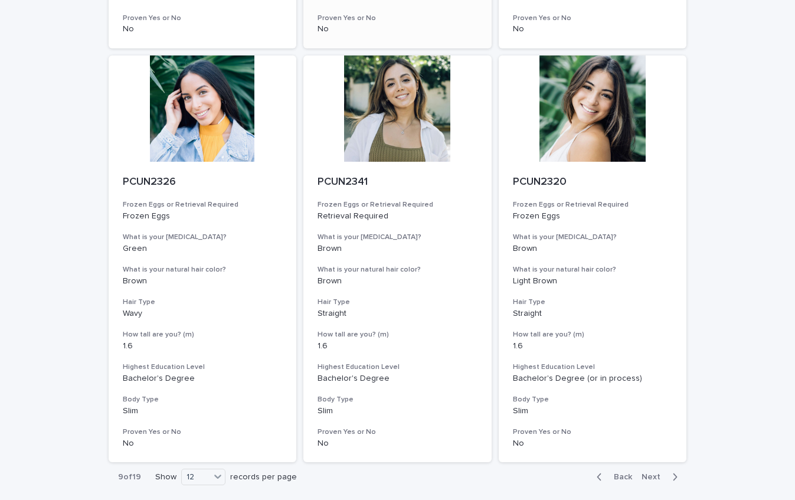
scroll to position [1394, 0]
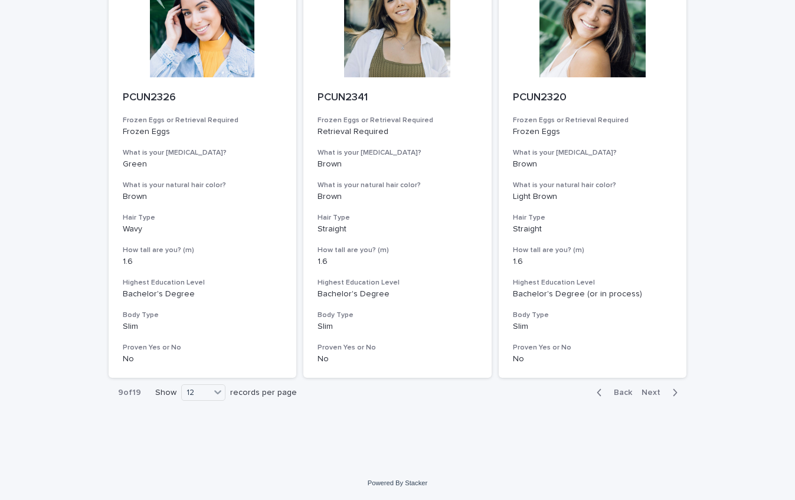
click at [663, 394] on span "Next" at bounding box center [654, 392] width 26 height 8
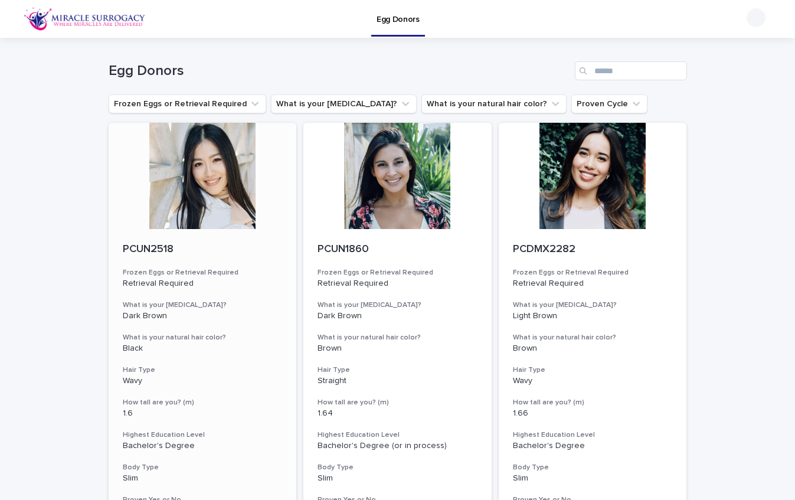
click at [241, 194] on div at bounding box center [203, 176] width 188 height 106
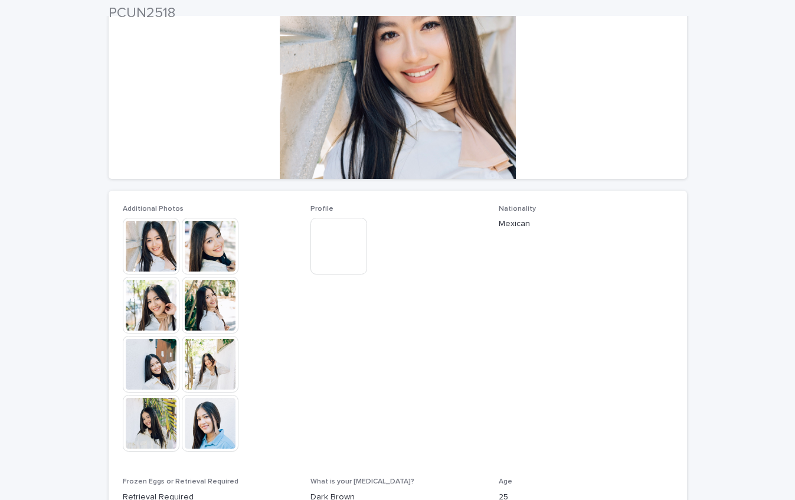
scroll to position [169, 0]
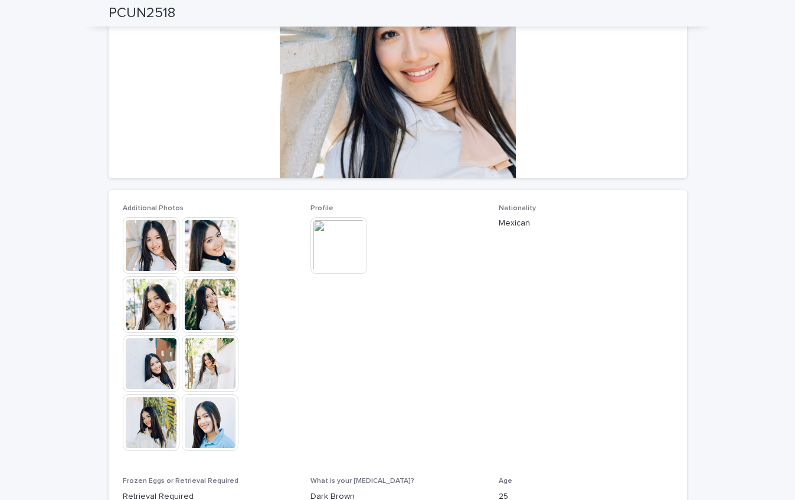
click at [224, 244] on img at bounding box center [210, 245] width 57 height 57
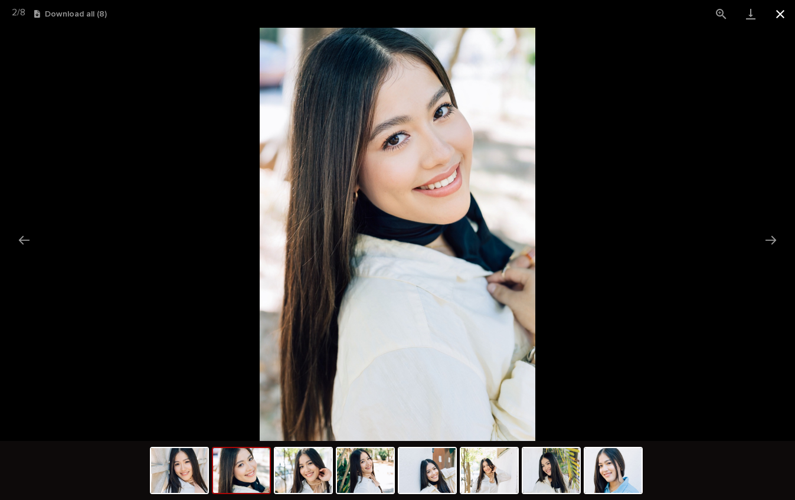
click at [778, 15] on button "Close gallery" at bounding box center [779, 14] width 29 height 28
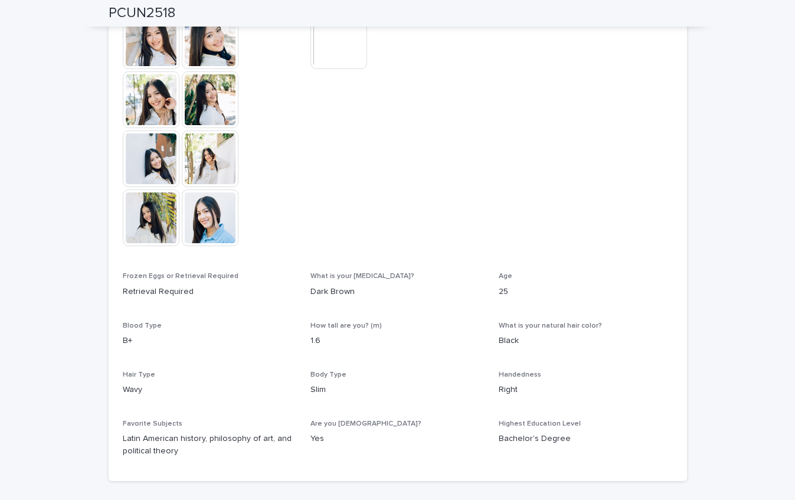
scroll to position [457, 0]
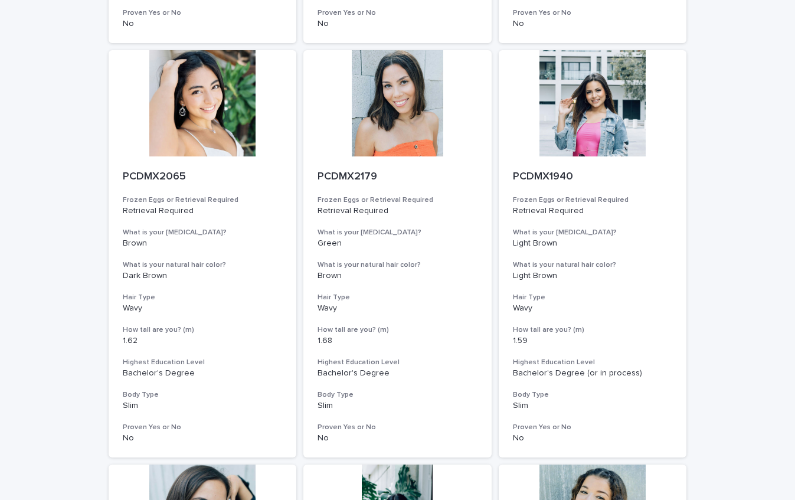
scroll to position [907, 0]
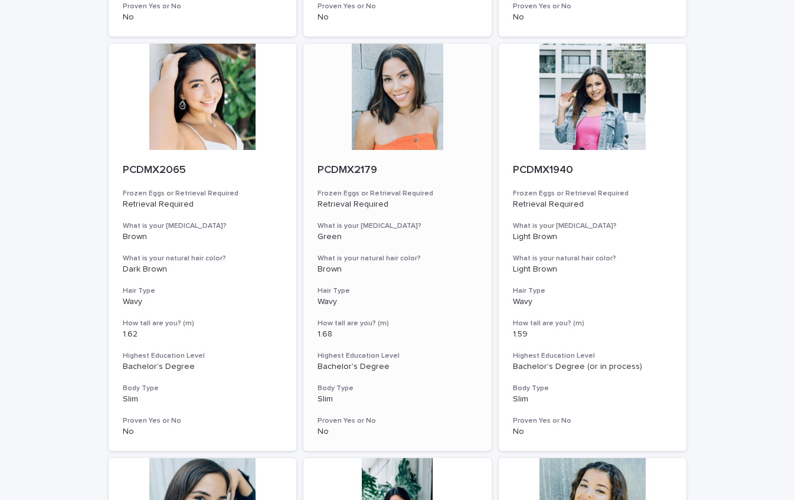
click at [408, 113] on div at bounding box center [397, 97] width 188 height 106
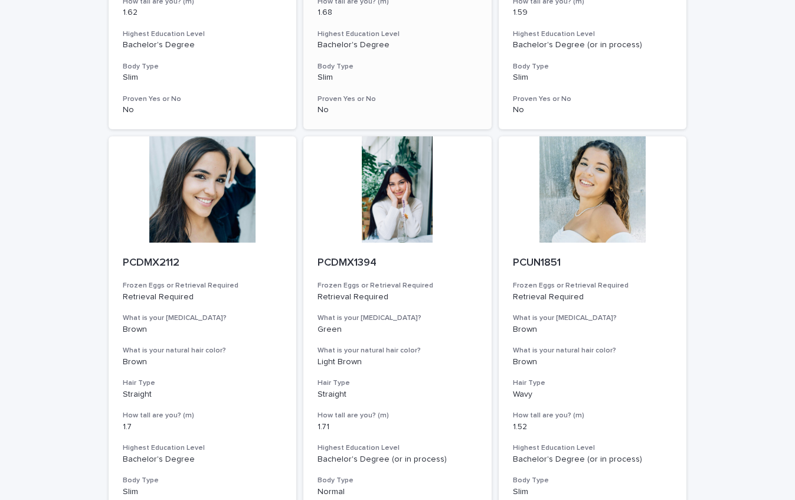
scroll to position [1394, 0]
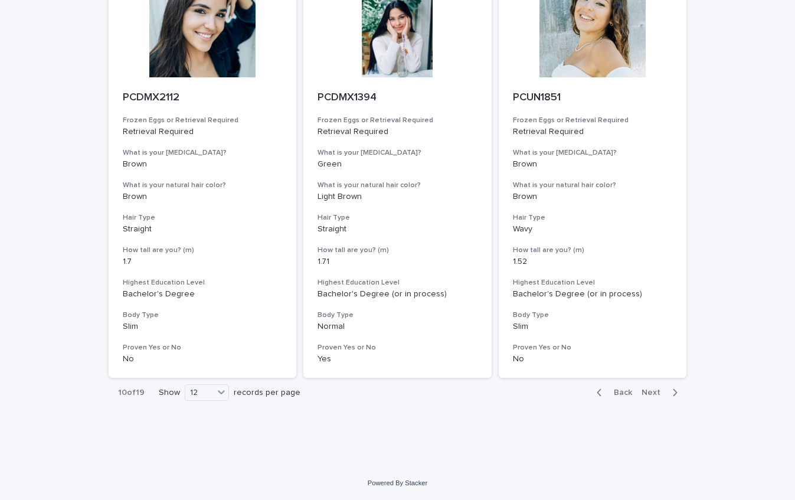
click at [655, 389] on span "Next" at bounding box center [654, 392] width 26 height 8
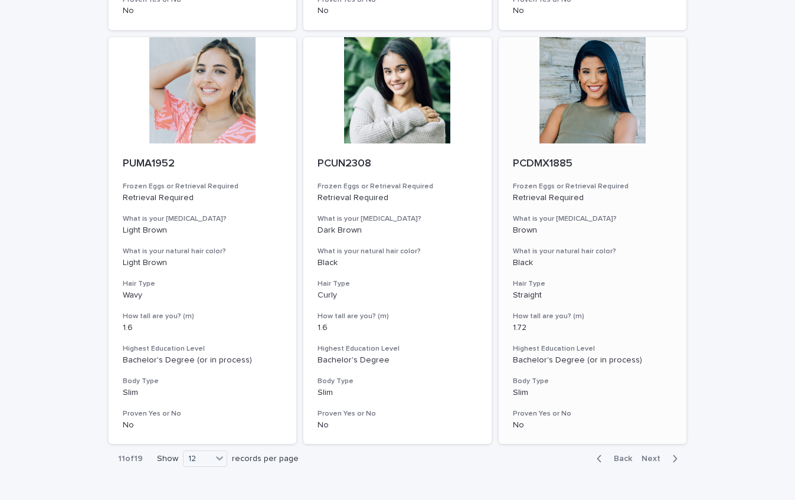
scroll to position [1329, 0]
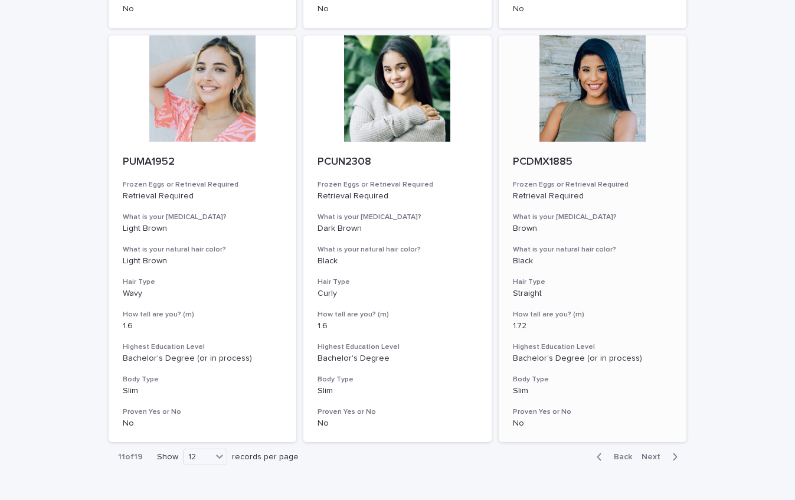
click at [586, 105] on div at bounding box center [593, 88] width 188 height 106
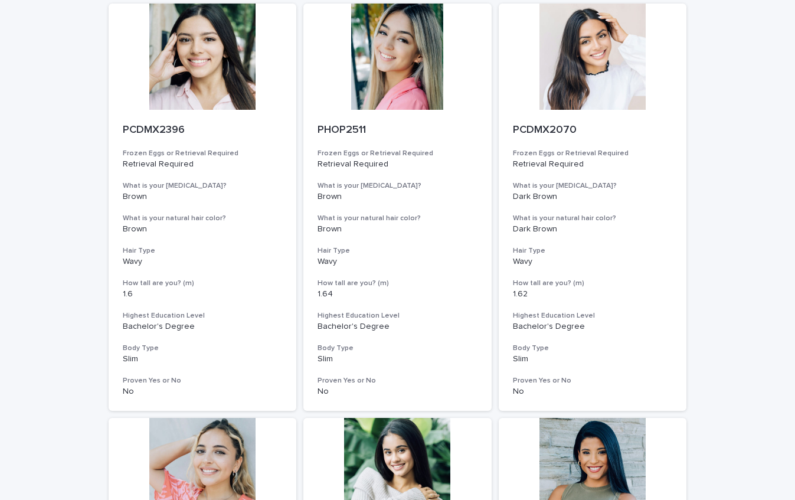
scroll to position [1394, 0]
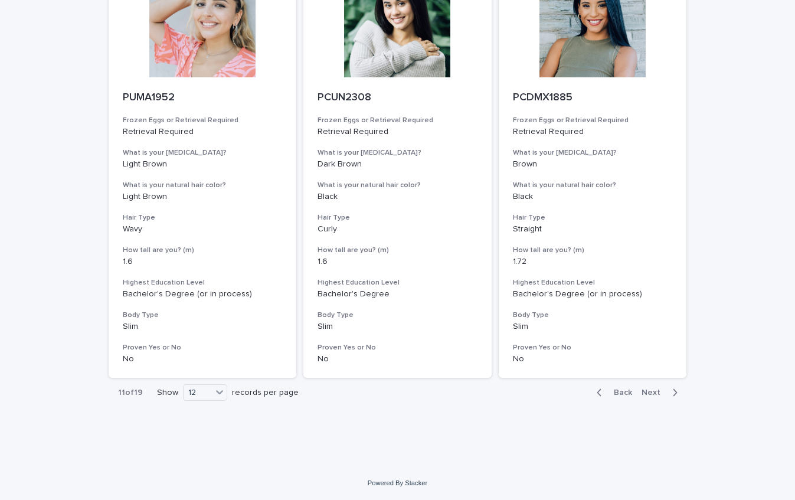
click at [654, 393] on span "Next" at bounding box center [654, 392] width 26 height 8
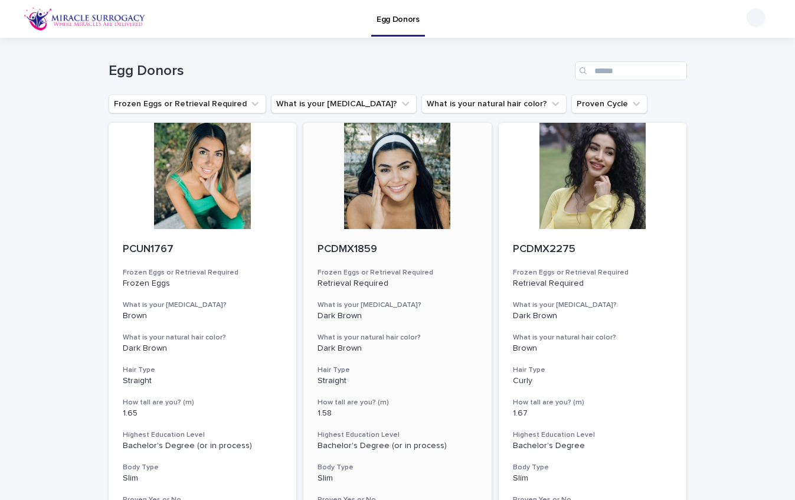
click at [430, 152] on div at bounding box center [397, 176] width 188 height 106
click at [576, 156] on div at bounding box center [593, 176] width 188 height 106
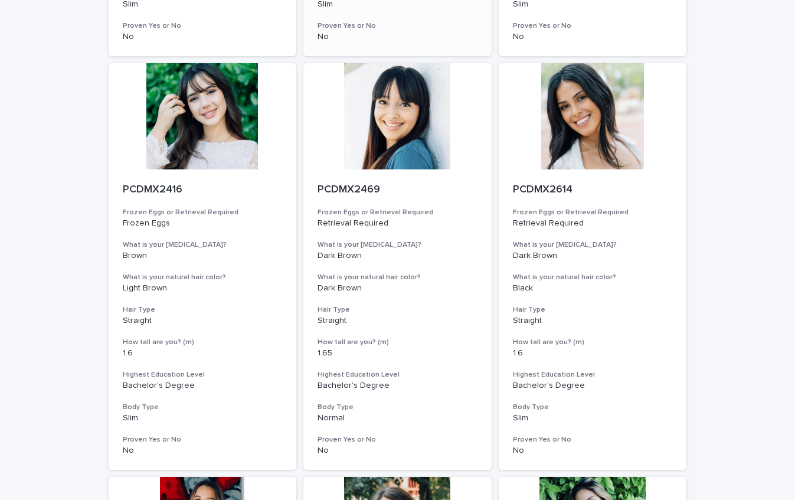
scroll to position [473, 0]
click at [391, 126] on div at bounding box center [397, 117] width 188 height 106
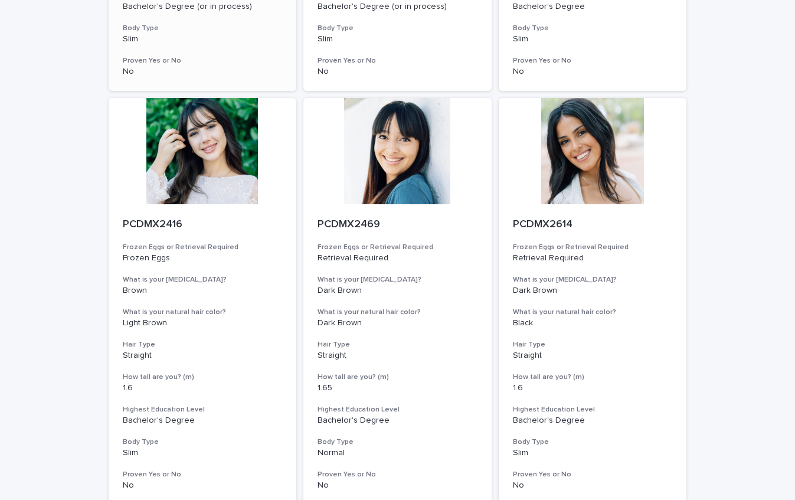
scroll to position [441, 0]
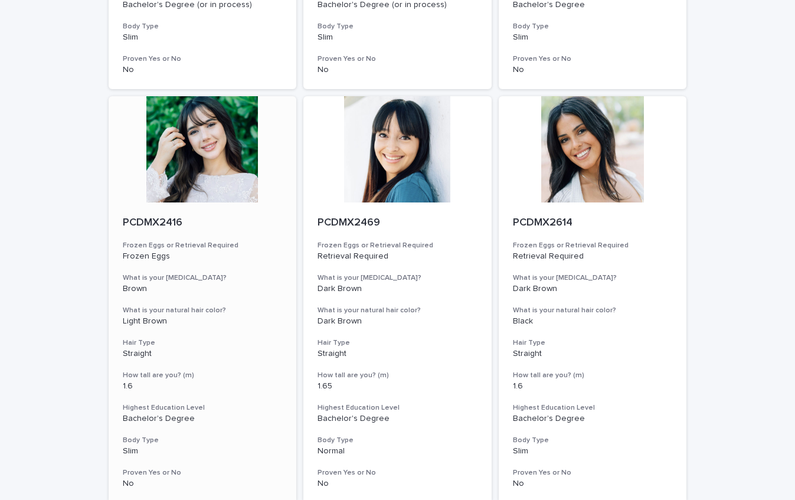
click at [197, 182] on div at bounding box center [203, 149] width 188 height 106
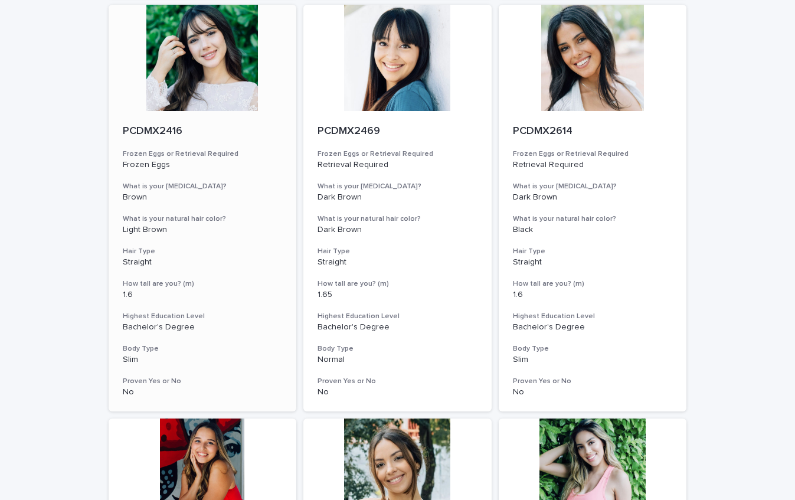
scroll to position [337, 0]
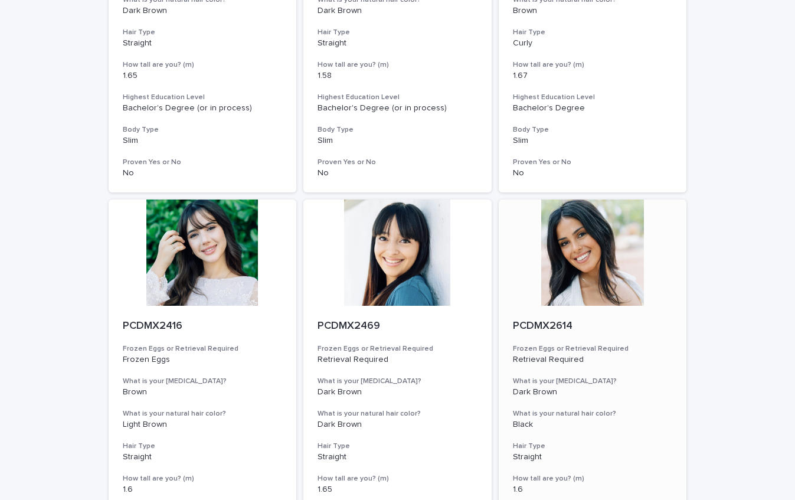
click at [569, 221] on div at bounding box center [593, 252] width 188 height 106
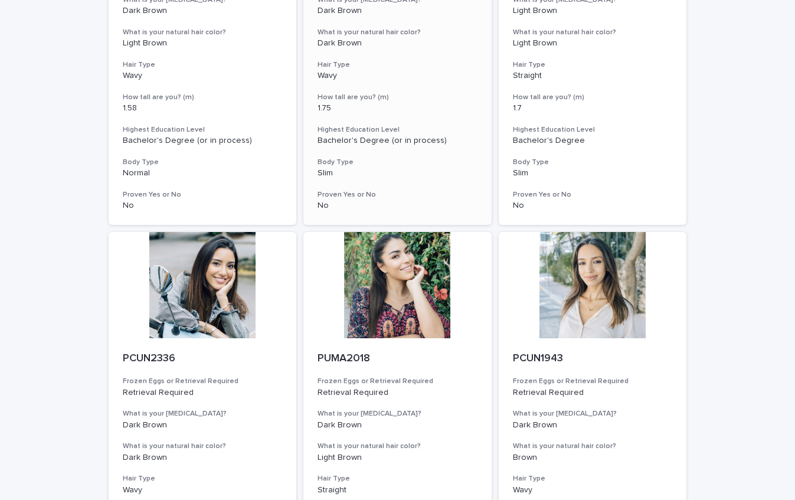
scroll to position [1164, 0]
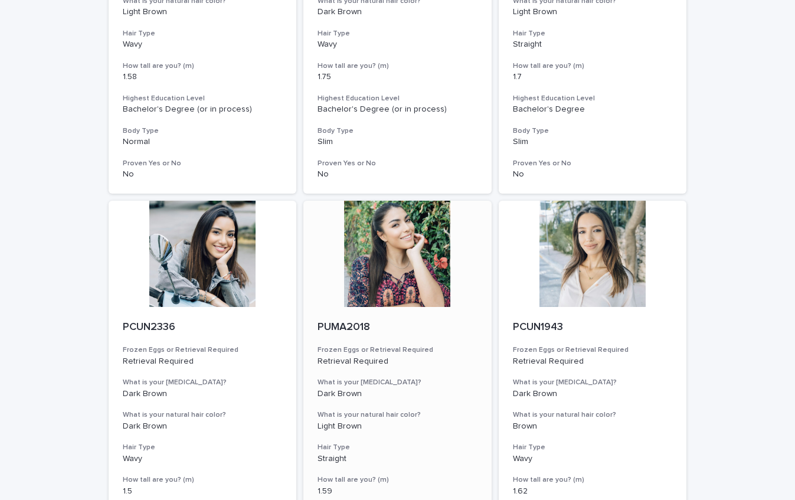
click at [401, 238] on div at bounding box center [397, 254] width 188 height 106
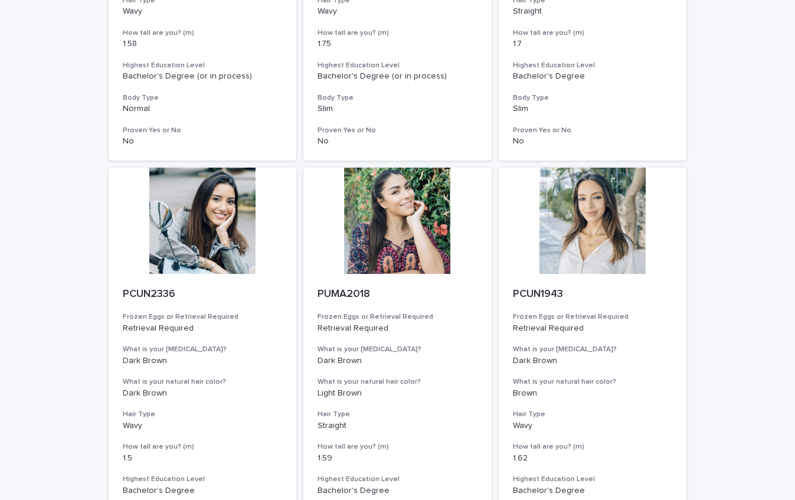
scroll to position [1394, 0]
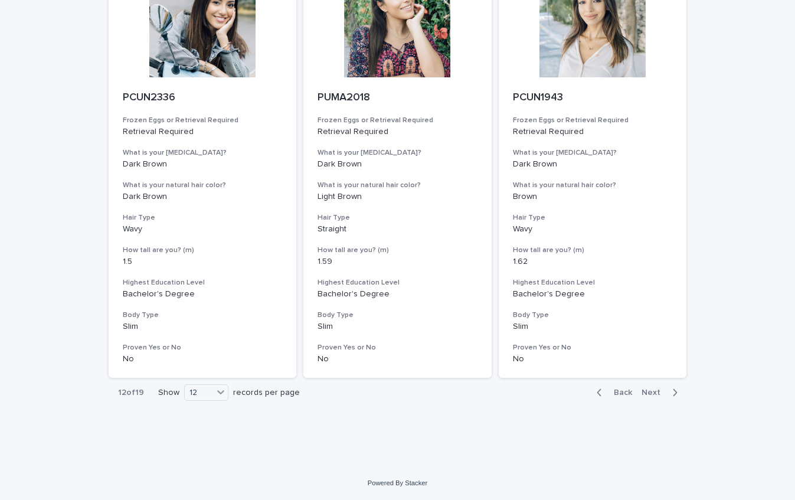
click at [664, 387] on button "Next" at bounding box center [662, 392] width 50 height 11
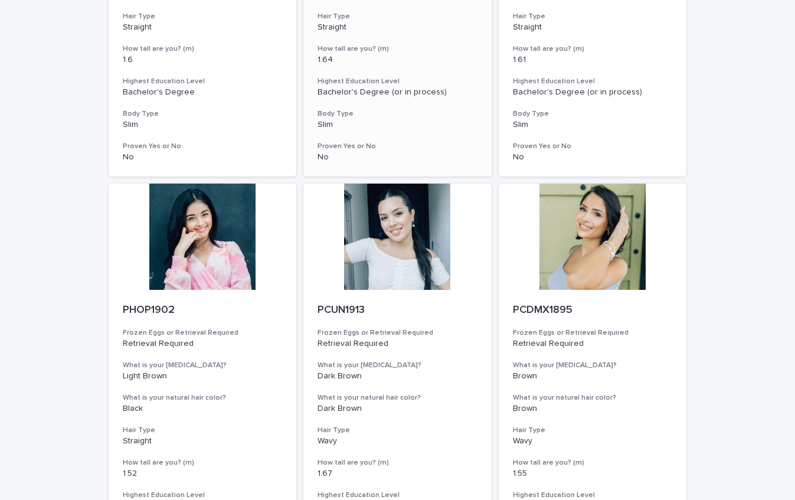
scroll to position [452, 0]
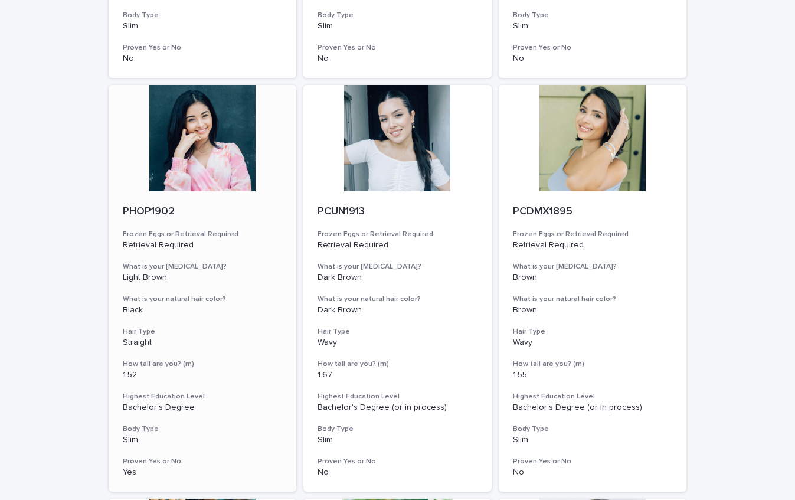
click at [227, 171] on div at bounding box center [203, 138] width 188 height 106
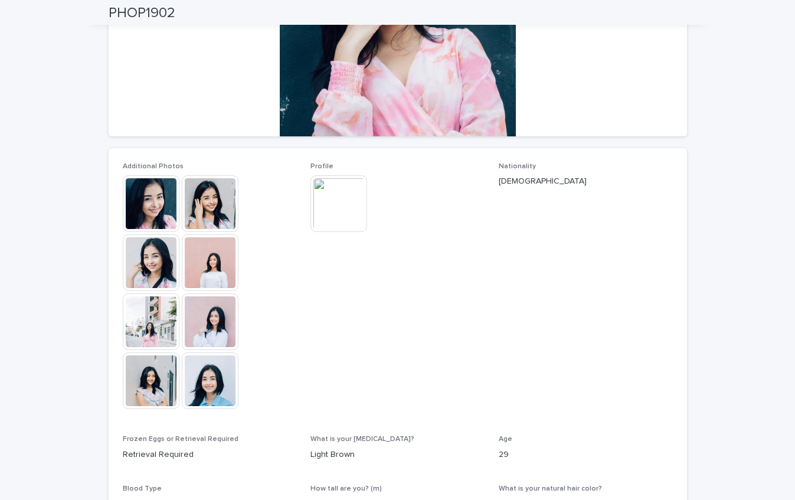
scroll to position [225, 0]
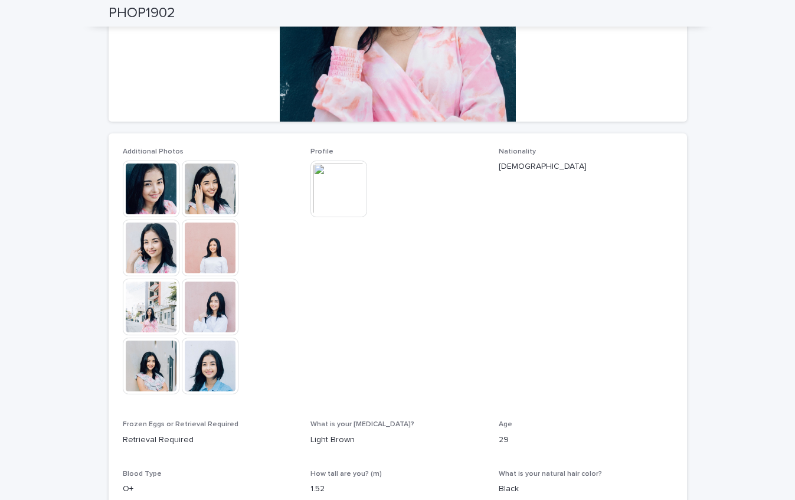
click at [223, 316] on img at bounding box center [210, 306] width 57 height 57
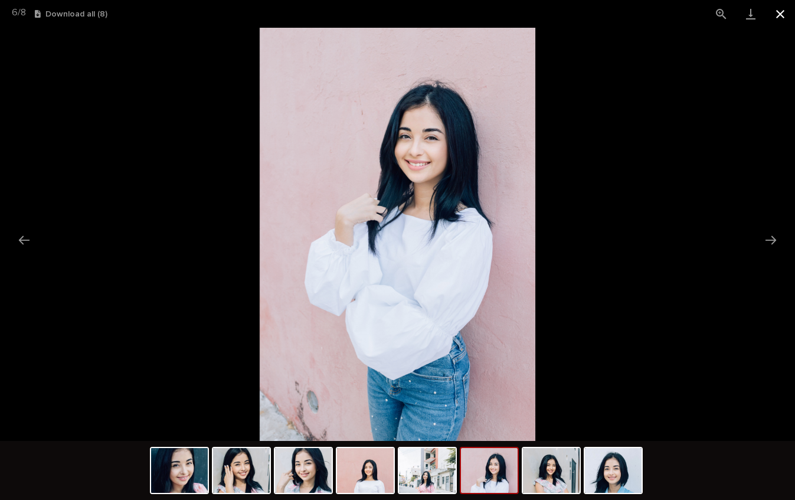
click at [781, 9] on button "Close gallery" at bounding box center [779, 14] width 29 height 28
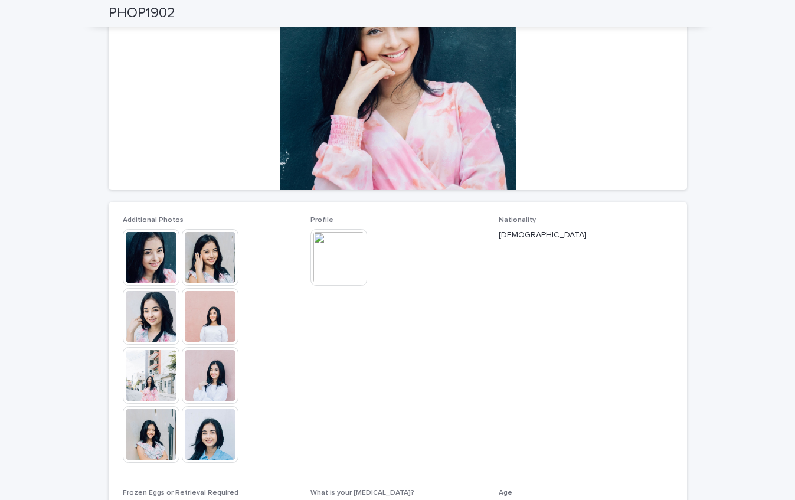
scroll to position [0, 0]
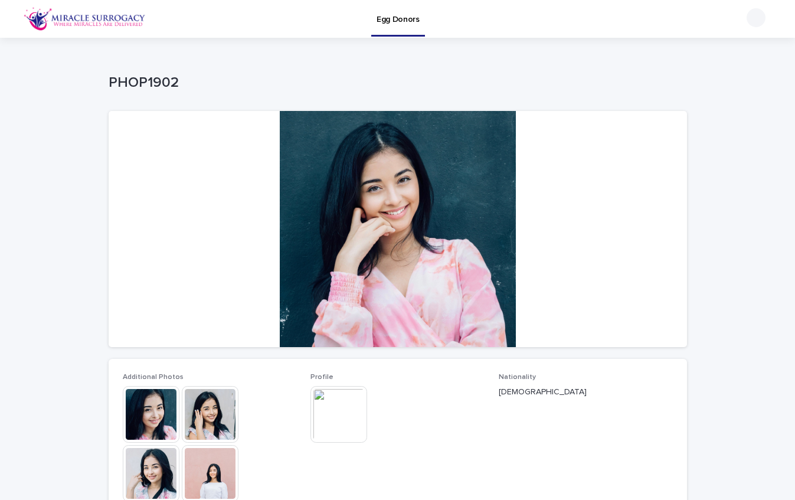
click at [154, 410] on img at bounding box center [151, 414] width 57 height 57
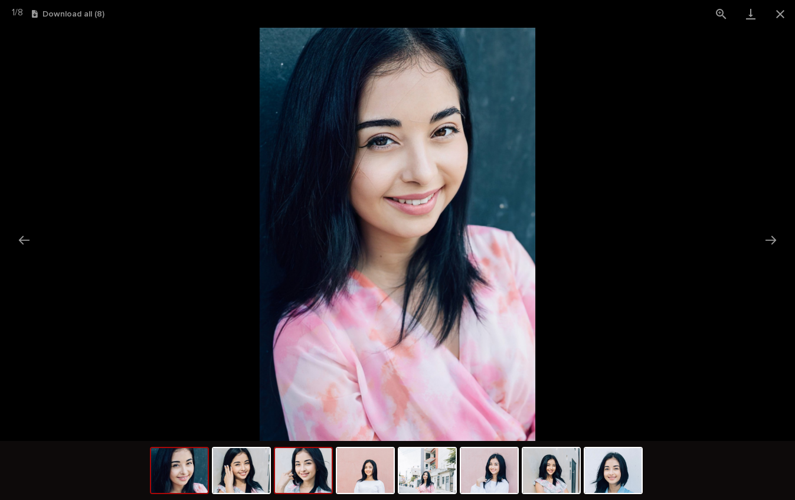
click at [314, 478] on img at bounding box center [303, 470] width 57 height 45
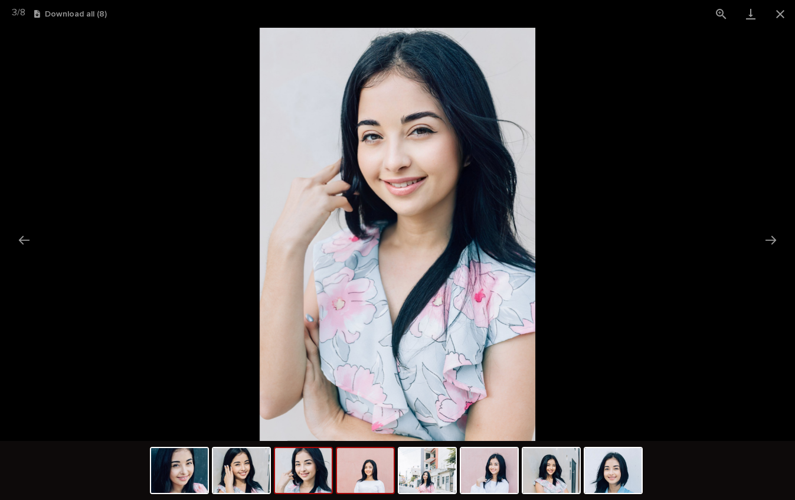
click at [358, 475] on img at bounding box center [365, 470] width 57 height 45
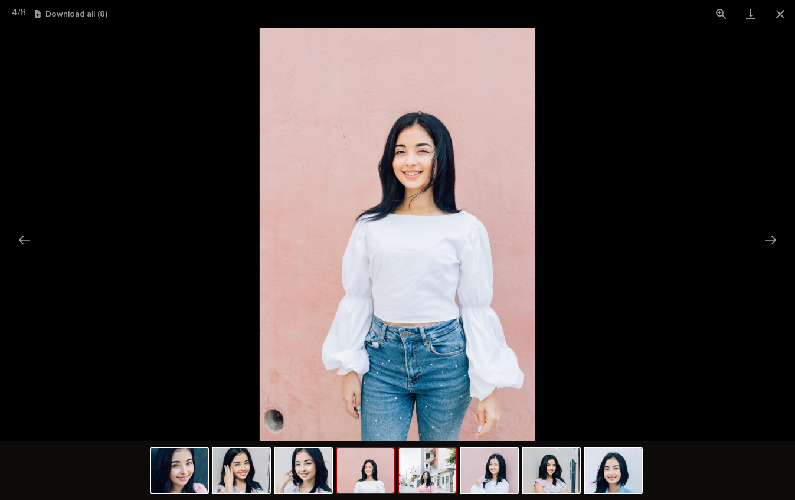
click at [432, 484] on img at bounding box center [427, 470] width 57 height 45
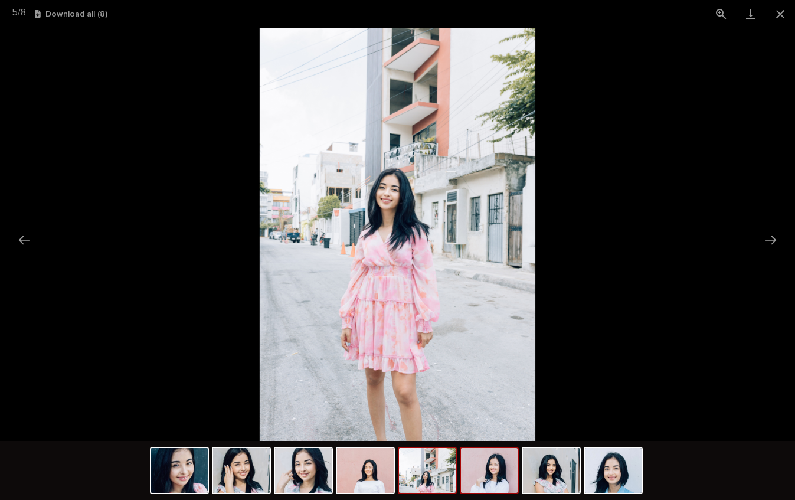
click at [490, 480] on img at bounding box center [489, 470] width 57 height 45
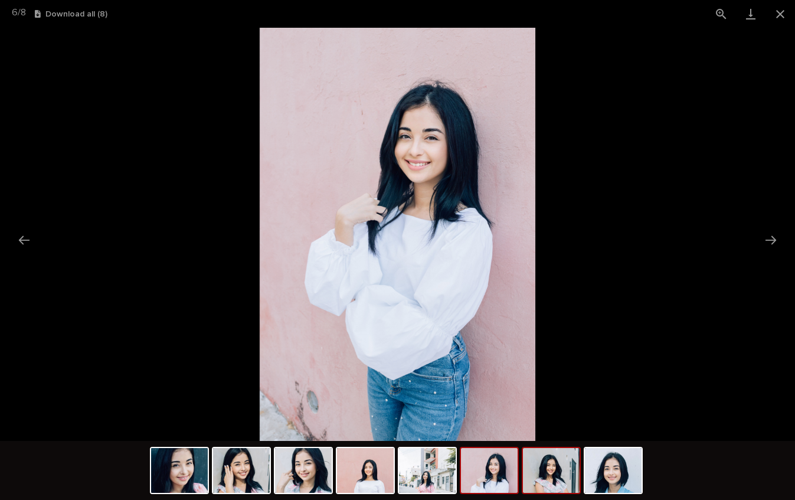
click at [558, 488] on img at bounding box center [551, 470] width 57 height 45
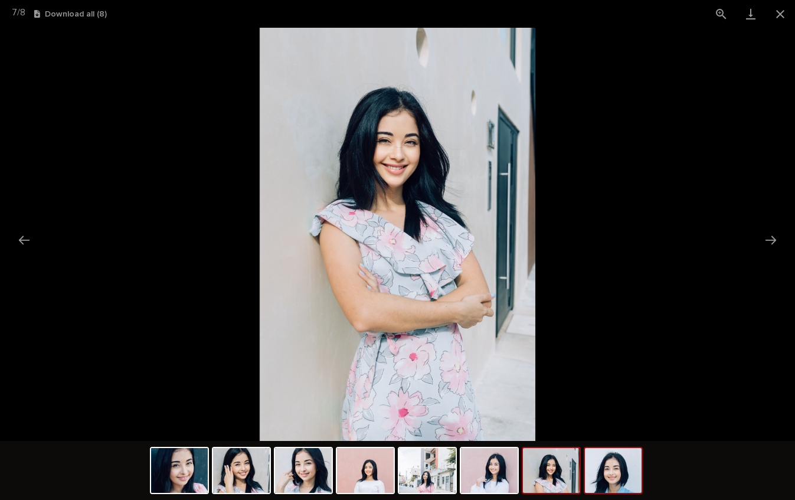
click at [617, 484] on img at bounding box center [613, 470] width 57 height 45
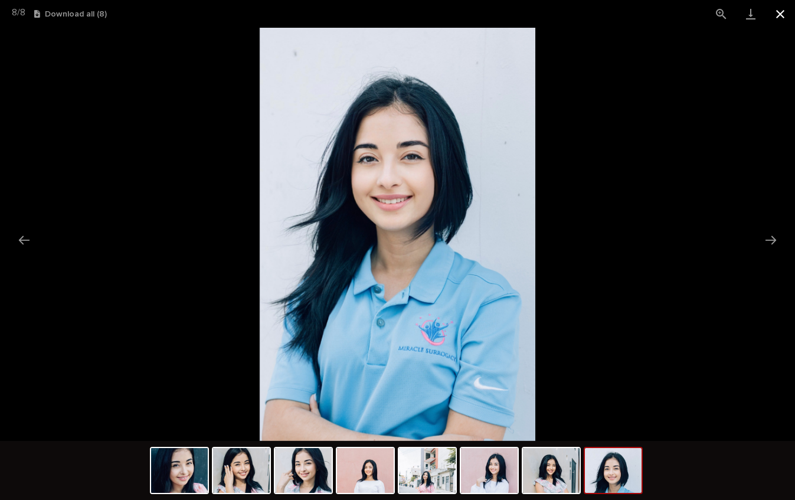
click at [779, 16] on button "Close gallery" at bounding box center [779, 14] width 29 height 28
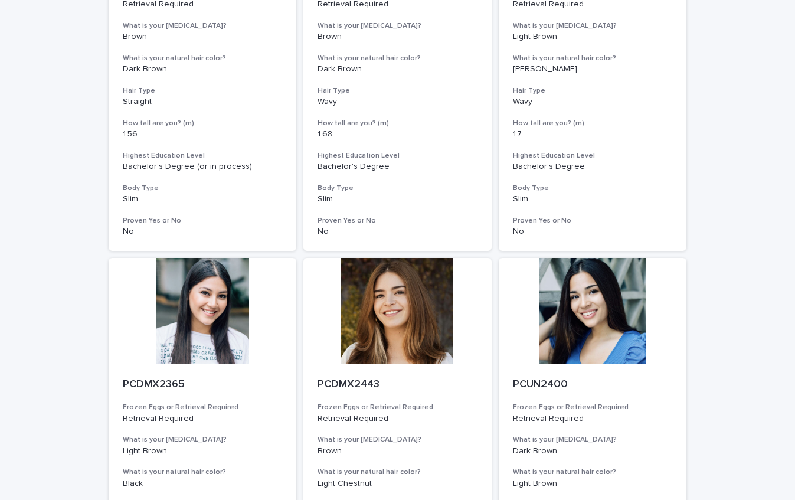
scroll to position [1201, 0]
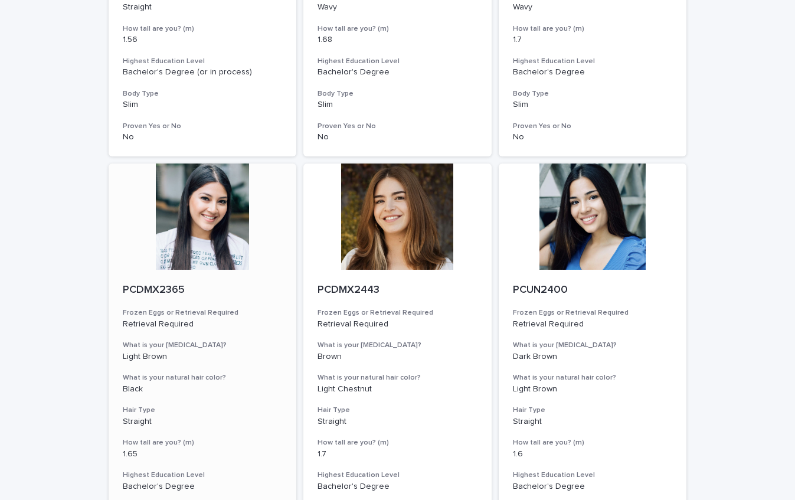
click at [225, 250] on div at bounding box center [203, 216] width 188 height 106
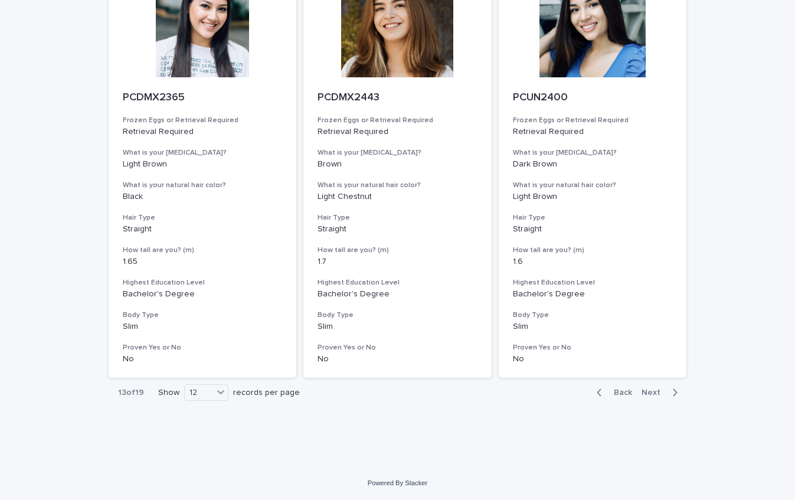
scroll to position [1261, 0]
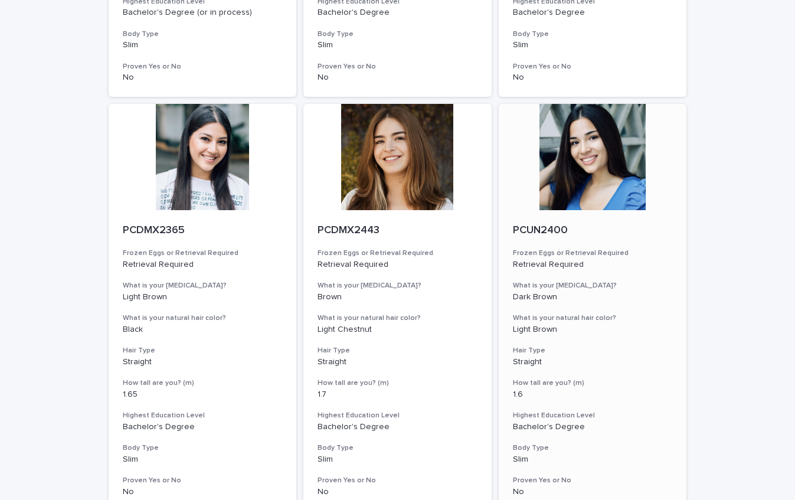
click at [585, 185] on div at bounding box center [593, 157] width 188 height 106
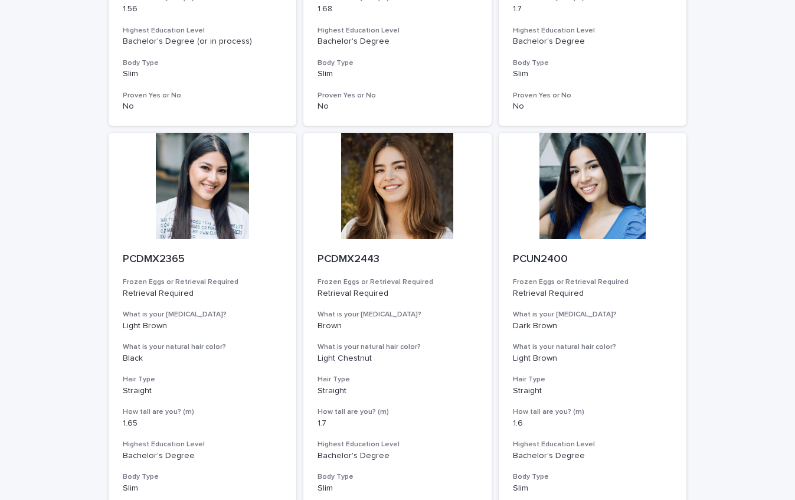
scroll to position [1394, 0]
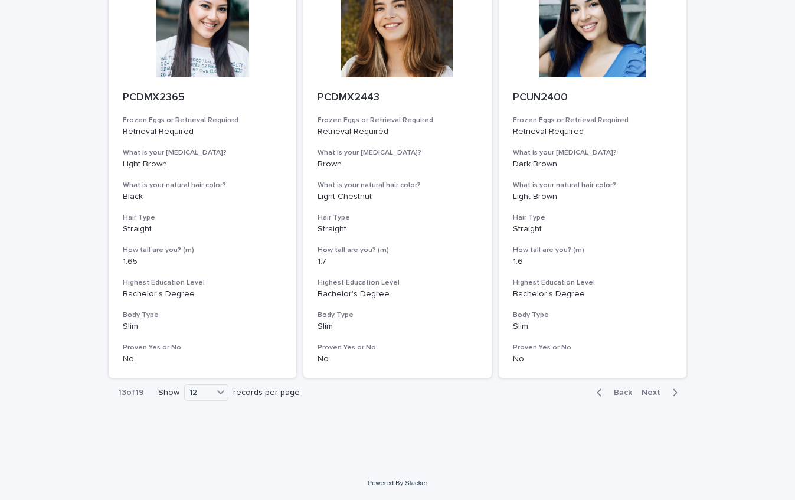
click at [655, 398] on div "Back Next" at bounding box center [637, 392] width 100 height 29
click at [655, 391] on span "Next" at bounding box center [654, 392] width 26 height 8
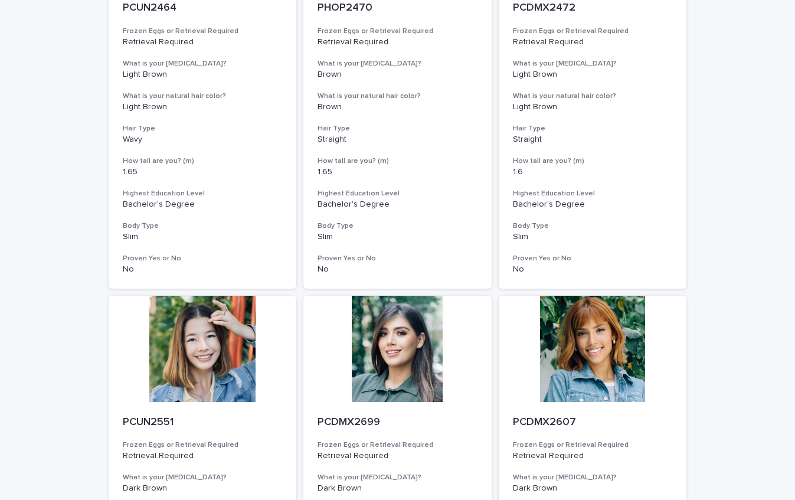
scroll to position [412, 0]
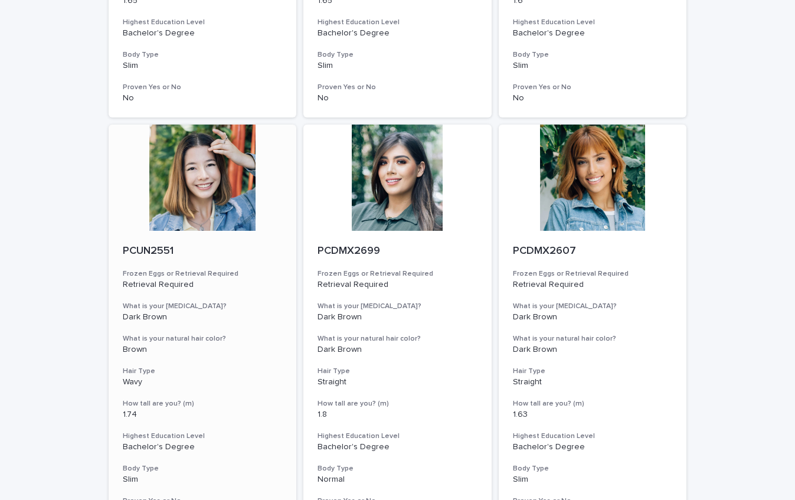
click at [222, 177] on div at bounding box center [203, 177] width 188 height 106
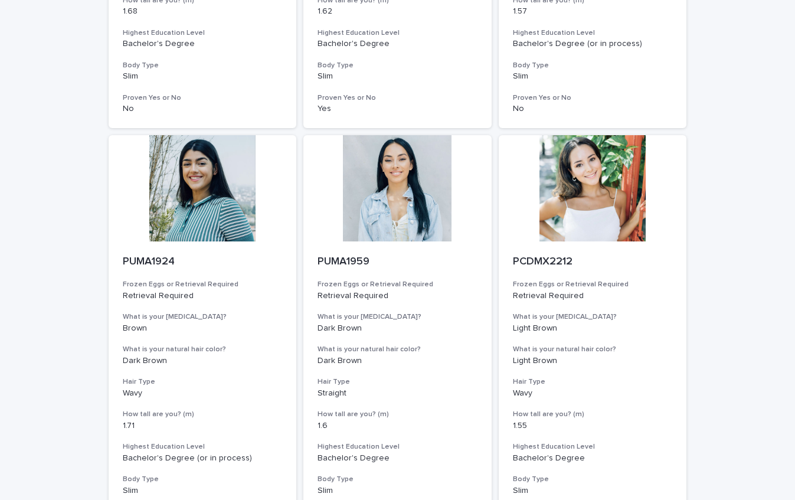
scroll to position [1233, 0]
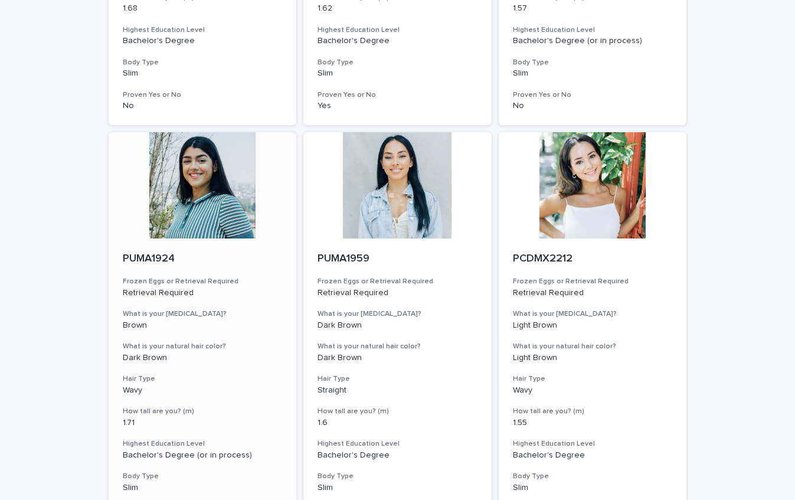
click at [242, 208] on div at bounding box center [203, 185] width 188 height 106
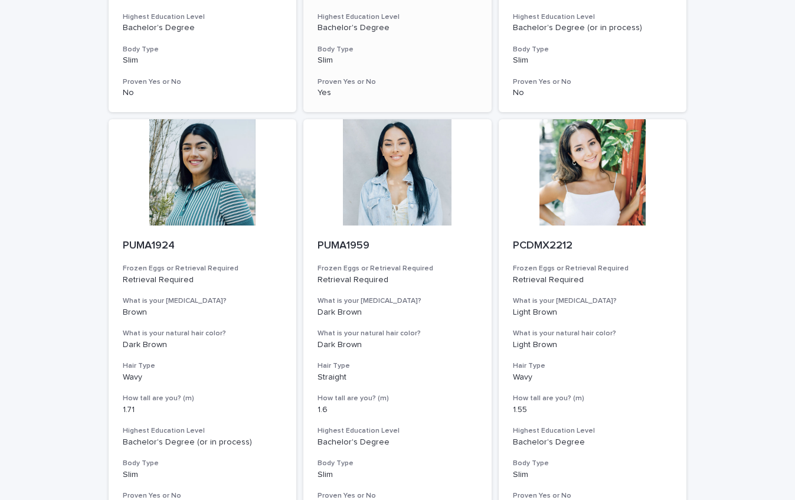
scroll to position [1248, 0]
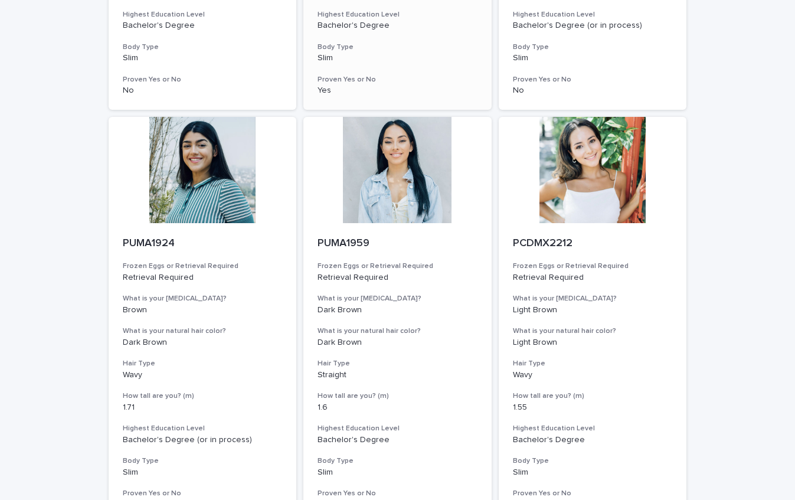
click at [409, 208] on div at bounding box center [397, 170] width 188 height 106
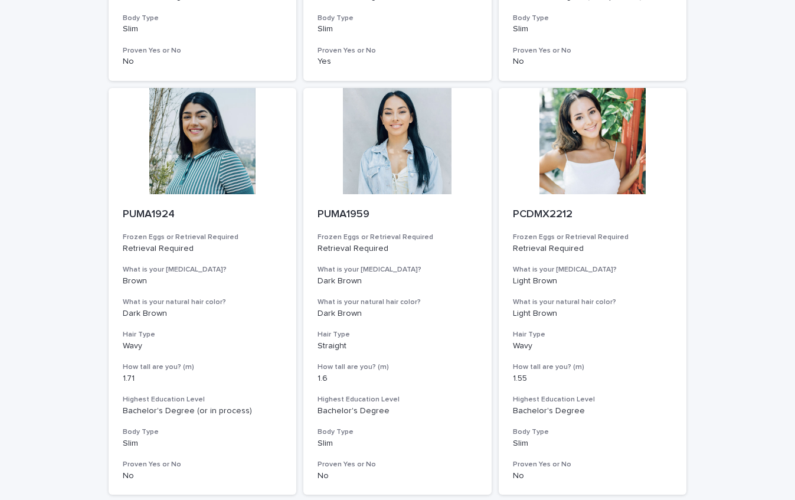
scroll to position [1277, 0]
click at [553, 157] on div at bounding box center [593, 140] width 188 height 106
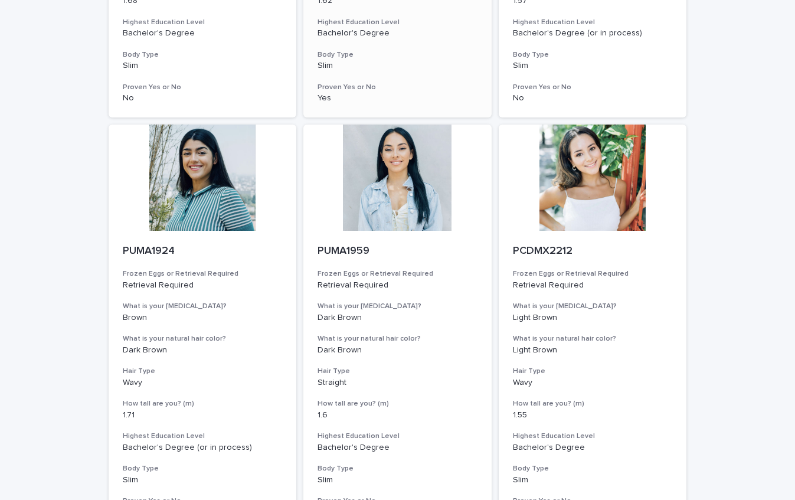
scroll to position [1394, 0]
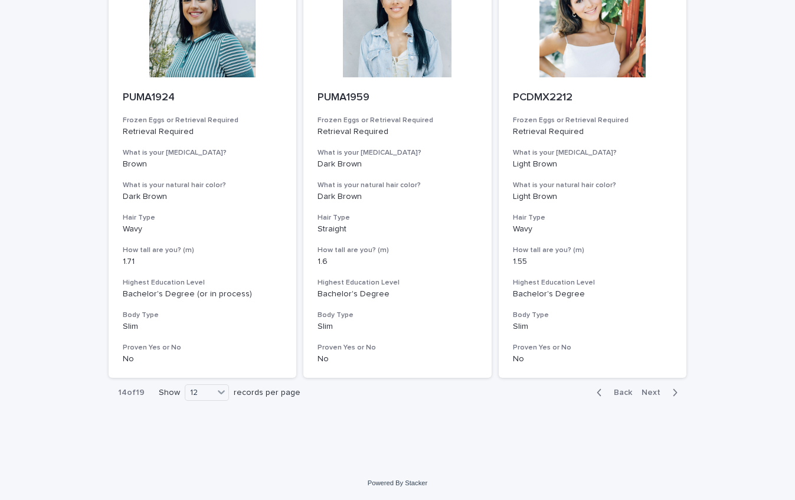
click at [650, 387] on button "Next" at bounding box center [662, 392] width 50 height 11
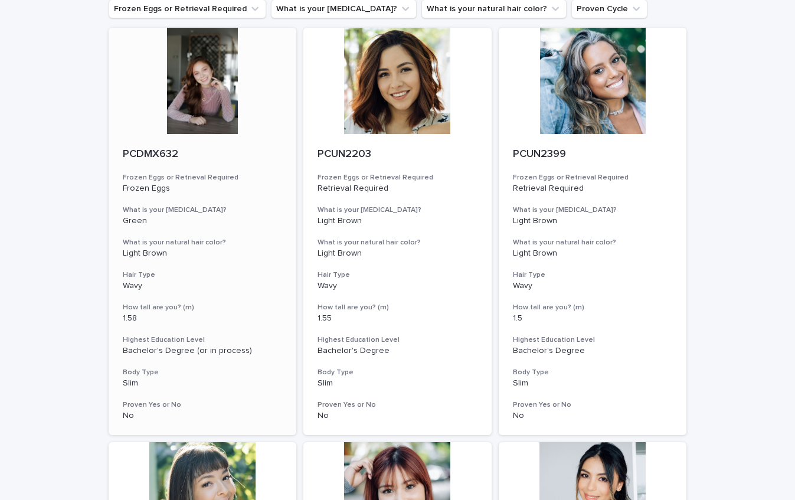
scroll to position [96, 0]
click at [222, 92] on div at bounding box center [203, 80] width 188 height 106
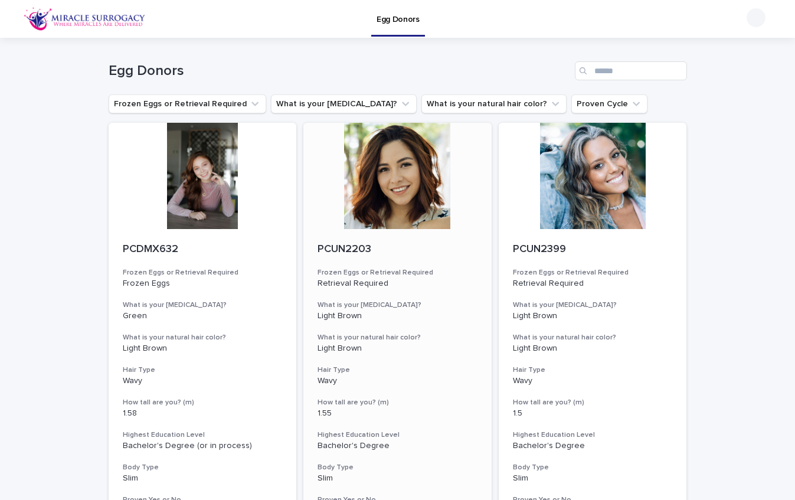
click at [388, 178] on div at bounding box center [397, 176] width 188 height 106
click at [607, 186] on div at bounding box center [593, 176] width 188 height 106
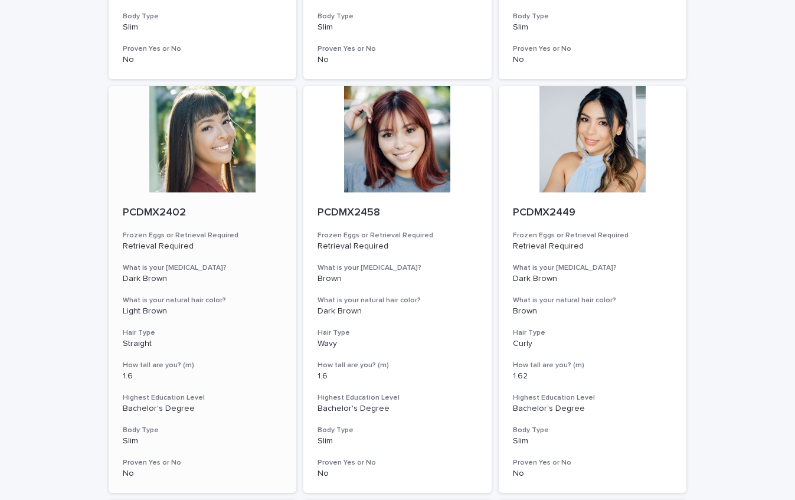
scroll to position [455, 0]
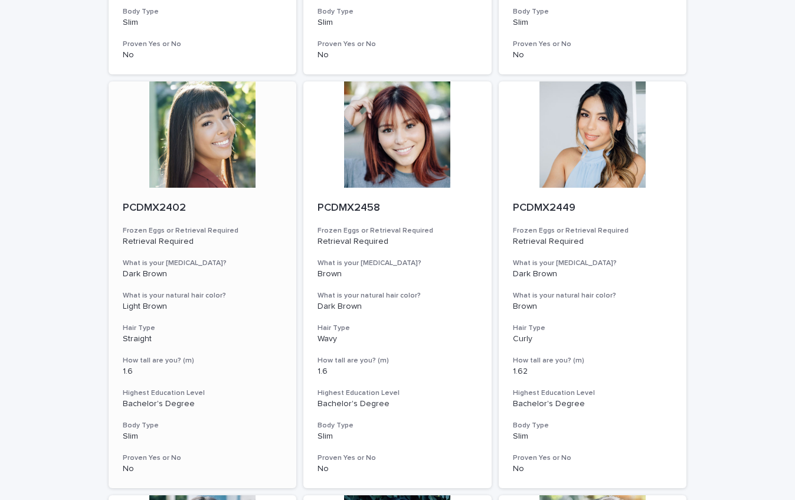
click at [223, 132] on div at bounding box center [203, 134] width 188 height 106
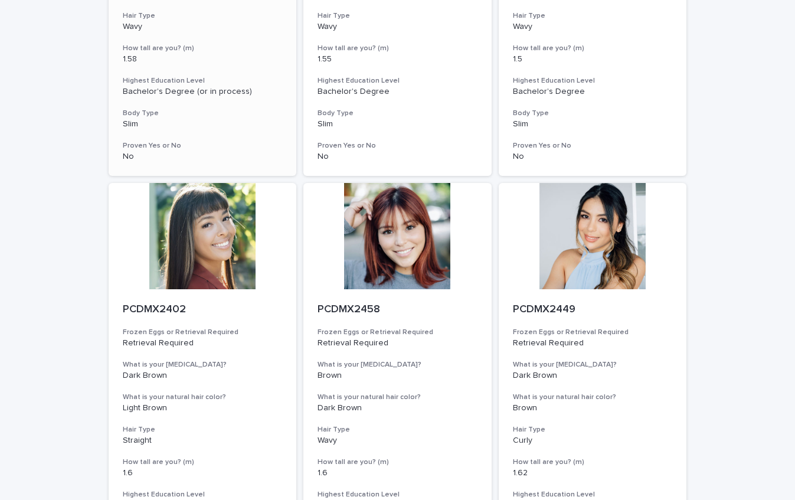
scroll to position [388, 0]
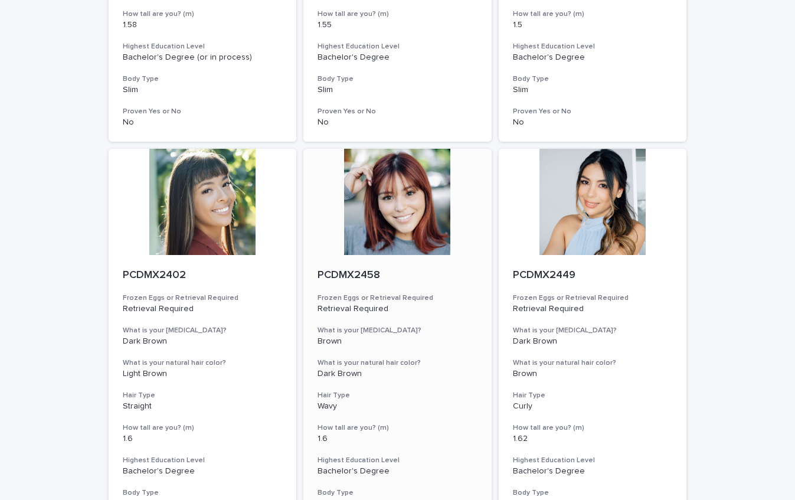
click at [366, 230] on div at bounding box center [397, 202] width 188 height 106
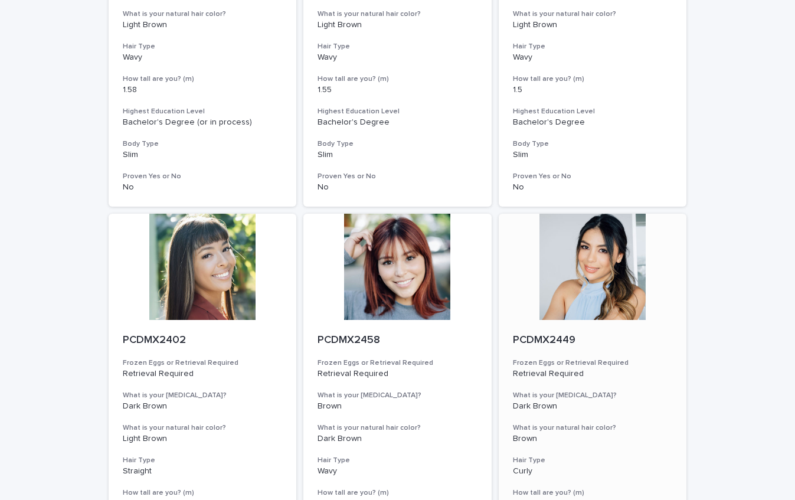
scroll to position [356, 0]
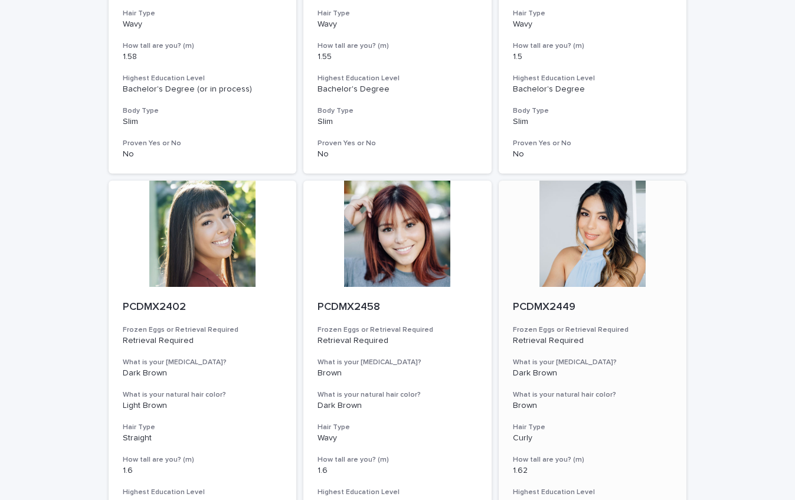
click at [605, 238] on div at bounding box center [593, 234] width 188 height 106
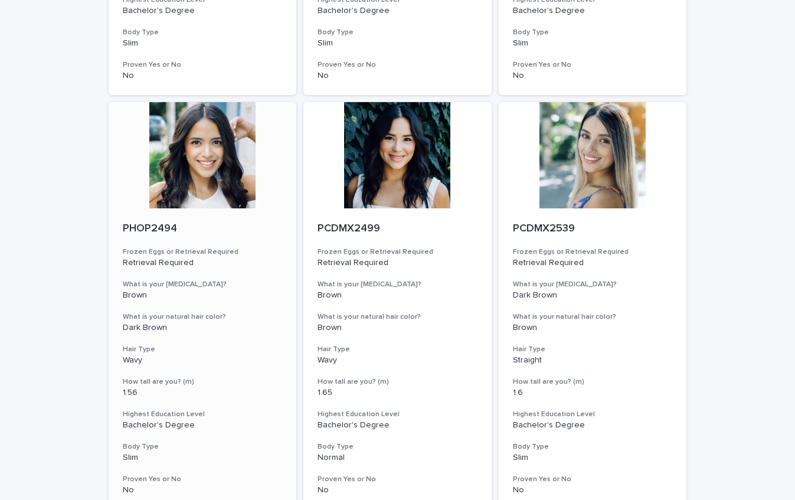
scroll to position [852, 0]
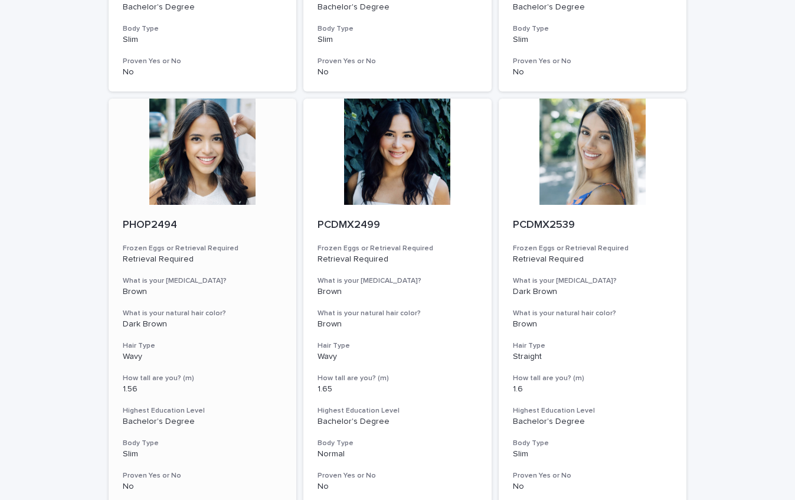
click at [230, 180] on div at bounding box center [203, 152] width 188 height 106
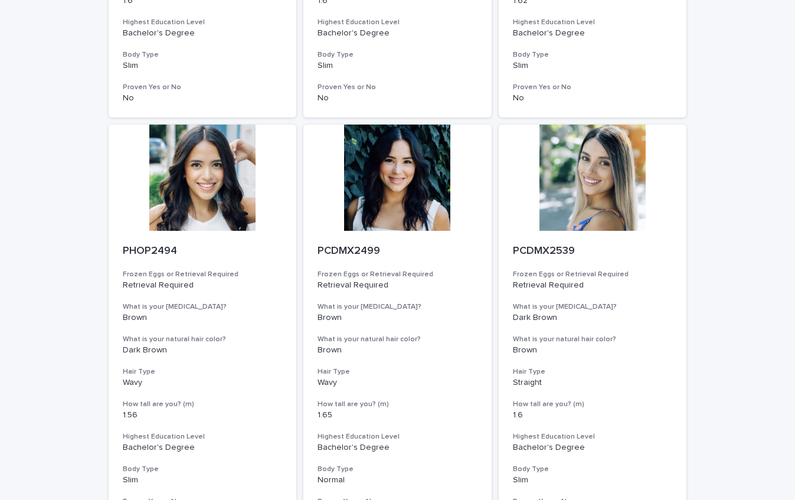
scroll to position [827, 0]
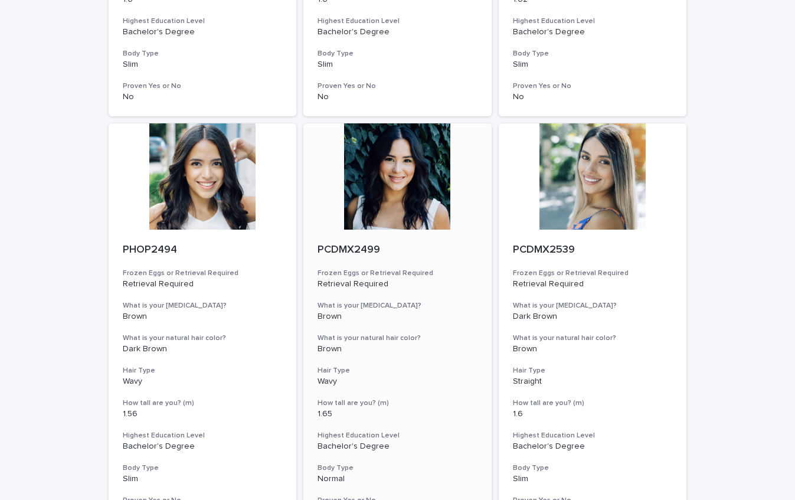
click at [374, 201] on div at bounding box center [397, 176] width 188 height 106
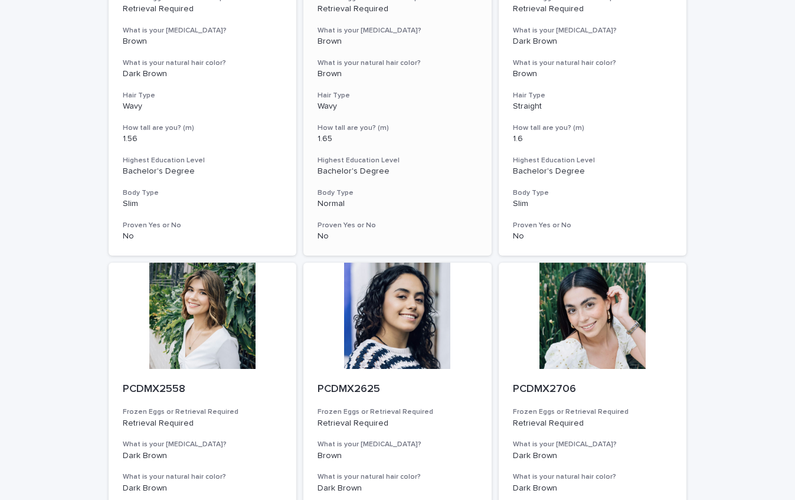
scroll to position [1221, 0]
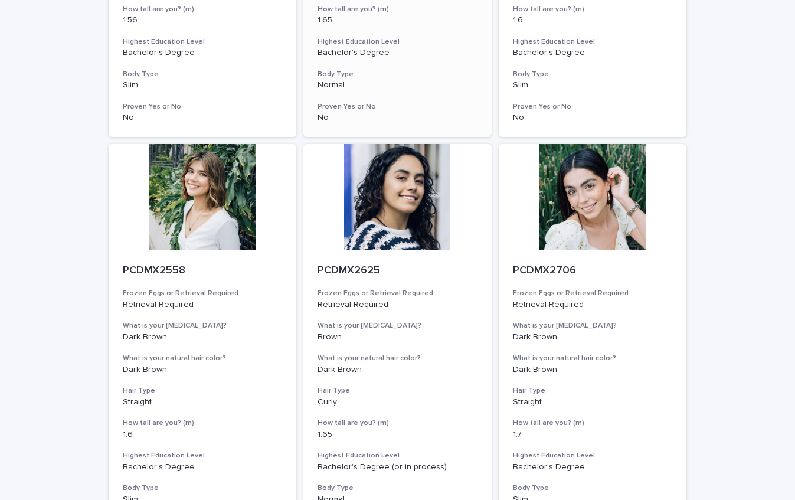
click at [382, 217] on div at bounding box center [397, 197] width 188 height 106
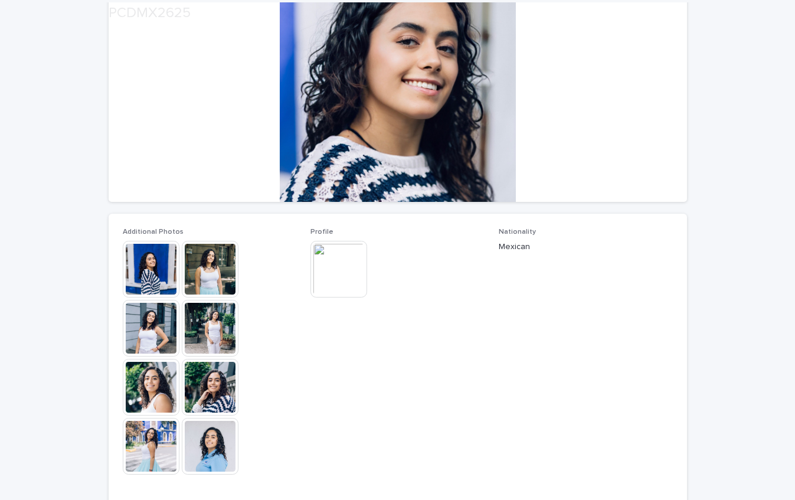
scroll to position [171, 0]
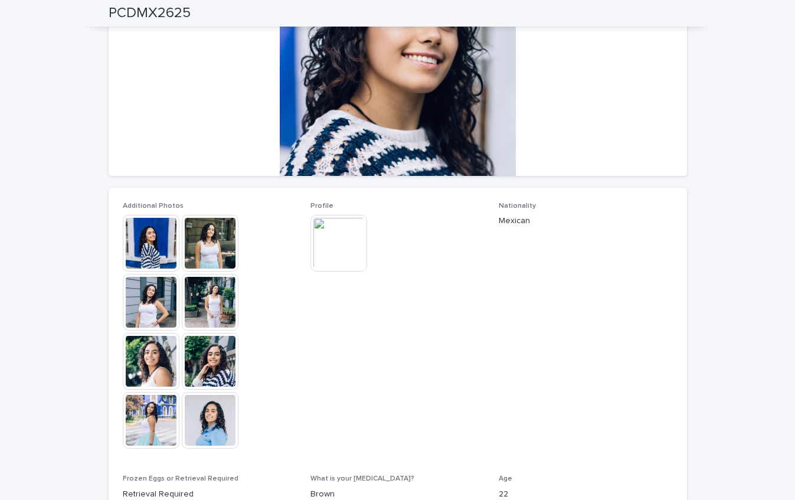
click at [169, 302] on img at bounding box center [151, 302] width 57 height 57
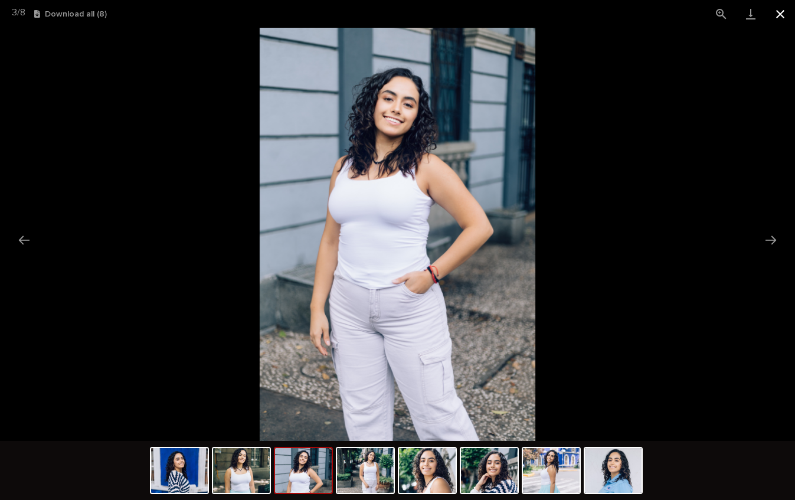
click at [779, 17] on button "Close gallery" at bounding box center [779, 14] width 29 height 28
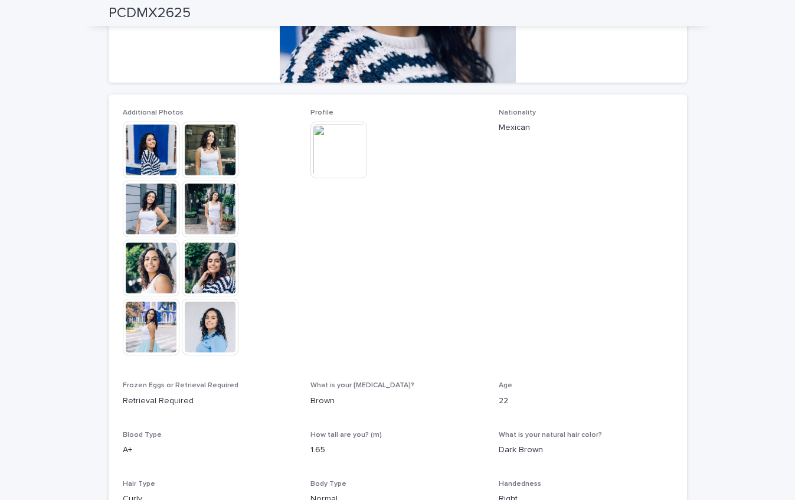
scroll to position [0, 0]
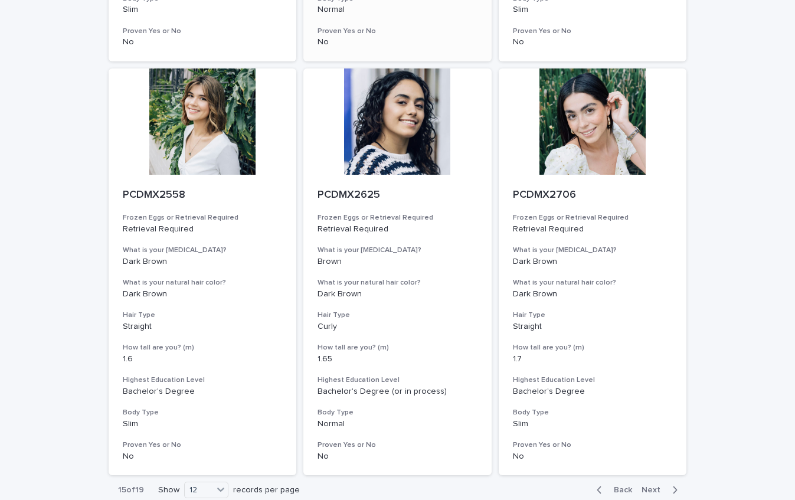
scroll to position [1310, 0]
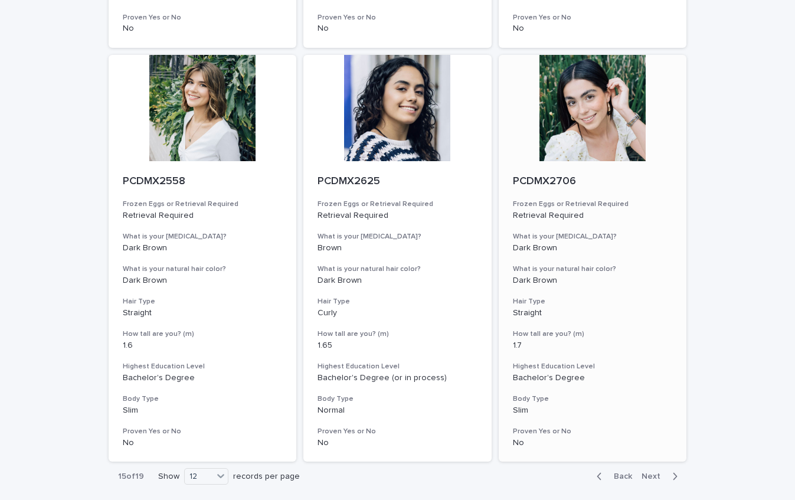
click at [572, 126] on div at bounding box center [593, 108] width 188 height 106
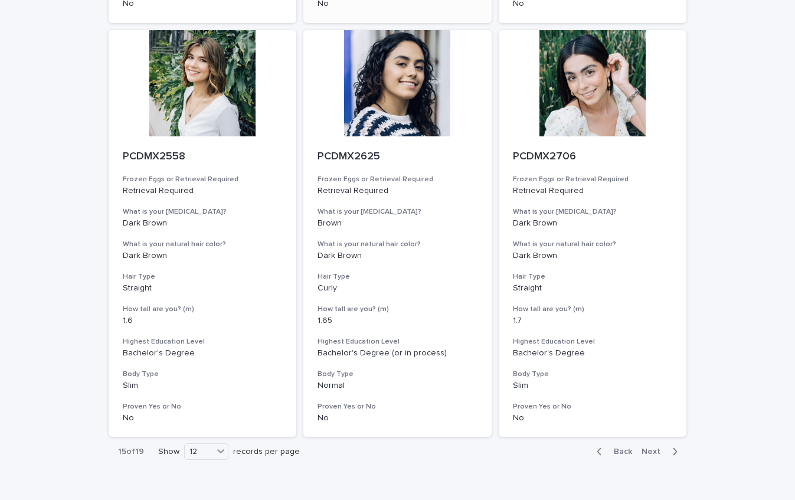
scroll to position [1394, 0]
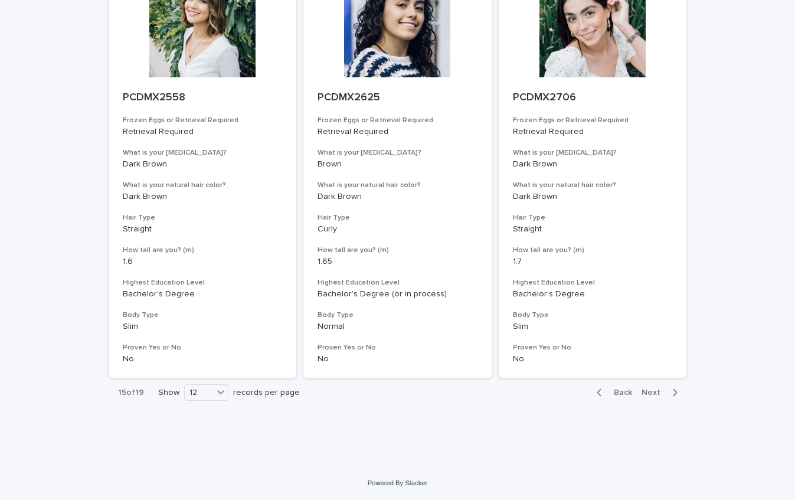
click at [653, 392] on span "Next" at bounding box center [654, 392] width 26 height 8
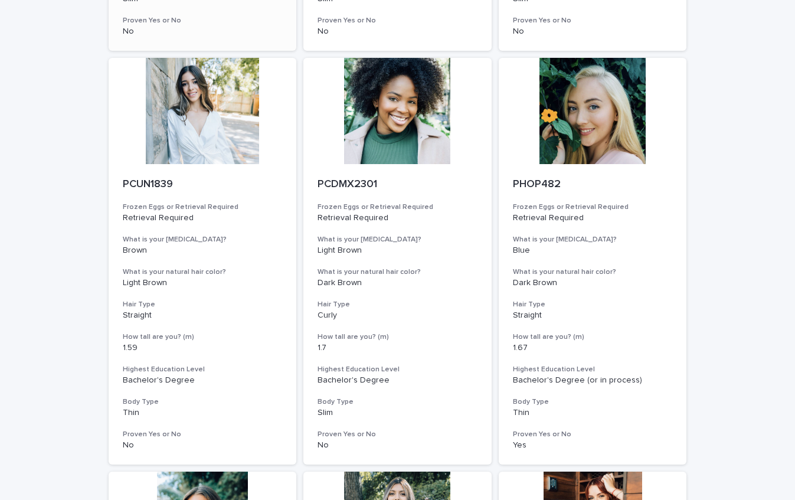
scroll to position [505, 0]
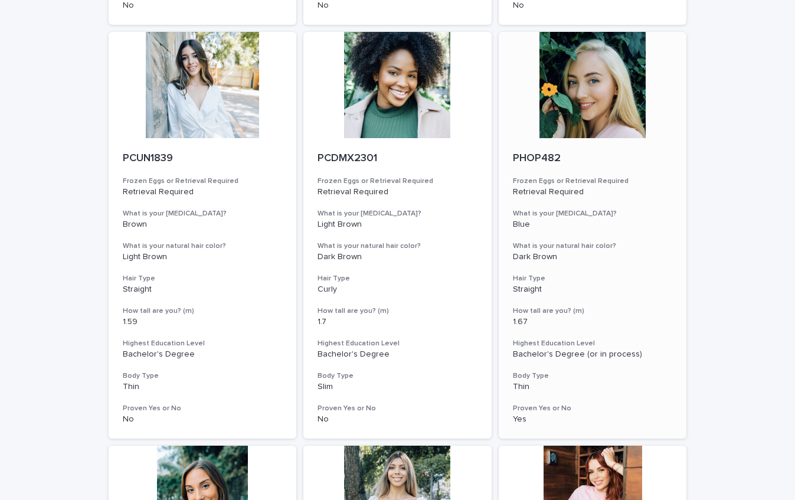
click at [590, 100] on div at bounding box center [593, 85] width 188 height 106
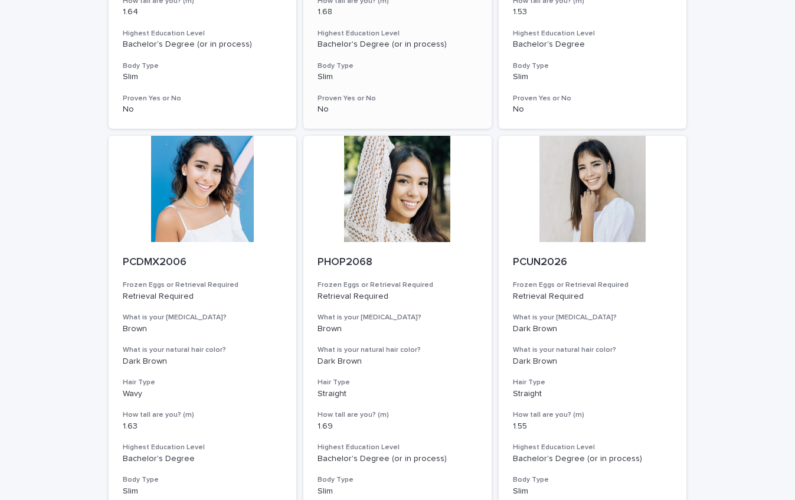
scroll to position [1263, 0]
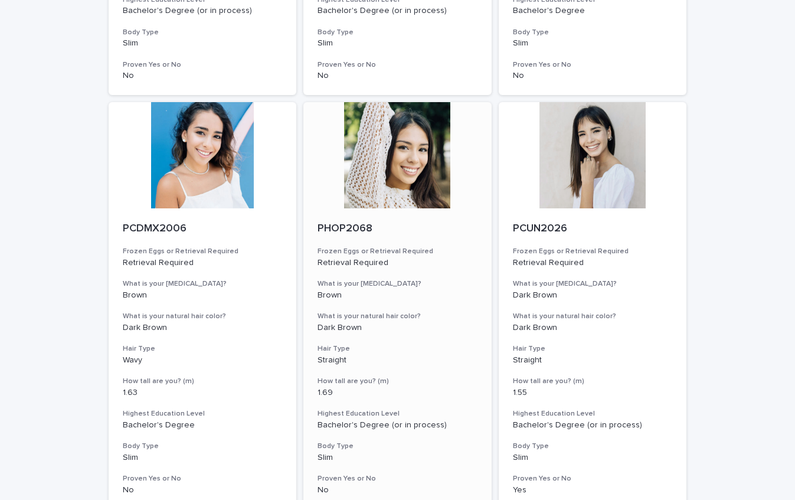
click at [408, 193] on div at bounding box center [397, 155] width 188 height 106
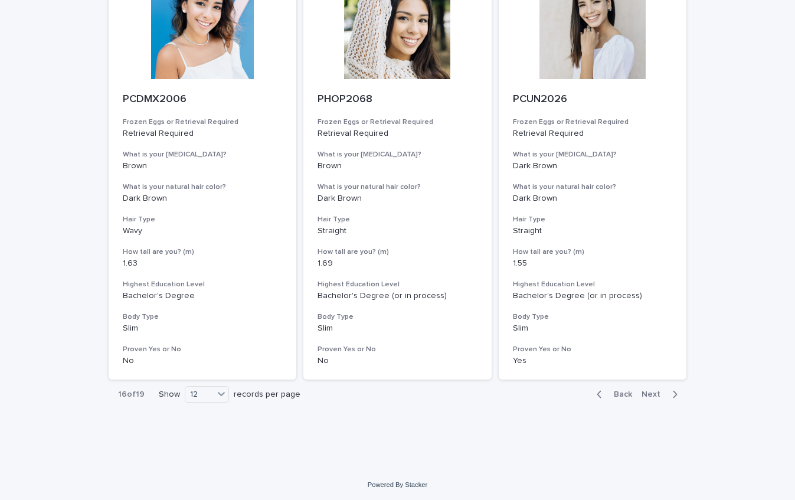
scroll to position [1394, 0]
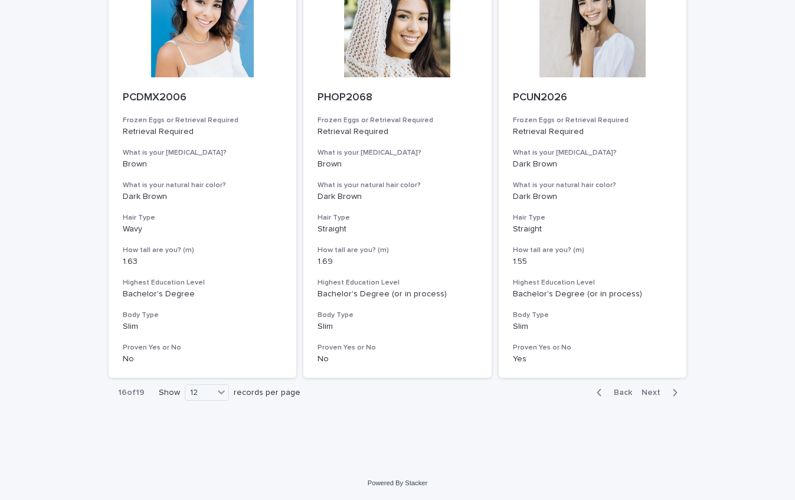
click at [656, 396] on span "Next" at bounding box center [654, 392] width 26 height 8
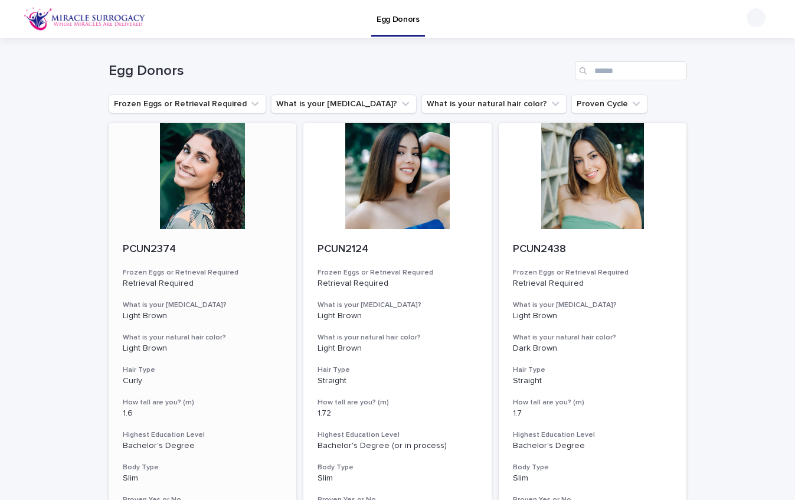
click at [247, 196] on div at bounding box center [203, 176] width 188 height 106
click at [423, 209] on div at bounding box center [397, 176] width 188 height 106
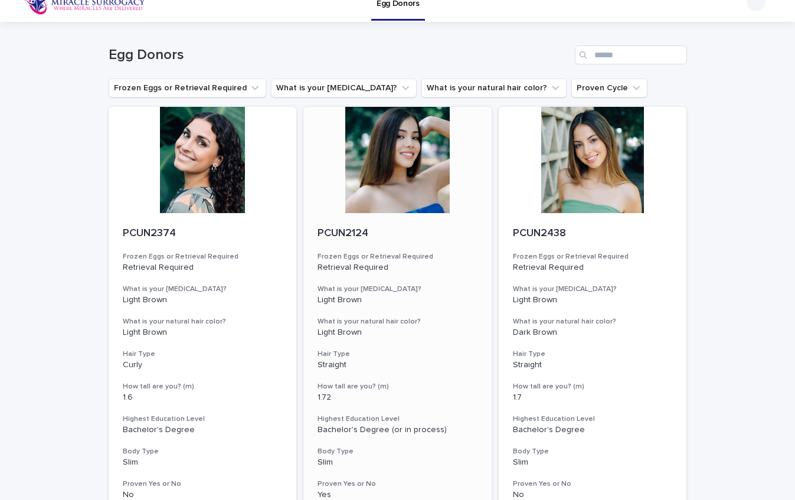
scroll to position [17, 0]
click at [399, 140] on div at bounding box center [397, 159] width 188 height 106
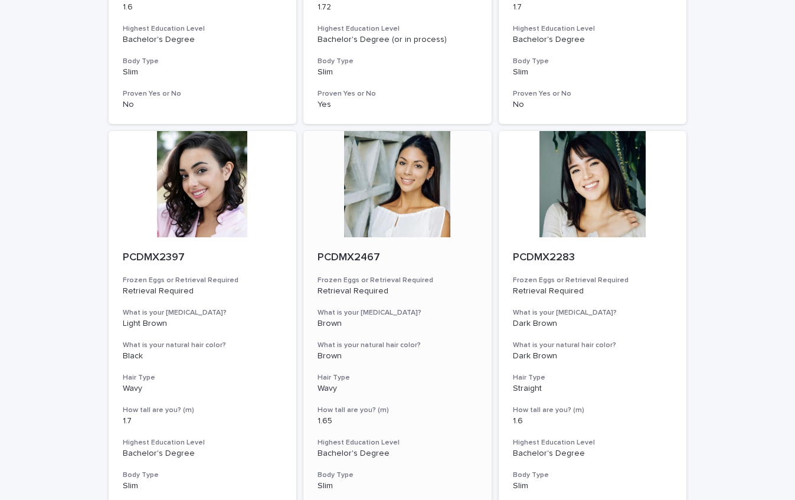
scroll to position [447, 0]
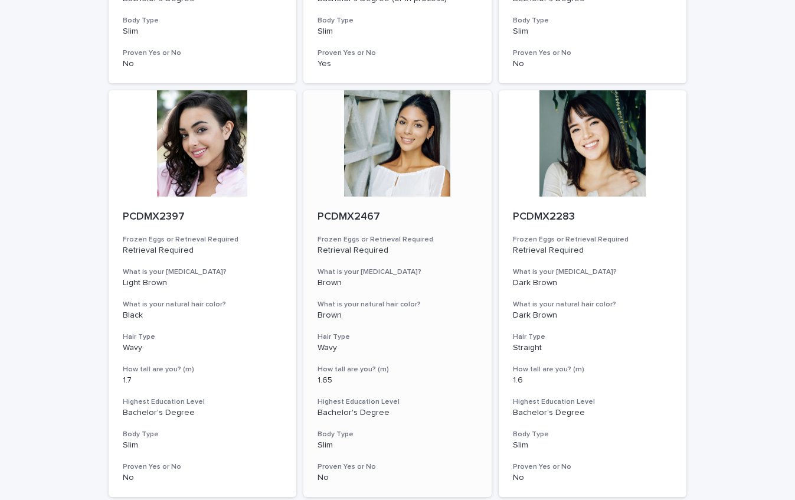
click at [406, 178] on div at bounding box center [397, 143] width 188 height 106
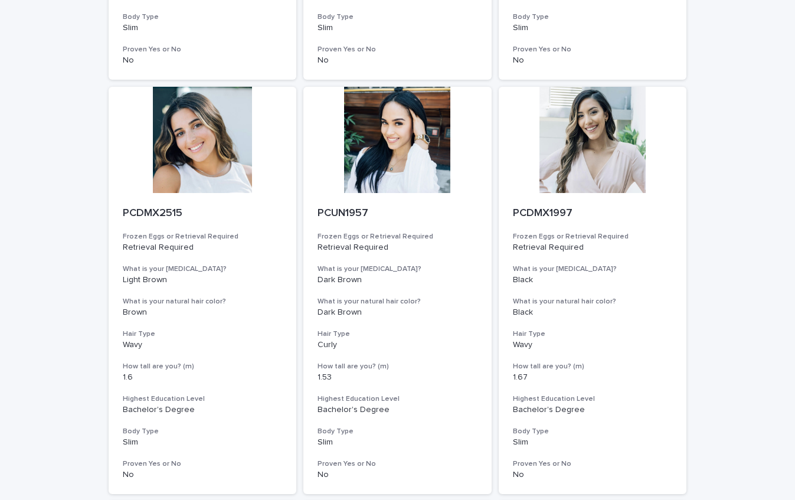
scroll to position [883, 0]
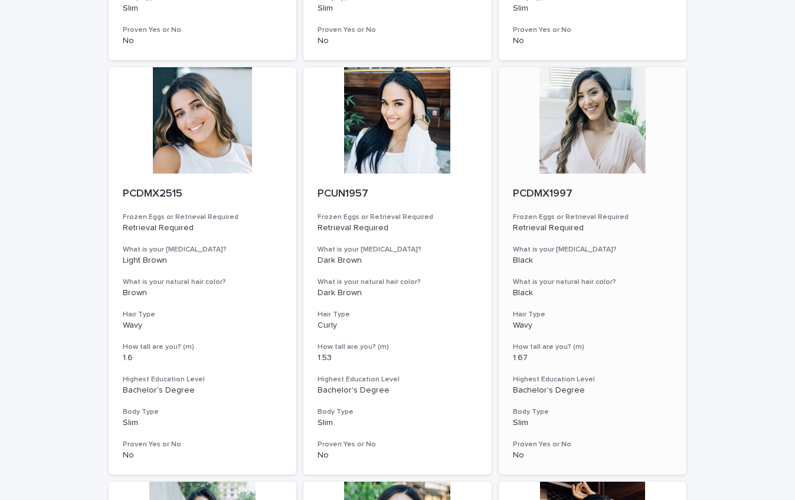
click at [584, 156] on div at bounding box center [593, 120] width 188 height 106
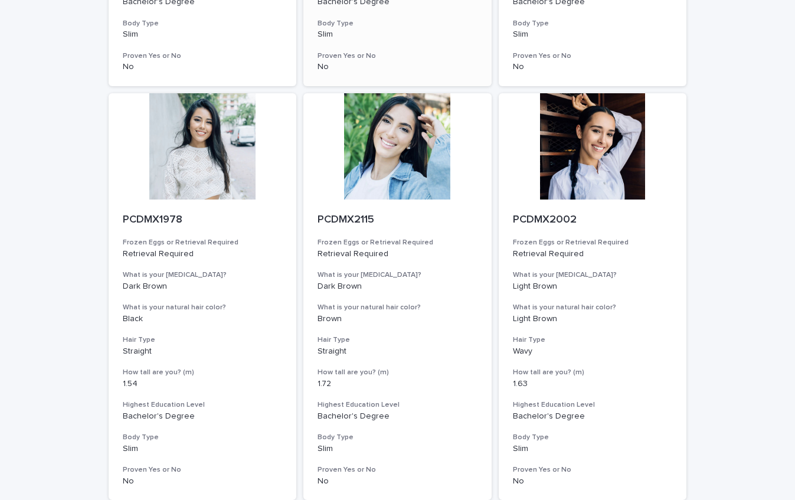
scroll to position [1273, 0]
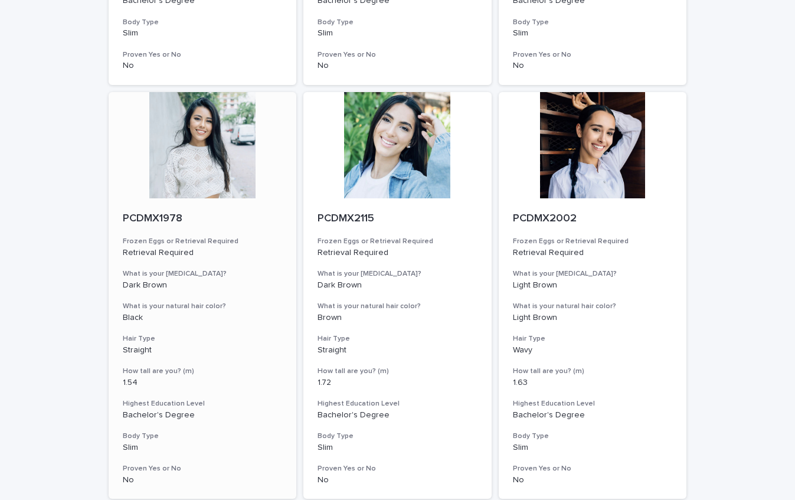
click at [234, 173] on div at bounding box center [203, 145] width 188 height 106
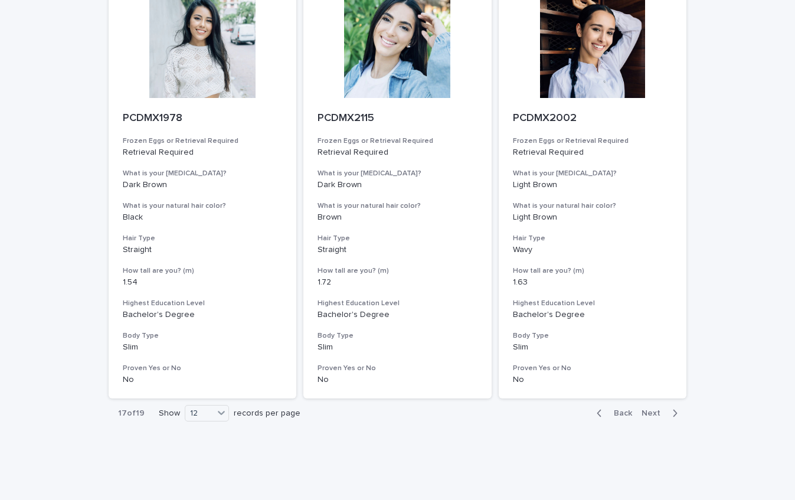
scroll to position [1394, 0]
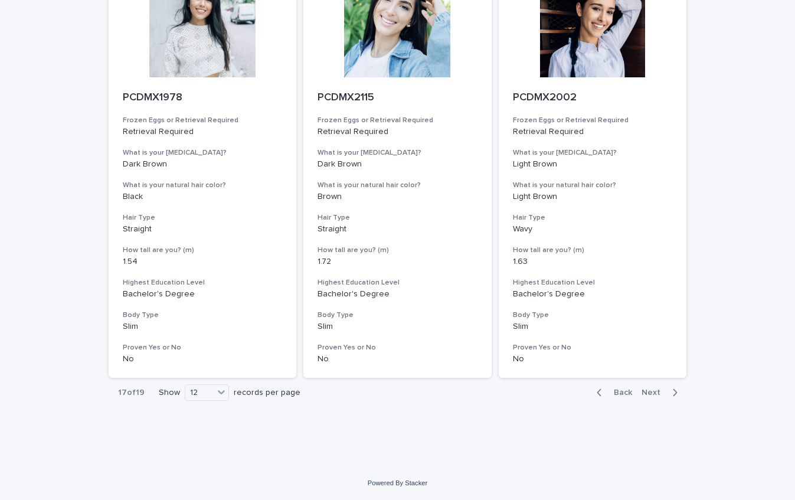
click at [657, 392] on span "Next" at bounding box center [654, 392] width 26 height 8
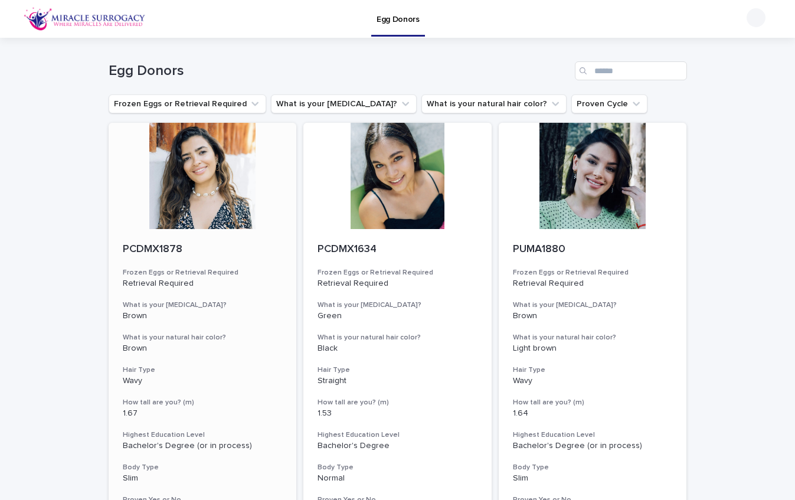
click at [241, 172] on div at bounding box center [203, 176] width 188 height 106
click at [397, 177] on div at bounding box center [397, 176] width 188 height 106
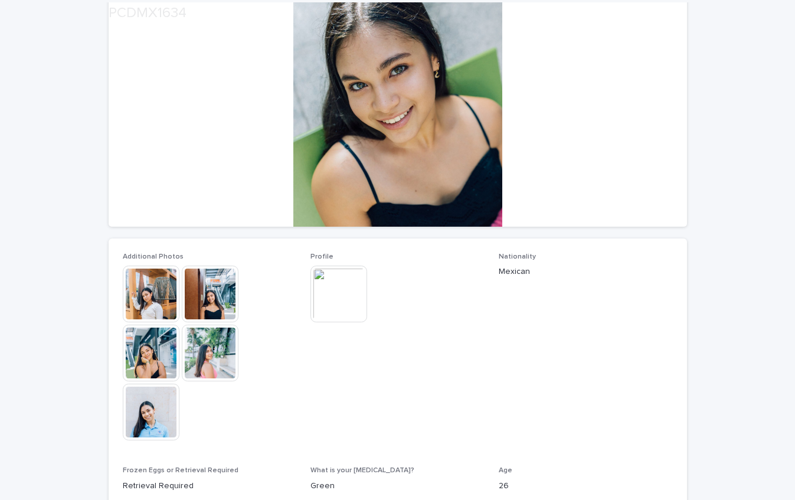
scroll to position [170, 0]
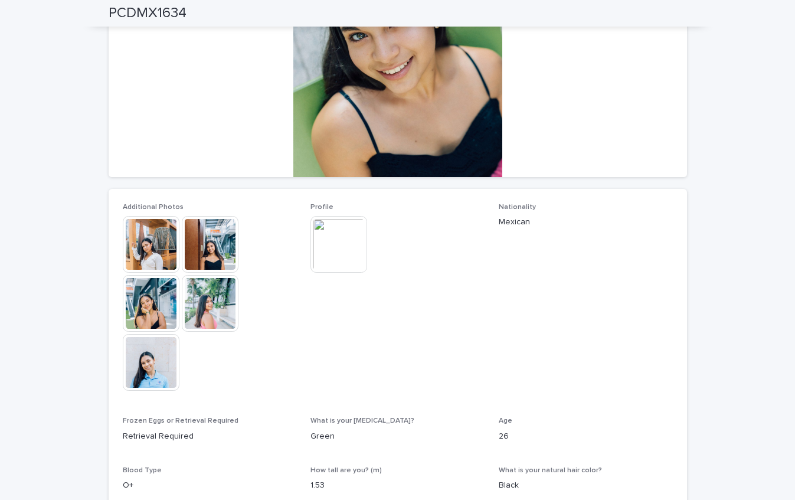
click at [209, 314] on img at bounding box center [210, 303] width 57 height 57
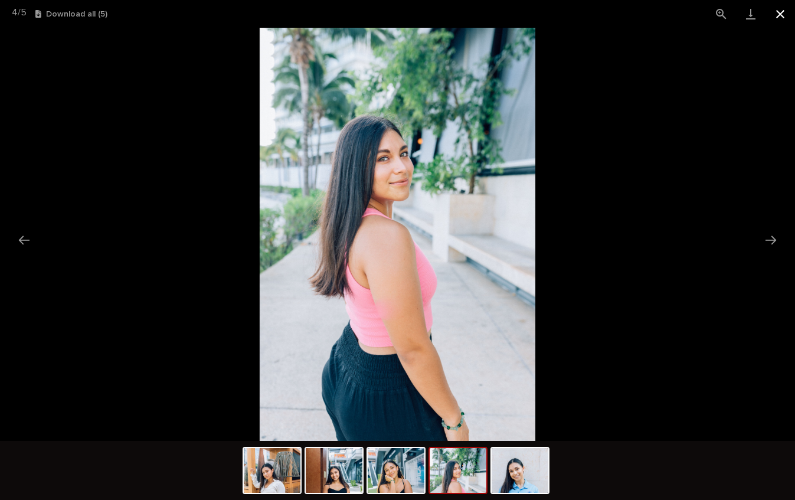
click at [775, 19] on button "Close gallery" at bounding box center [779, 14] width 29 height 28
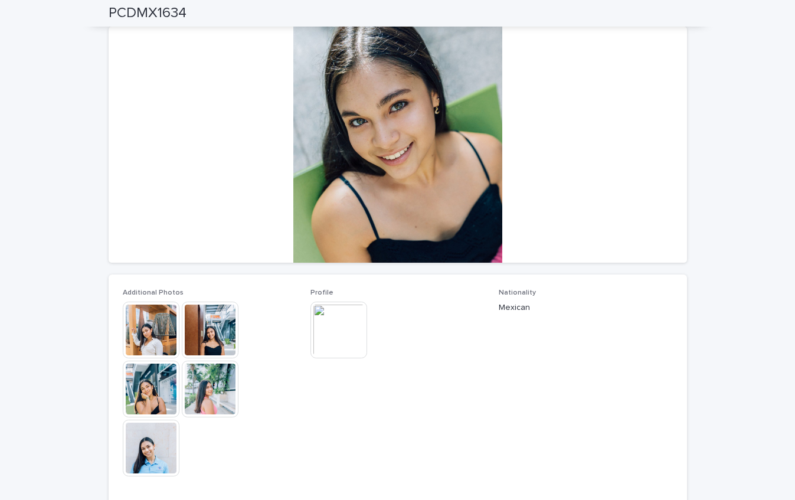
scroll to position [84, 0]
click at [148, 331] on img at bounding box center [151, 330] width 57 height 57
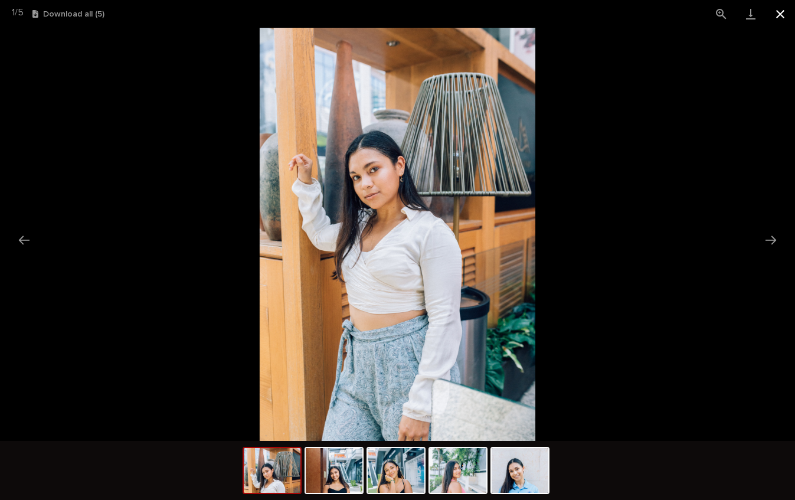
click at [781, 12] on button "Close gallery" at bounding box center [779, 14] width 29 height 28
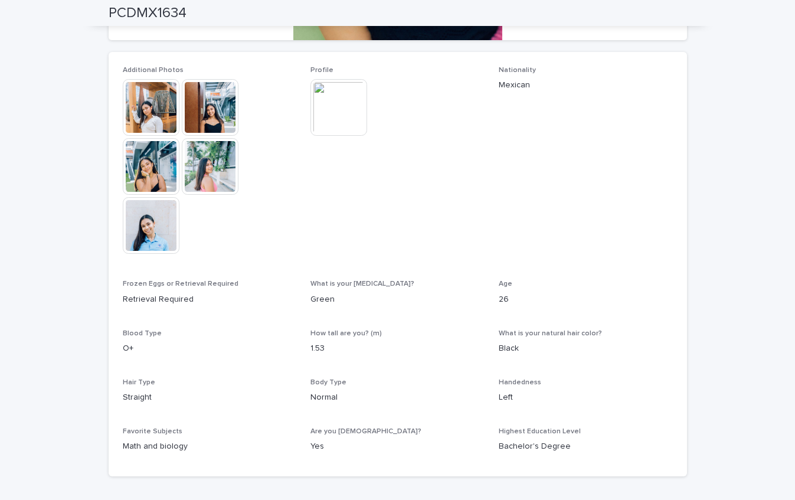
scroll to position [315, 0]
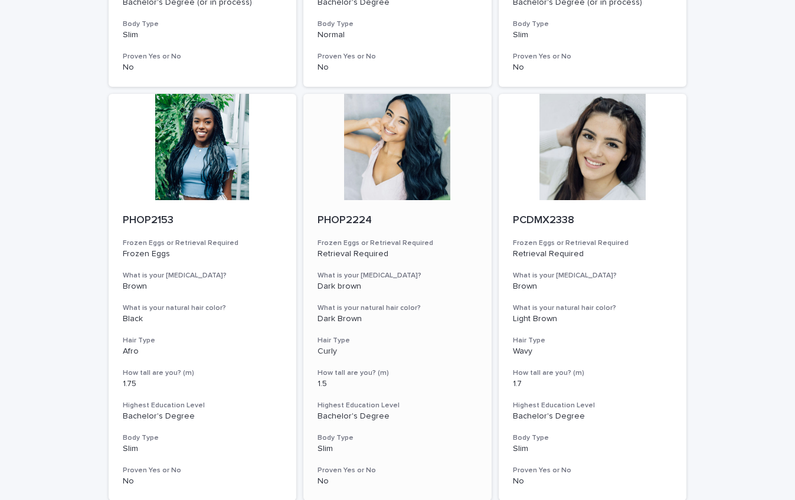
scroll to position [449, 0]
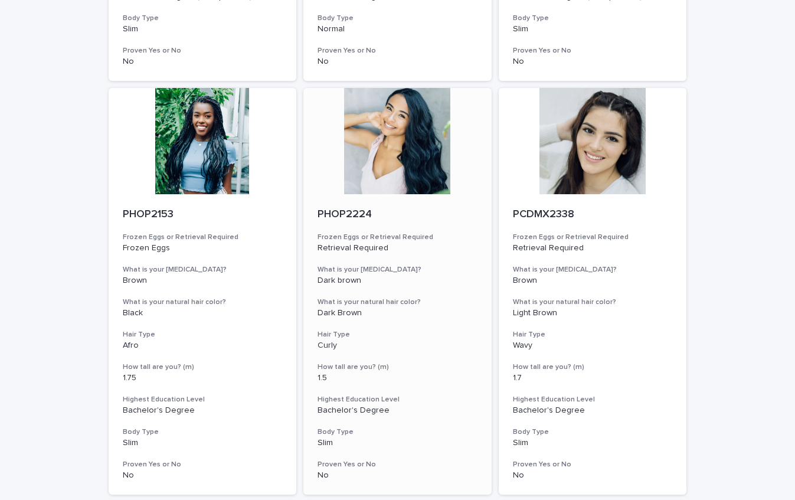
click at [407, 138] on div at bounding box center [397, 141] width 188 height 106
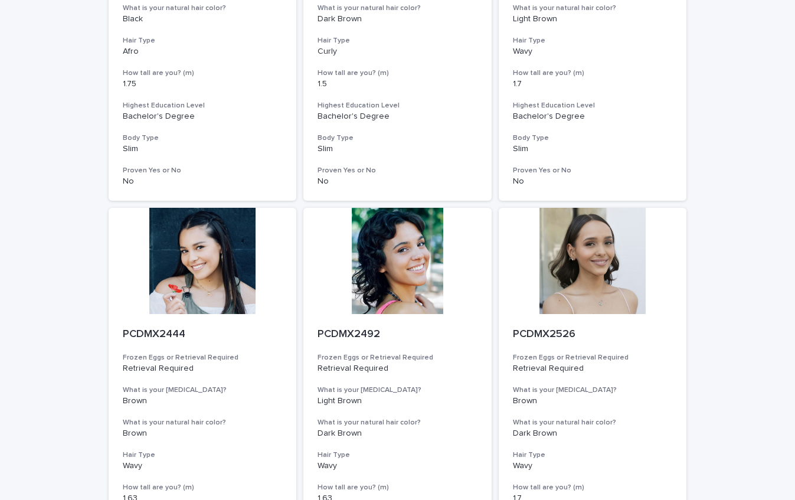
scroll to position [745, 0]
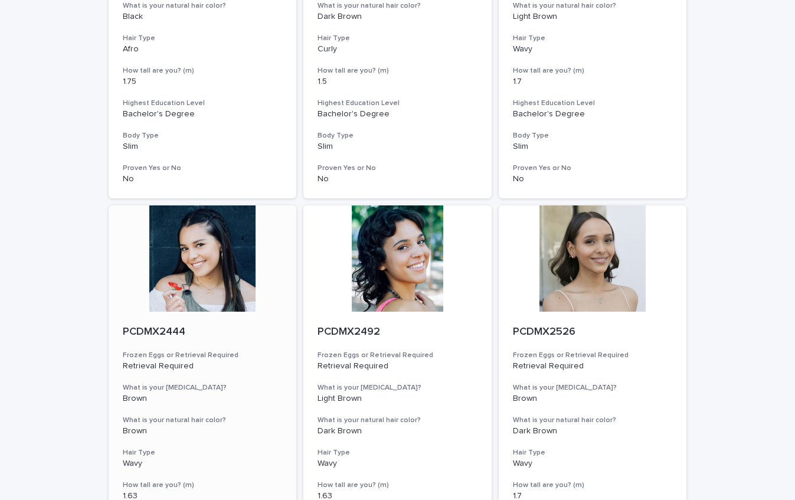
click at [237, 269] on div at bounding box center [203, 258] width 188 height 106
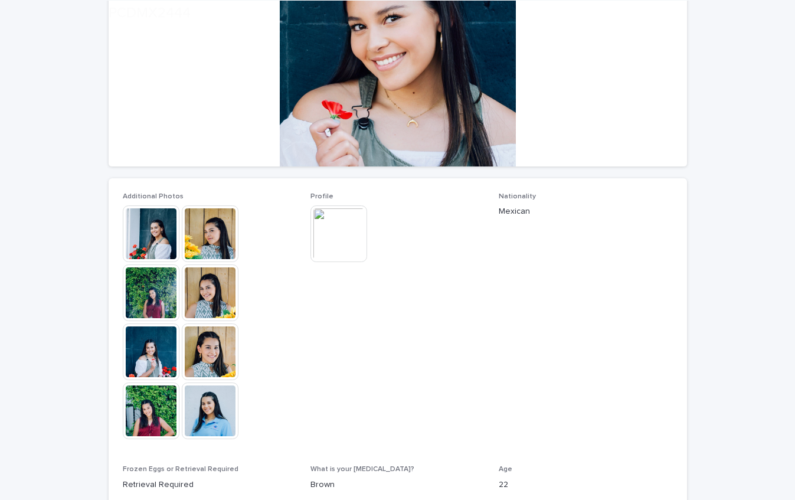
scroll to position [185, 0]
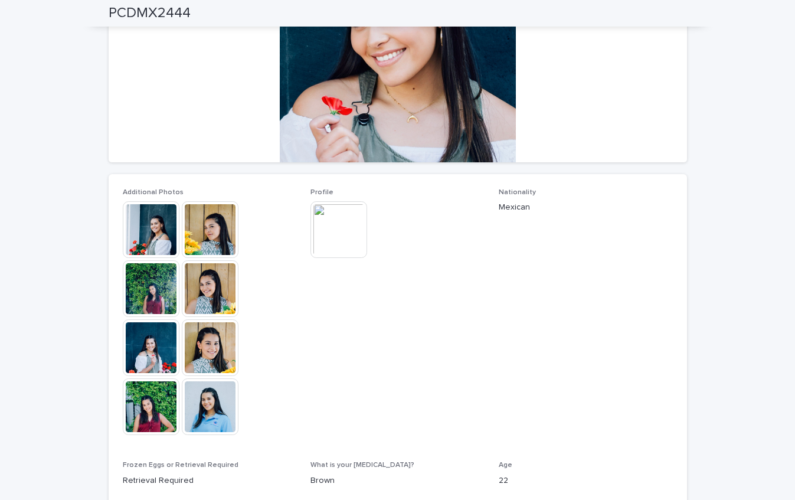
click at [204, 228] on img at bounding box center [210, 229] width 57 height 57
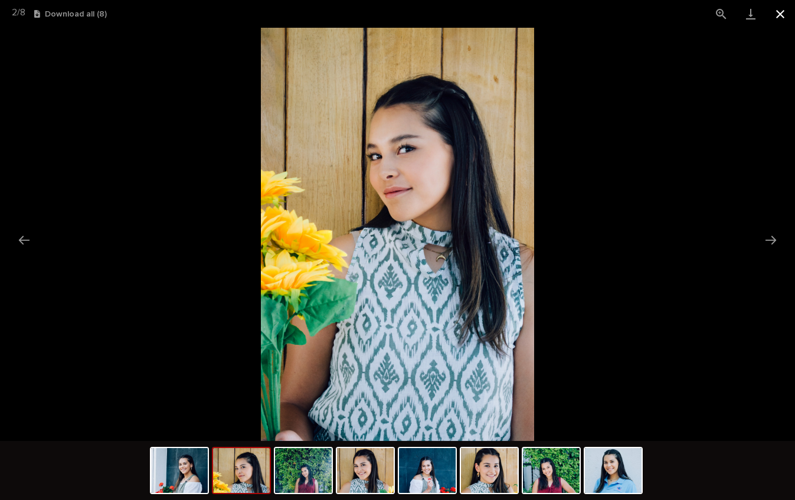
click at [779, 14] on button "Close gallery" at bounding box center [779, 14] width 29 height 28
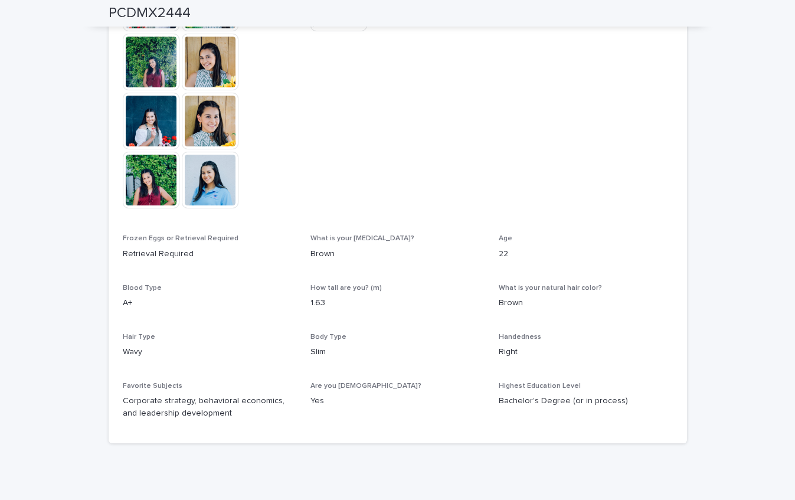
scroll to position [420, 0]
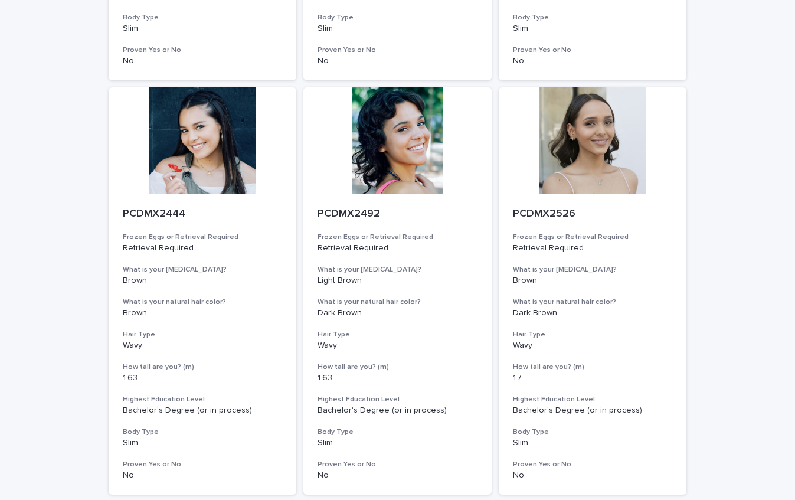
scroll to position [904, 0]
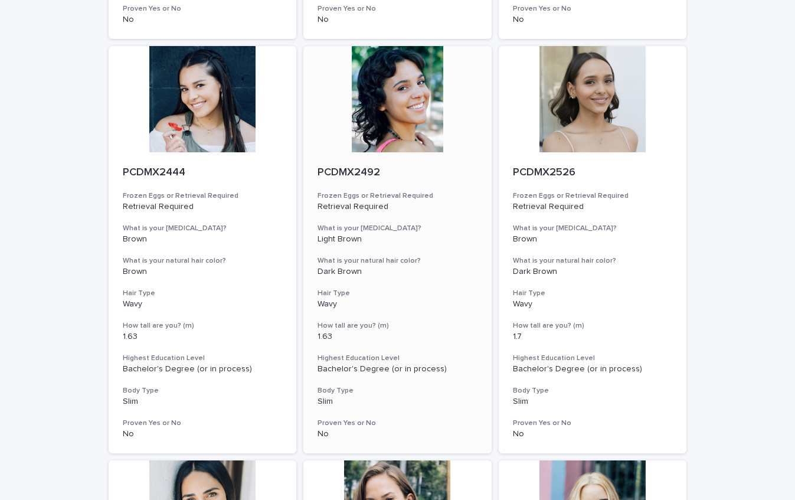
click at [405, 104] on div at bounding box center [397, 99] width 188 height 106
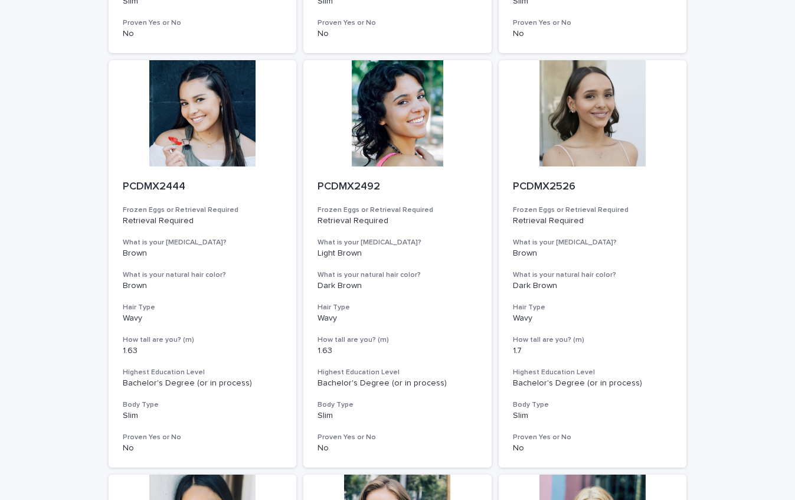
scroll to position [892, 0]
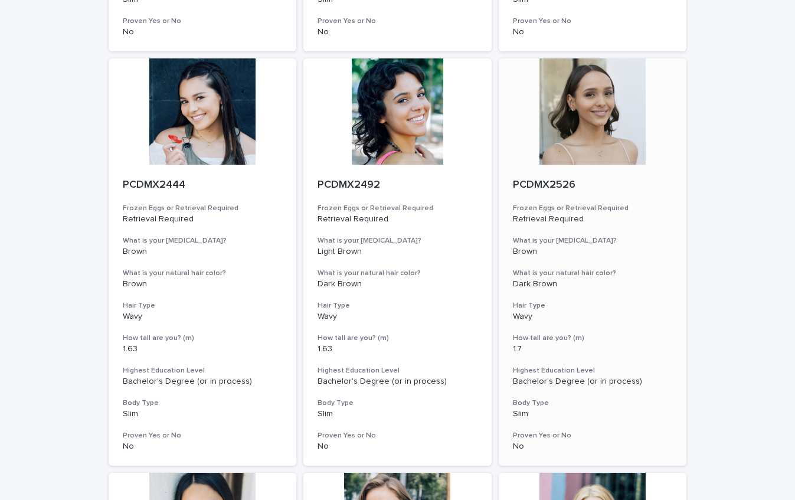
click at [584, 124] on div at bounding box center [593, 111] width 188 height 106
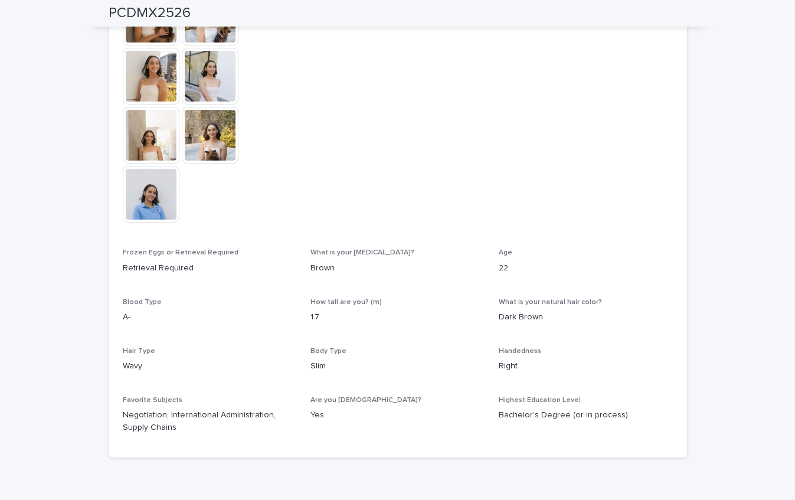
scroll to position [457, 0]
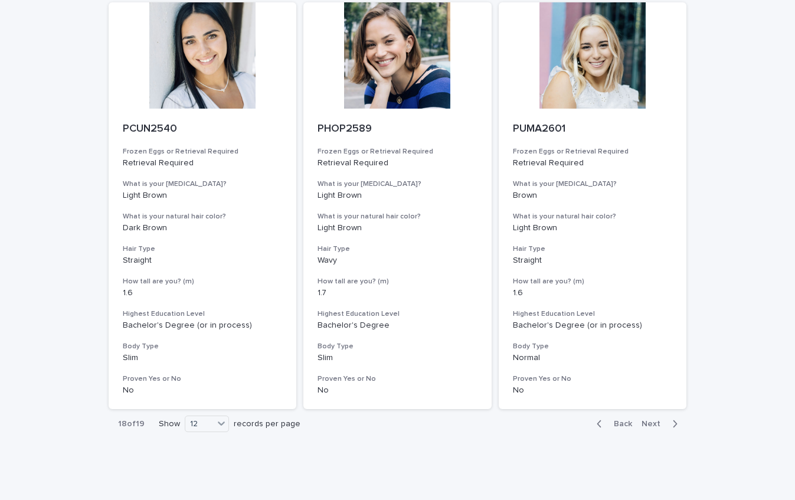
scroll to position [1329, 0]
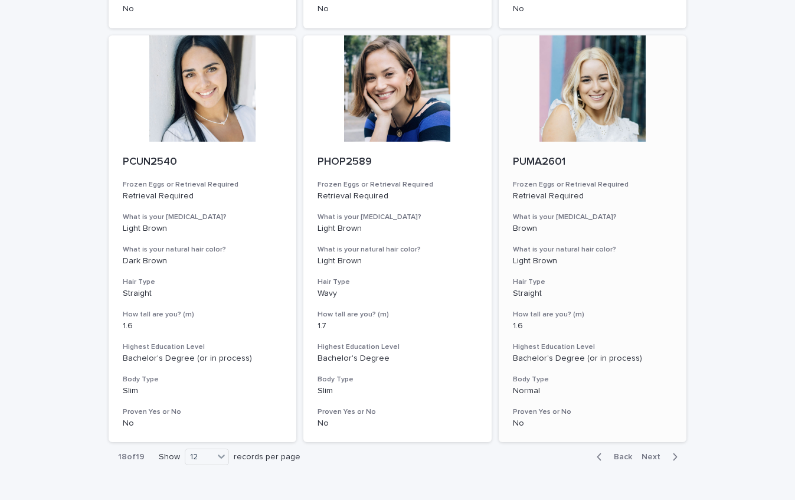
click at [585, 130] on div at bounding box center [593, 88] width 188 height 106
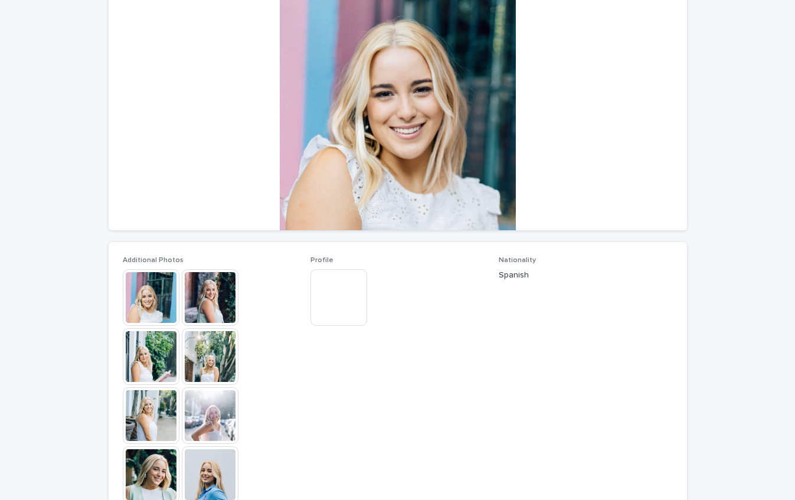
scroll to position [211, 0]
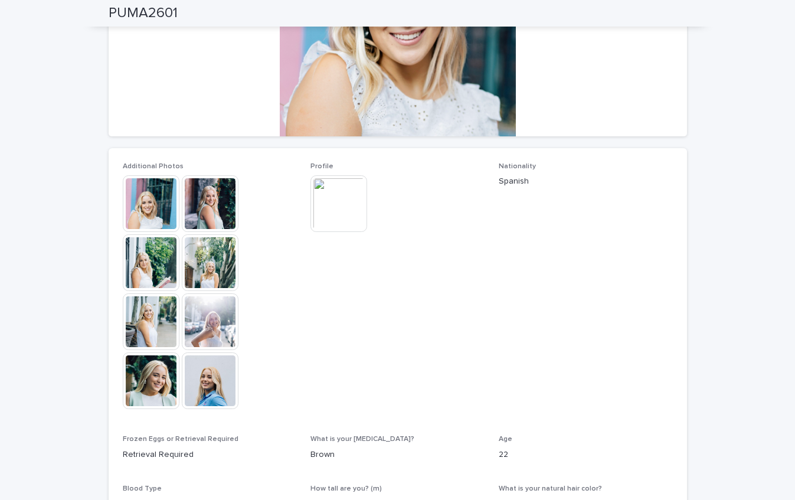
click at [223, 204] on img at bounding box center [210, 203] width 57 height 57
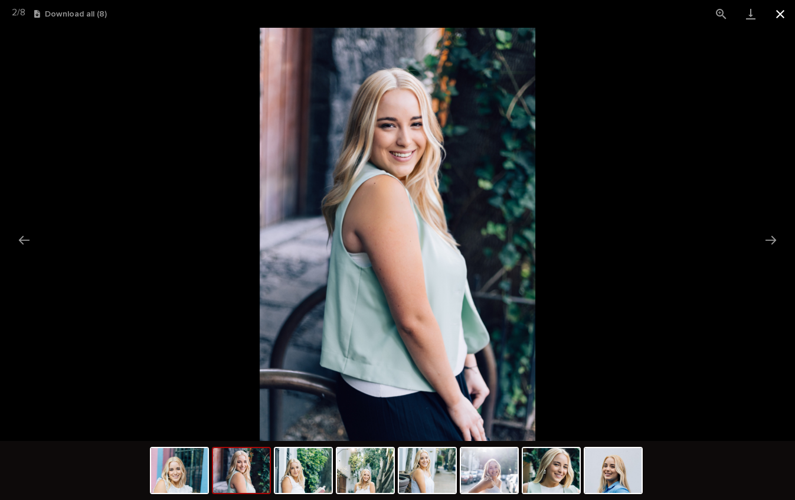
click at [779, 15] on button "Close gallery" at bounding box center [779, 14] width 29 height 28
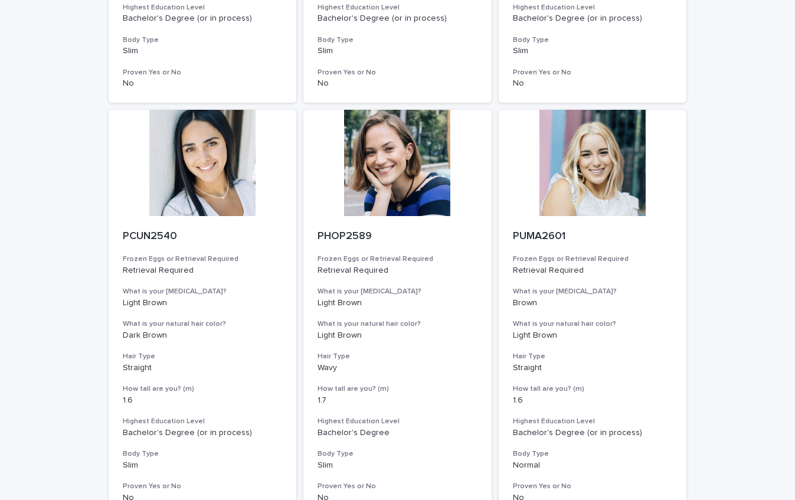
scroll to position [1394, 0]
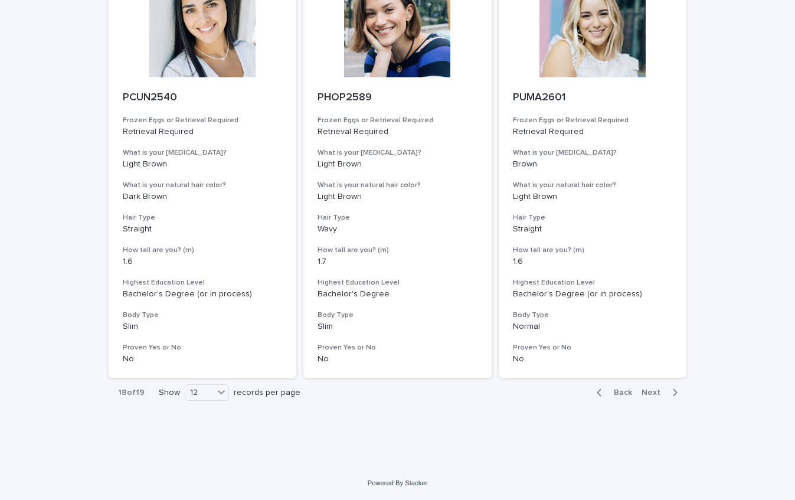
click at [656, 391] on span "Next" at bounding box center [654, 392] width 26 height 8
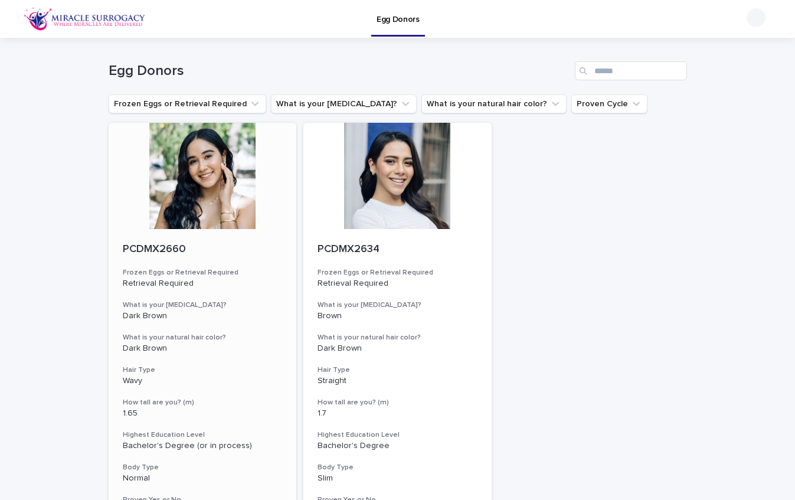
click at [239, 170] on div at bounding box center [203, 176] width 188 height 106
